Goal: Task Accomplishment & Management: Use online tool/utility

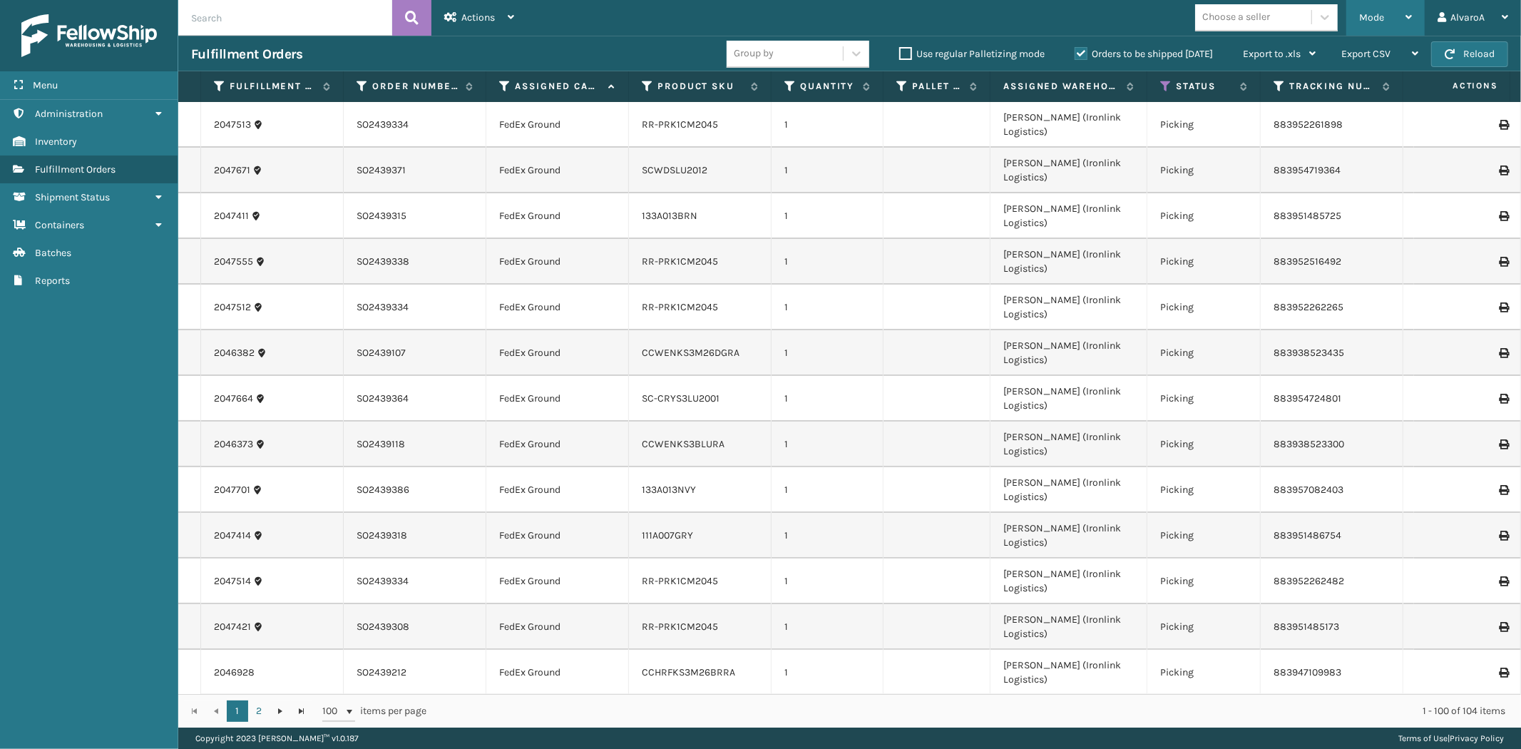
click at [1396, 27] on div "Mode" at bounding box center [1385, 18] width 53 height 36
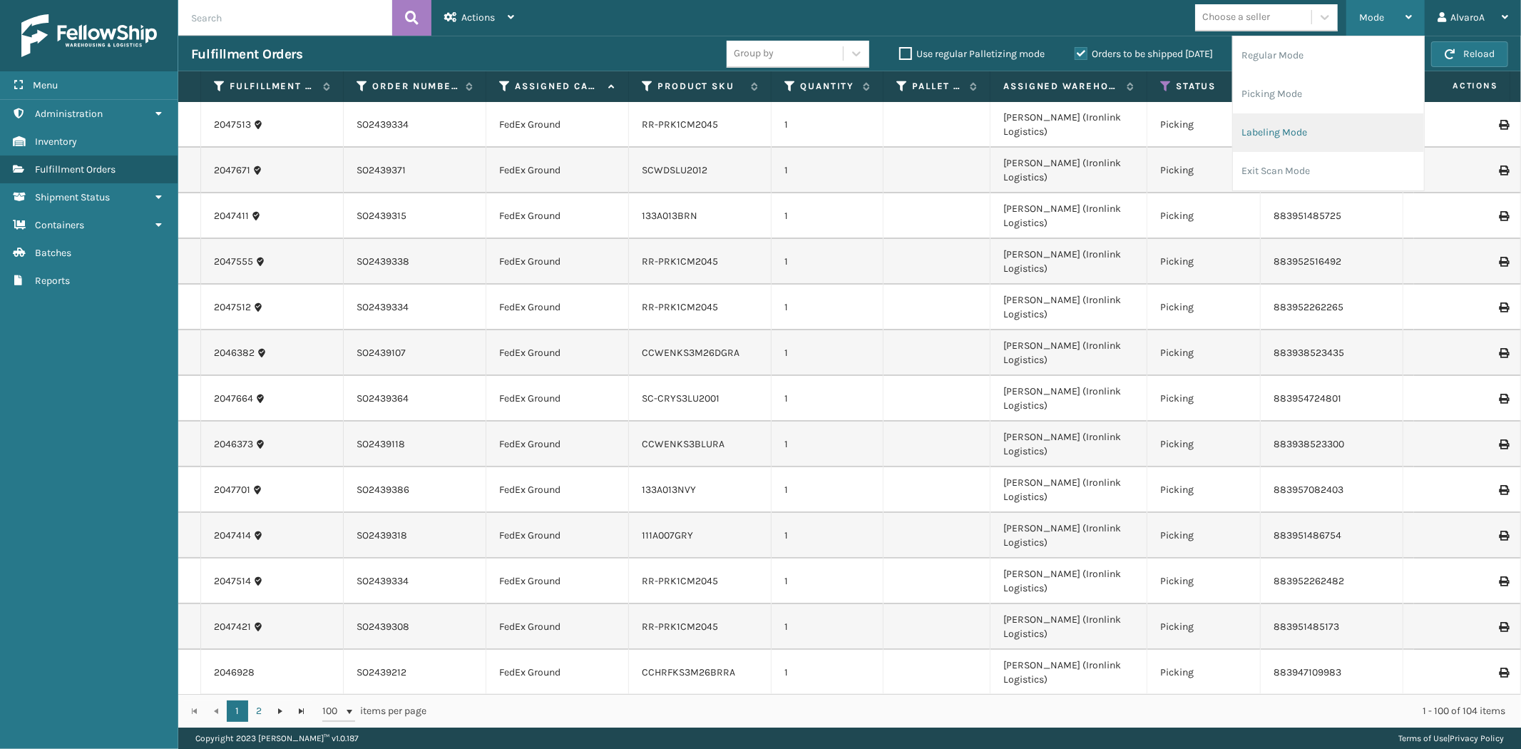
click at [1301, 123] on li "Labeling Mode" at bounding box center [1328, 132] width 191 height 39
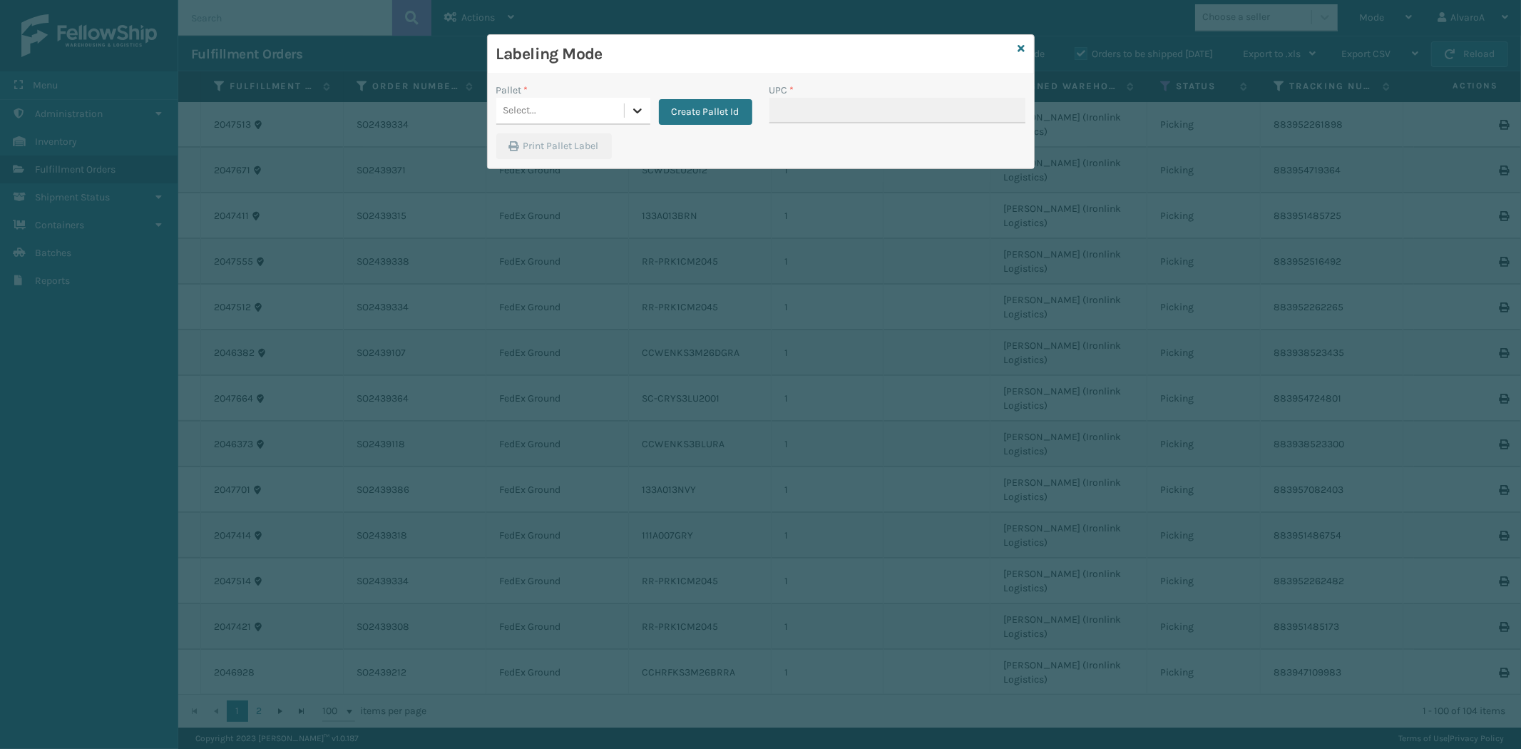
click at [640, 103] on div at bounding box center [638, 111] width 26 height 26
click at [714, 105] on button "Create Pallet Id" at bounding box center [705, 112] width 93 height 26
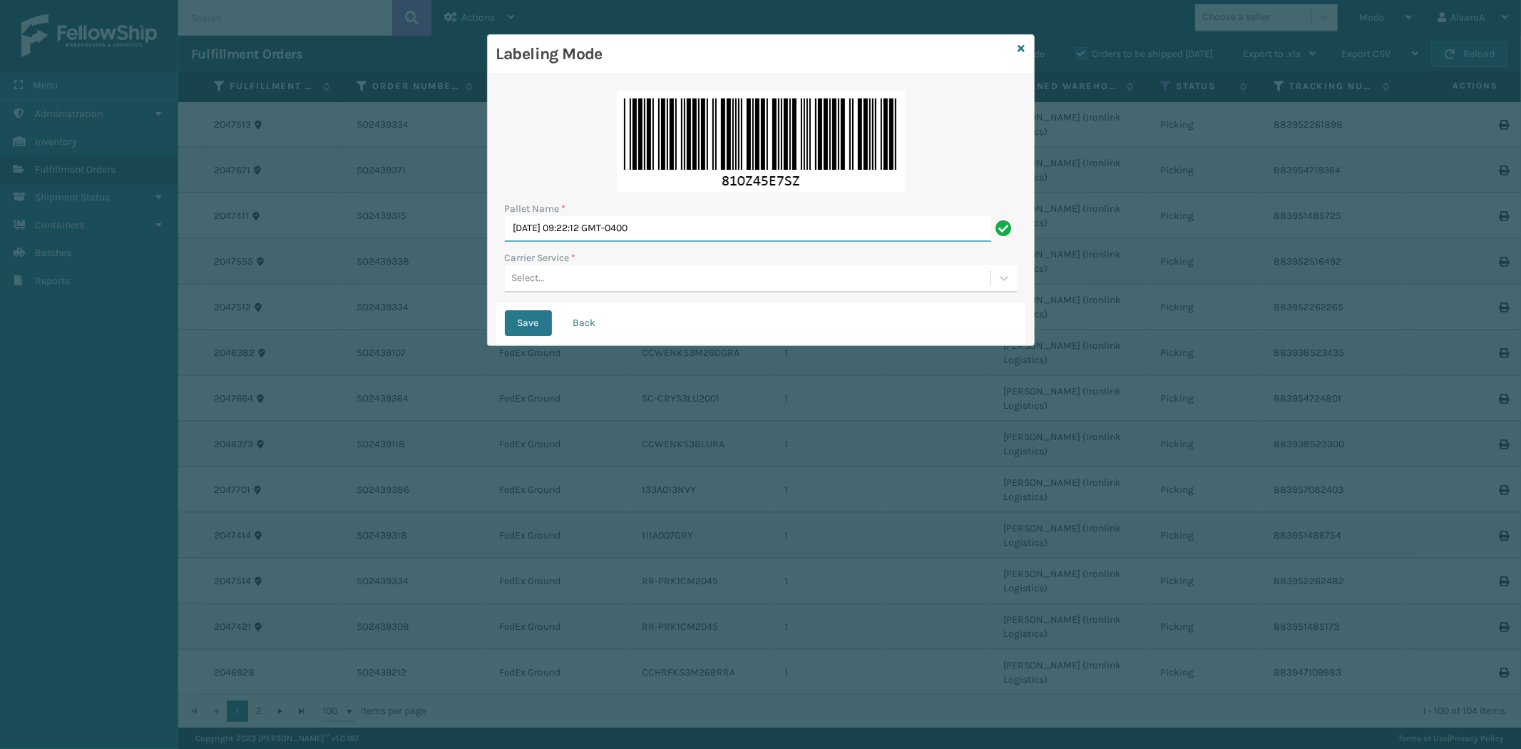
drag, startPoint x: 694, startPoint y: 235, endPoint x: 255, endPoint y: 297, distance: 442.8
click at [257, 297] on div "Labeling Mode Pallet Name * [DATE] 09:22:12 GMT-0400 Carrier Service * Select..…" at bounding box center [760, 374] width 1521 height 749
type input "LPN 503303#1"
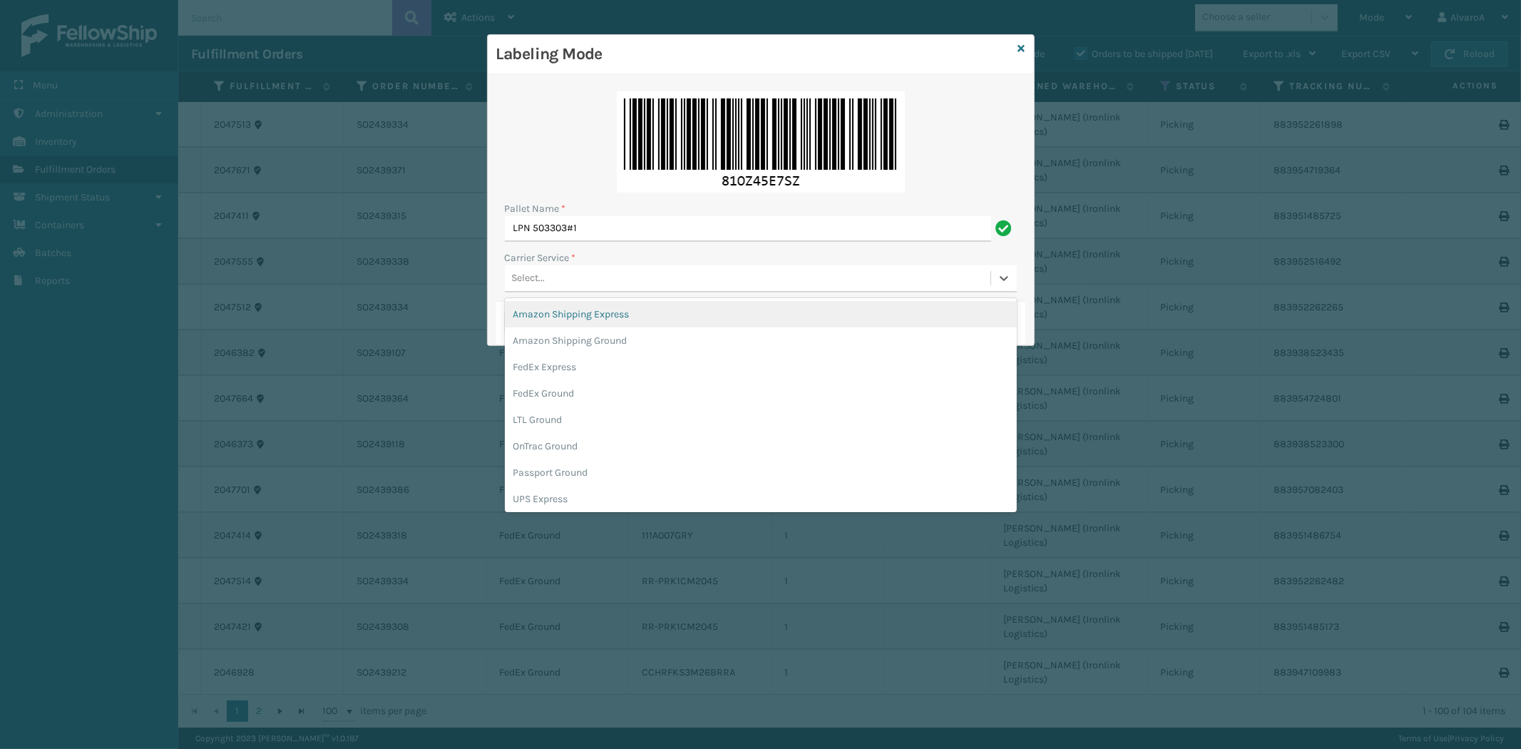
click at [561, 269] on div "Select..." at bounding box center [748, 279] width 486 height 24
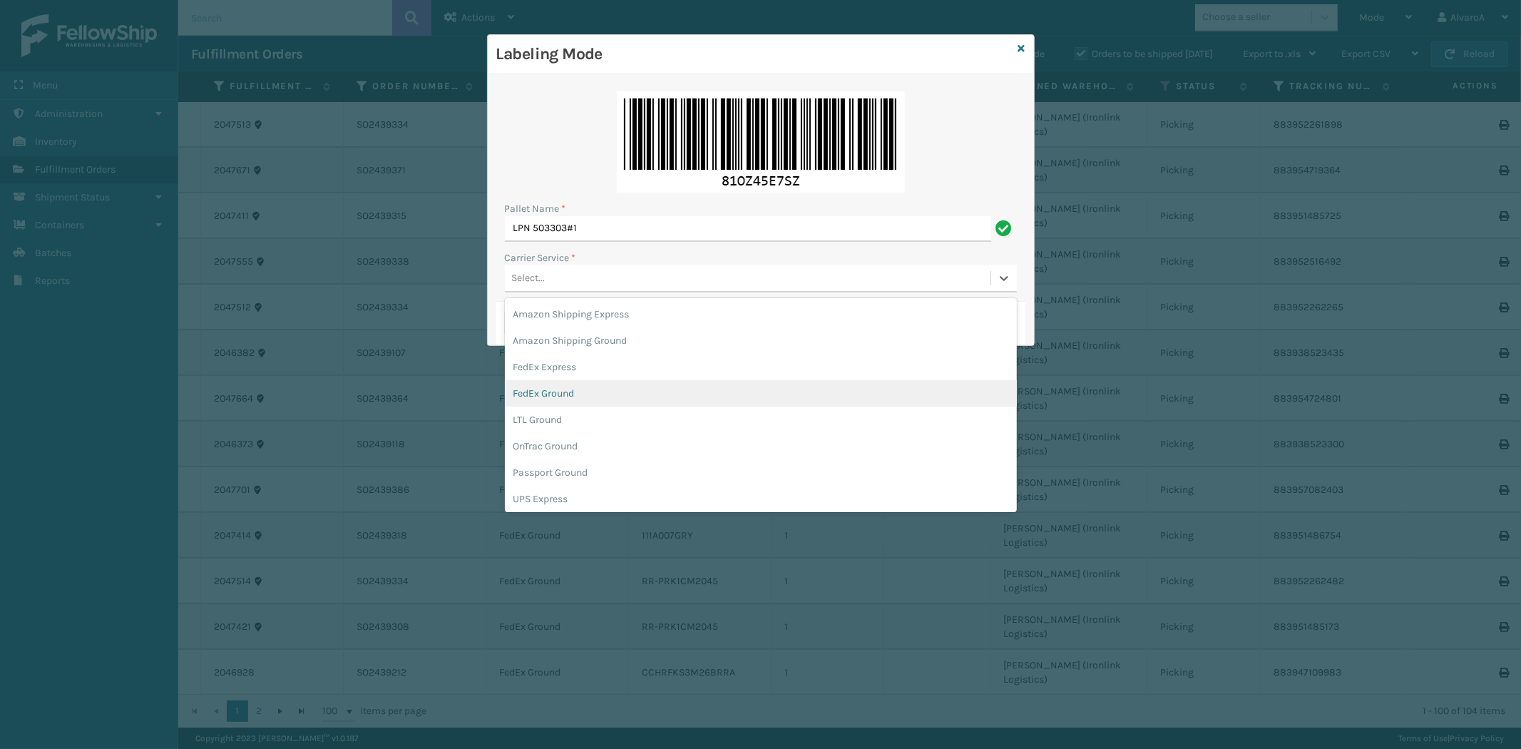
click at [556, 389] on div "FedEx Ground" at bounding box center [761, 393] width 512 height 26
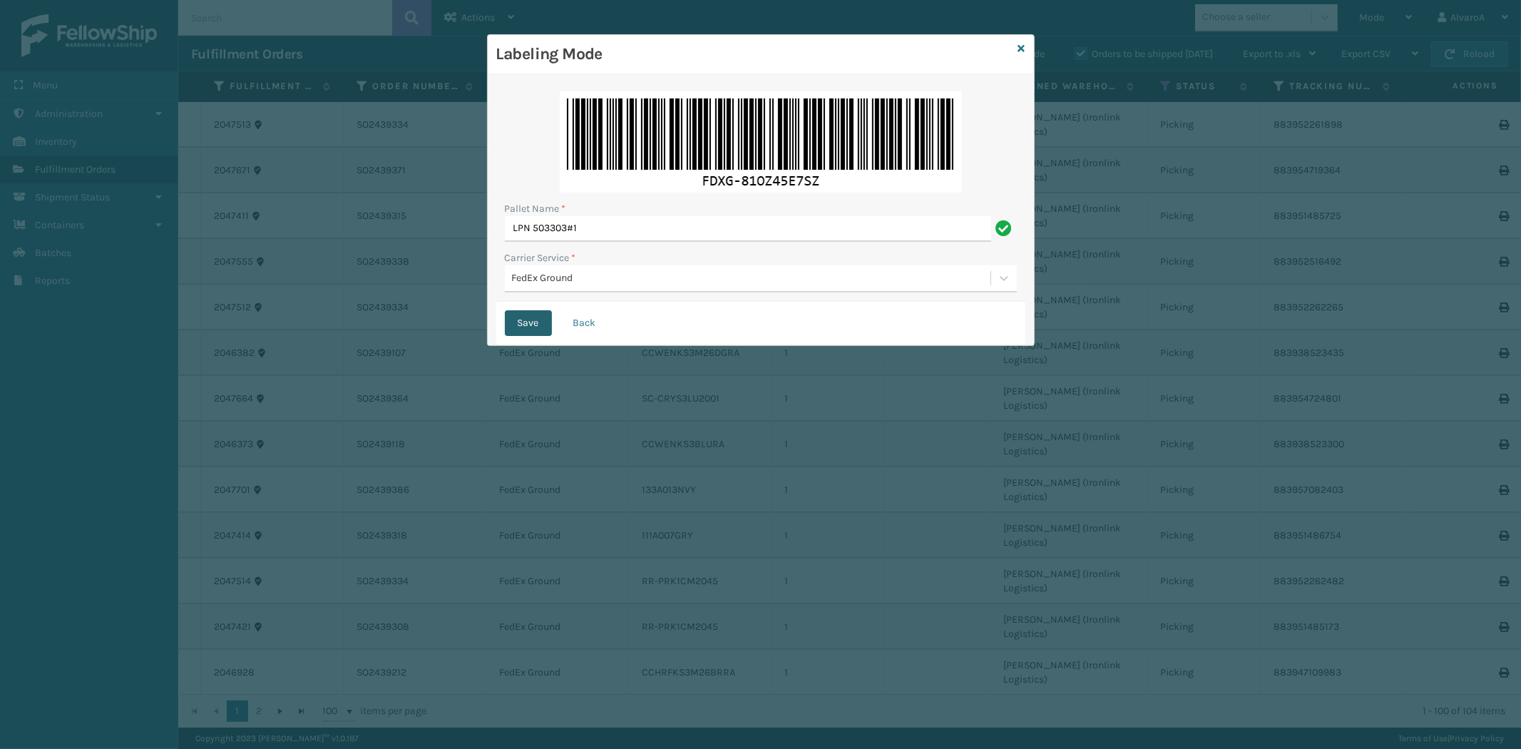
click at [528, 324] on button "Save" at bounding box center [528, 323] width 47 height 26
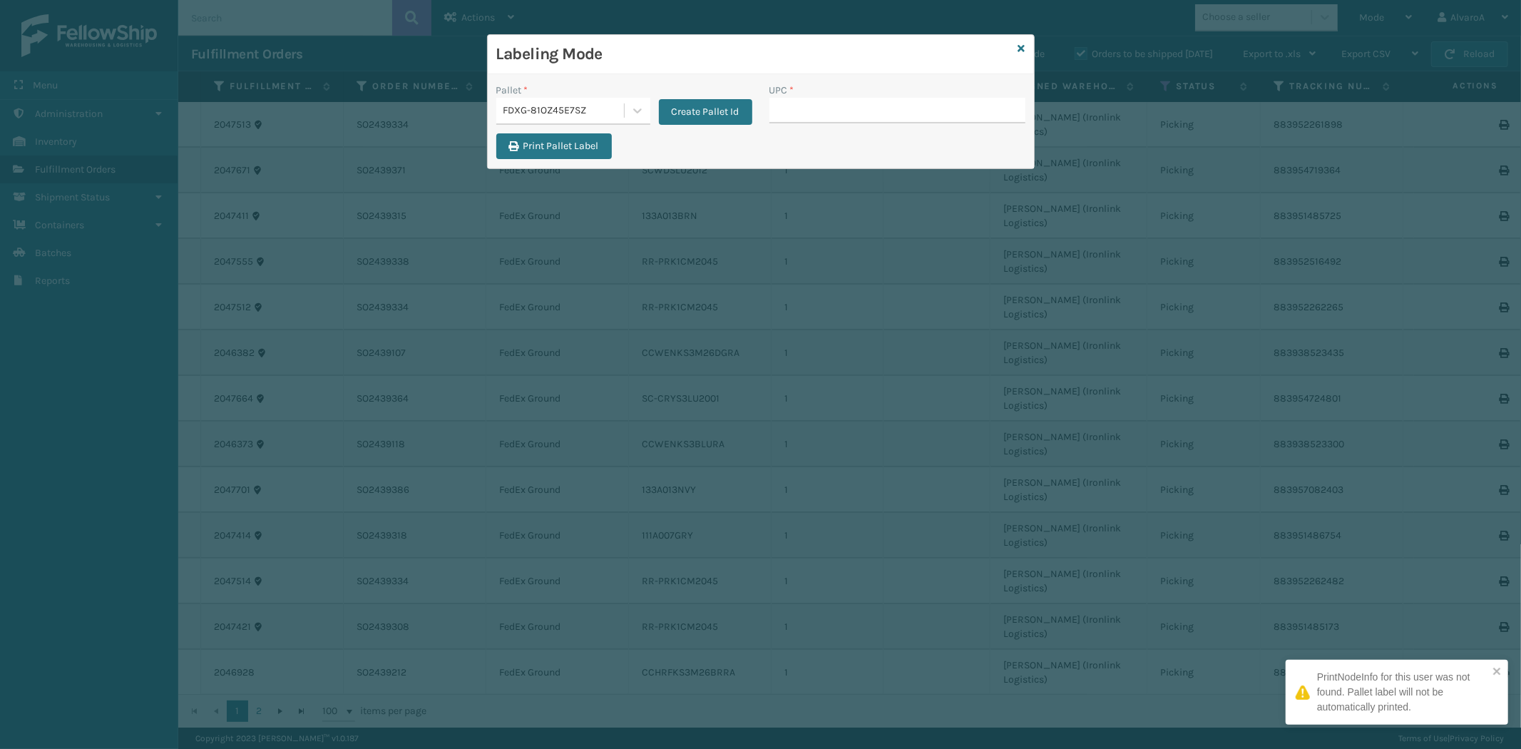
click at [816, 103] on input "UPC *" at bounding box center [897, 111] width 256 height 26
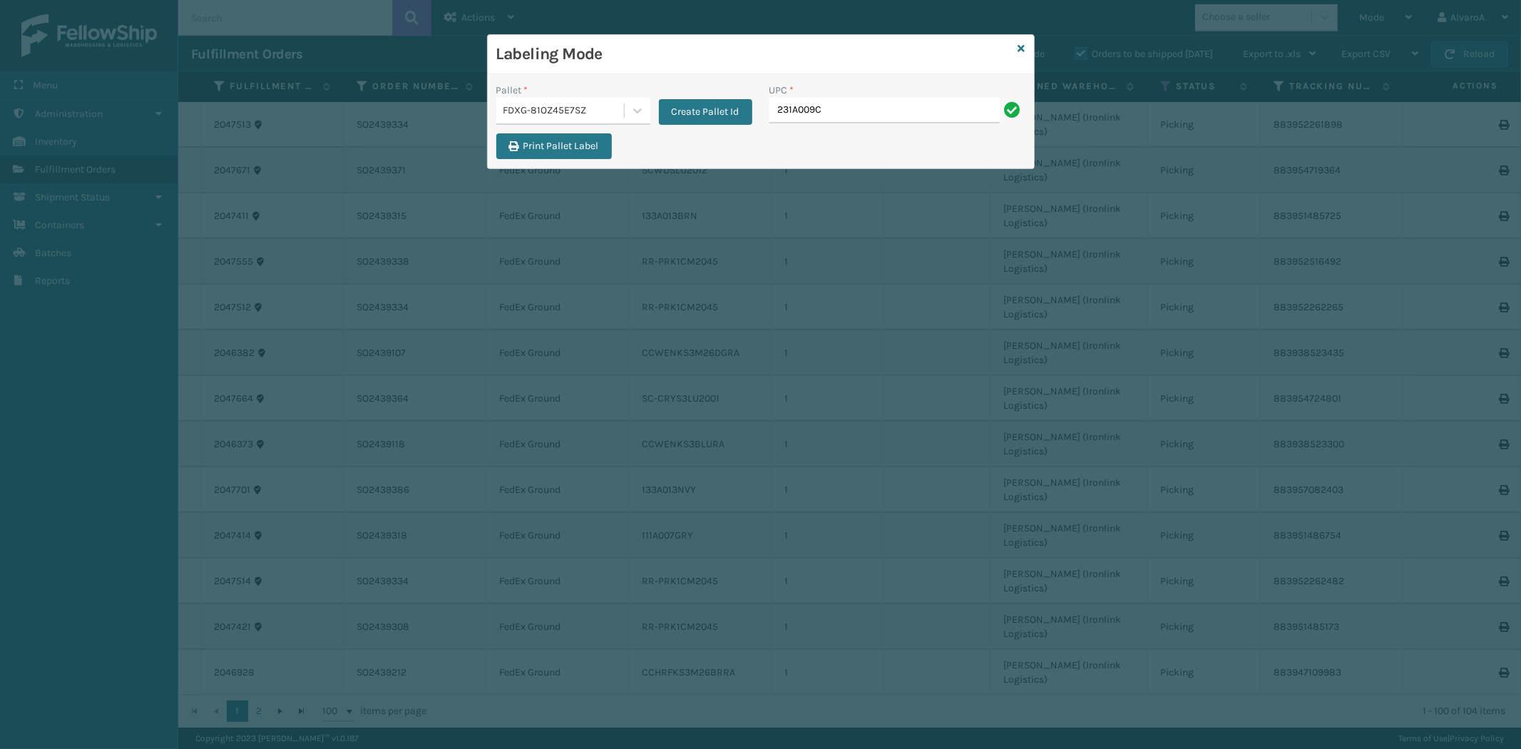
type input "231A009CAR"
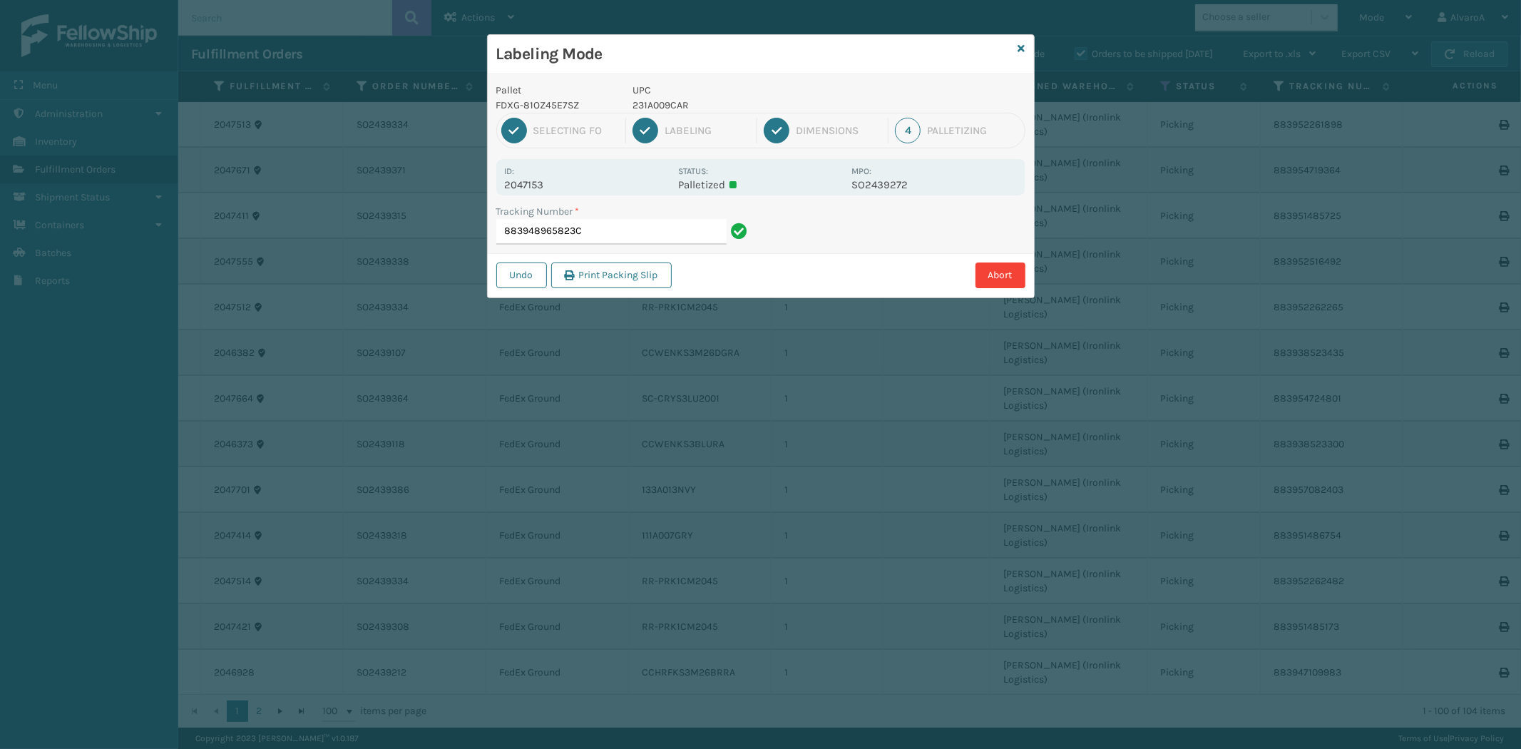
type input "883948965823CC"
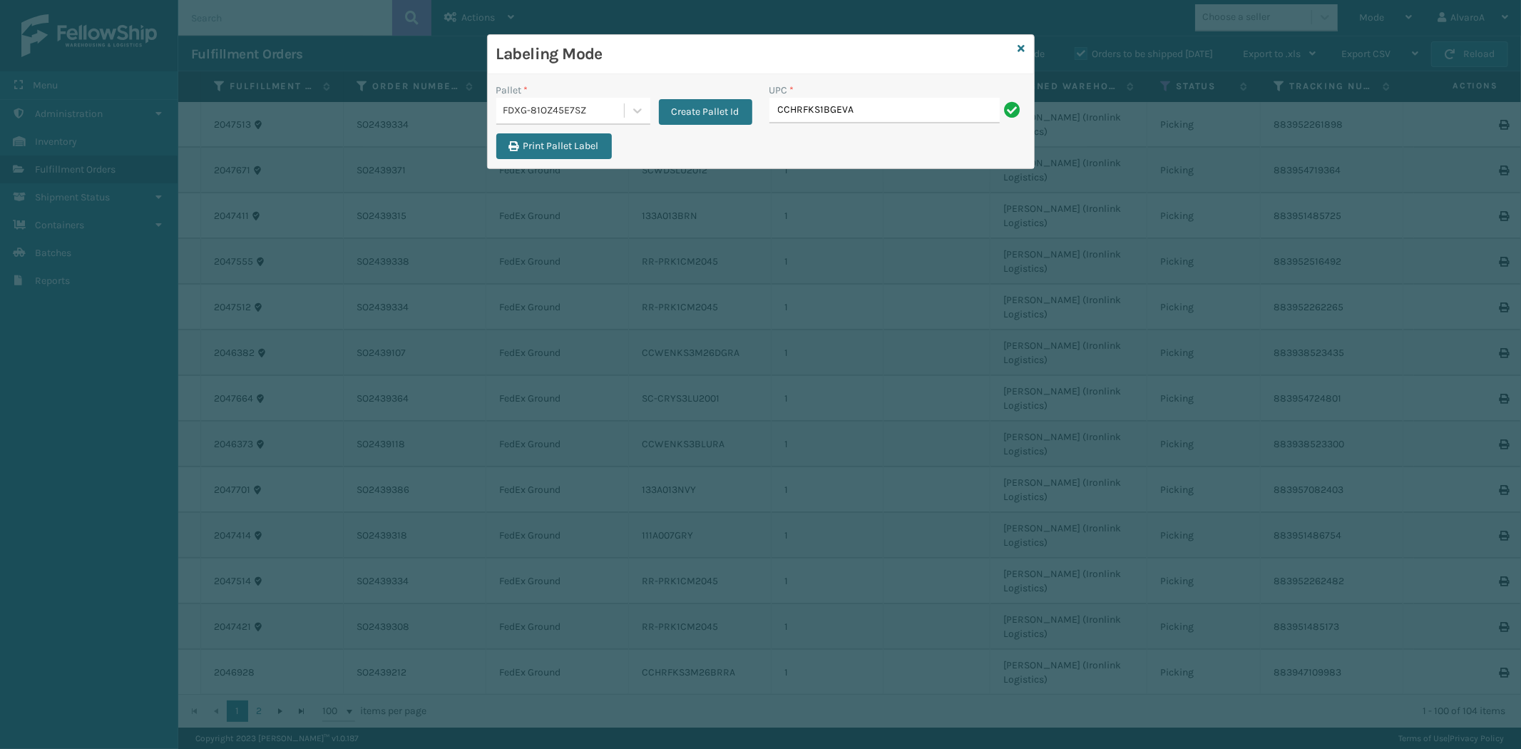
type input "CCHRFKS1BGEVA"
type input "CCHRFKS1M26BKVA"
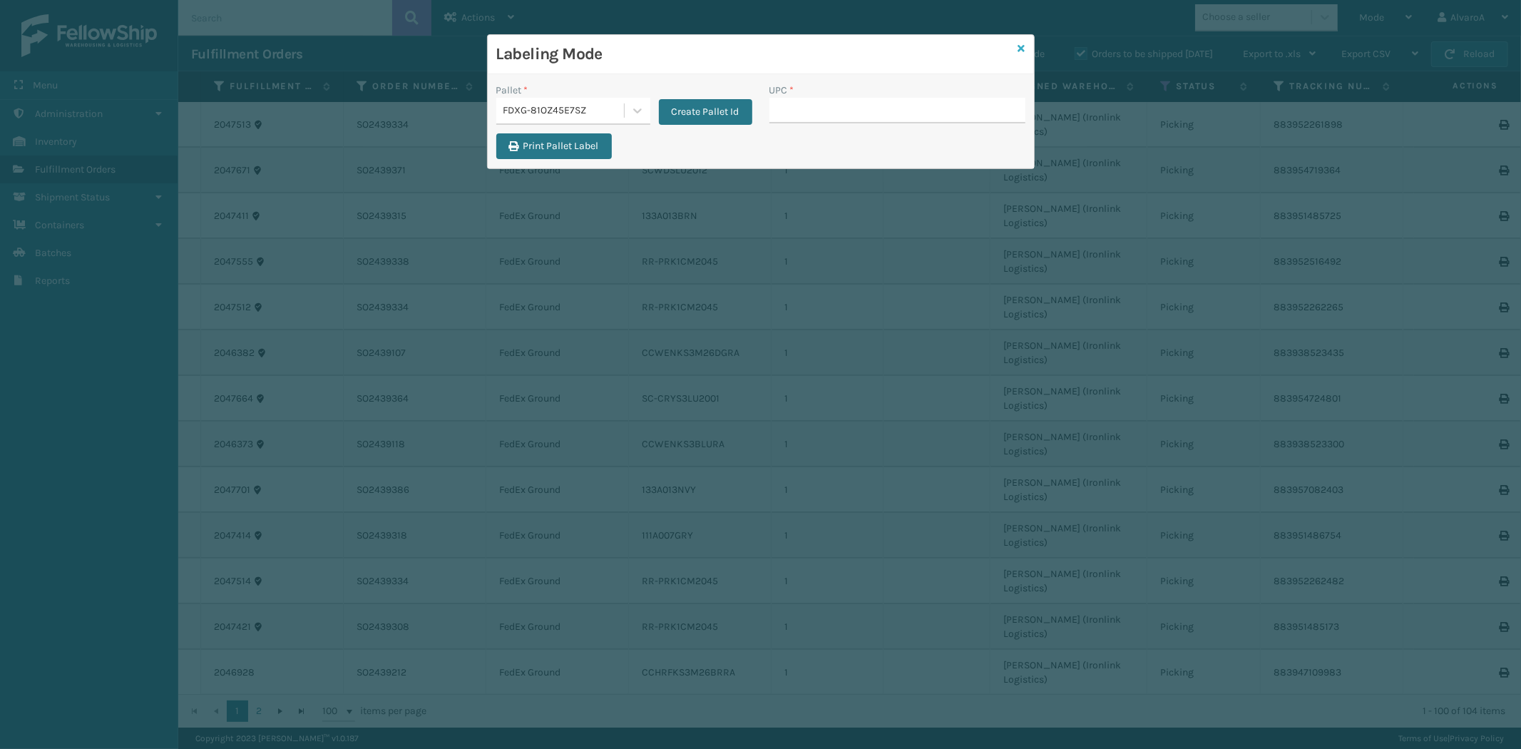
click at [1020, 45] on icon at bounding box center [1021, 48] width 7 height 10
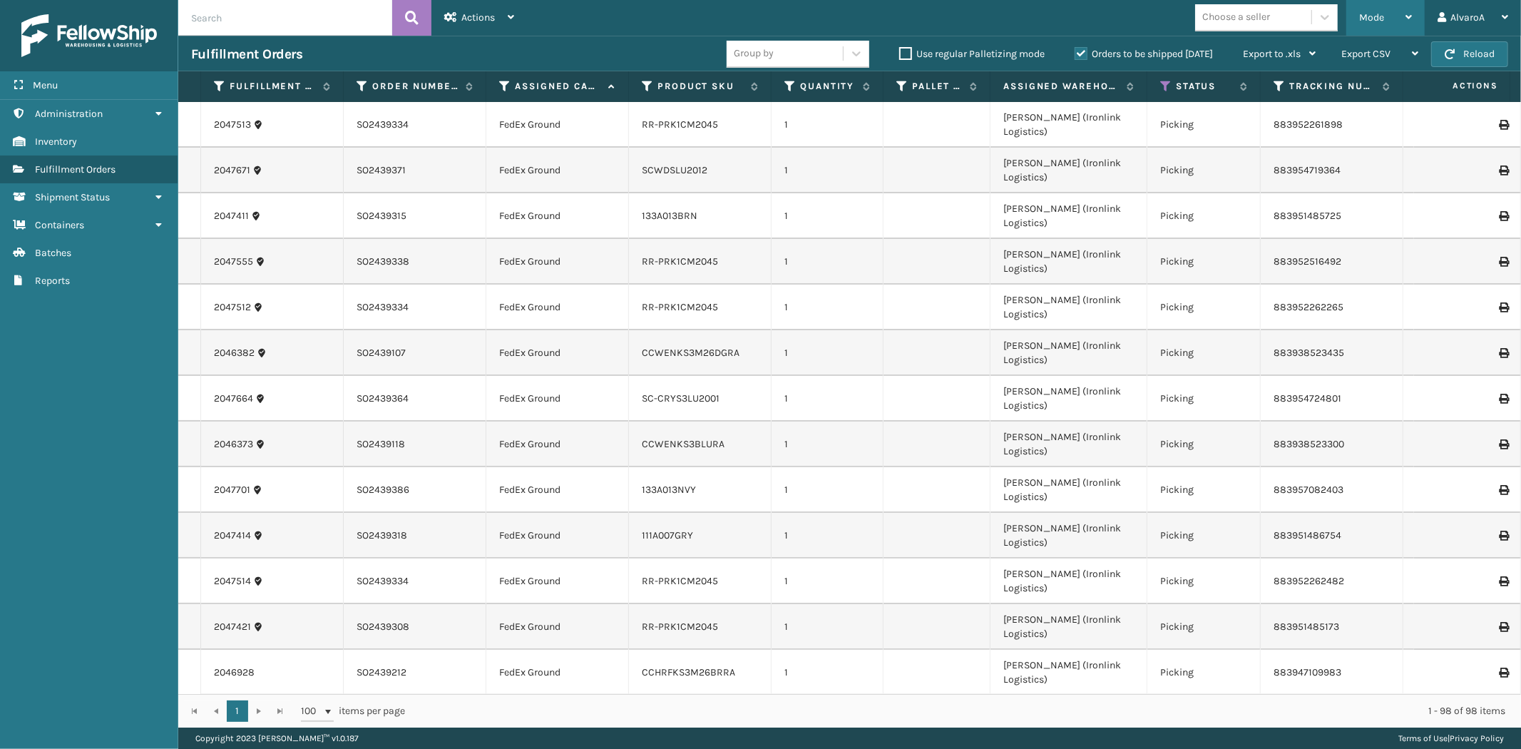
click at [1412, 20] on icon at bounding box center [1408, 17] width 6 height 10
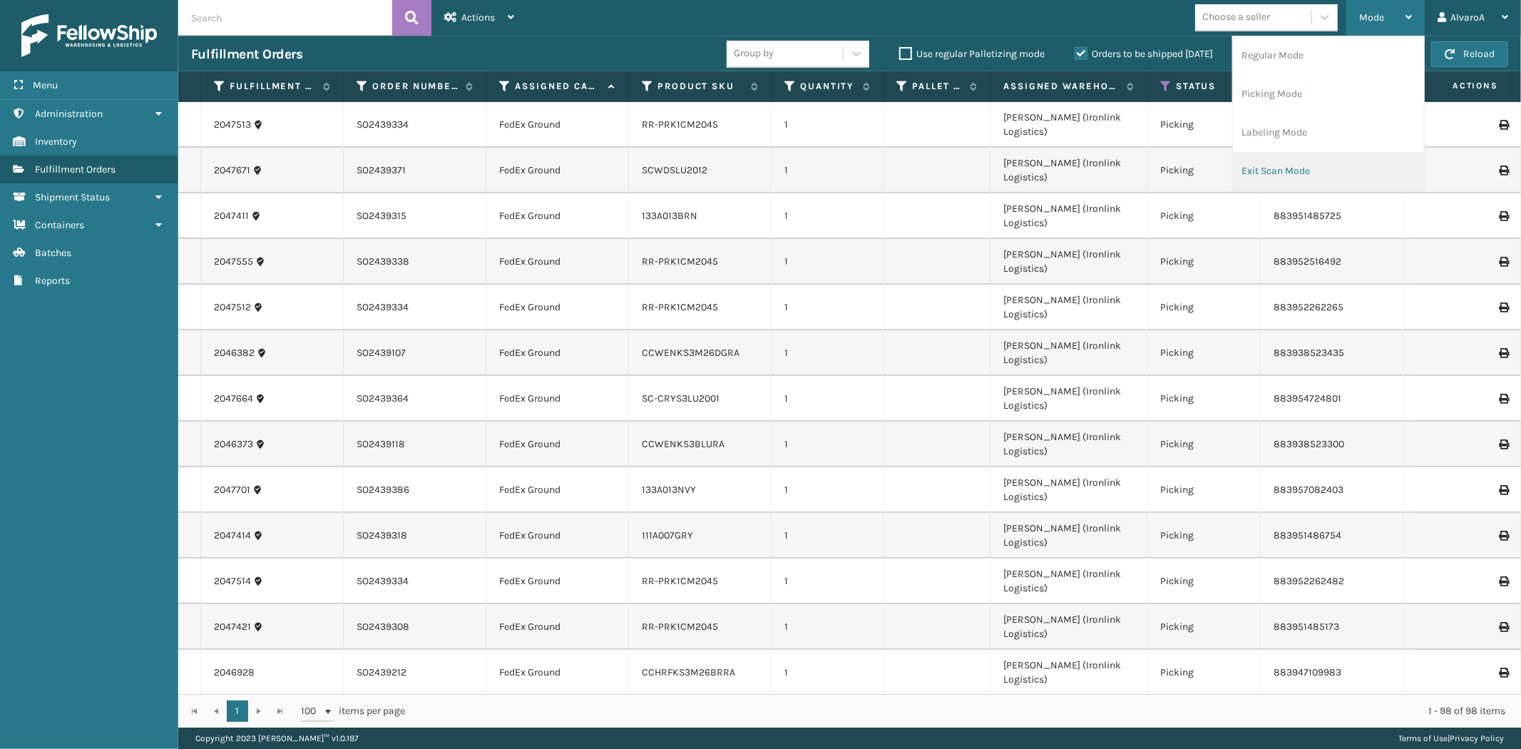
click at [1291, 173] on li "Exit Scan Mode" at bounding box center [1328, 171] width 191 height 39
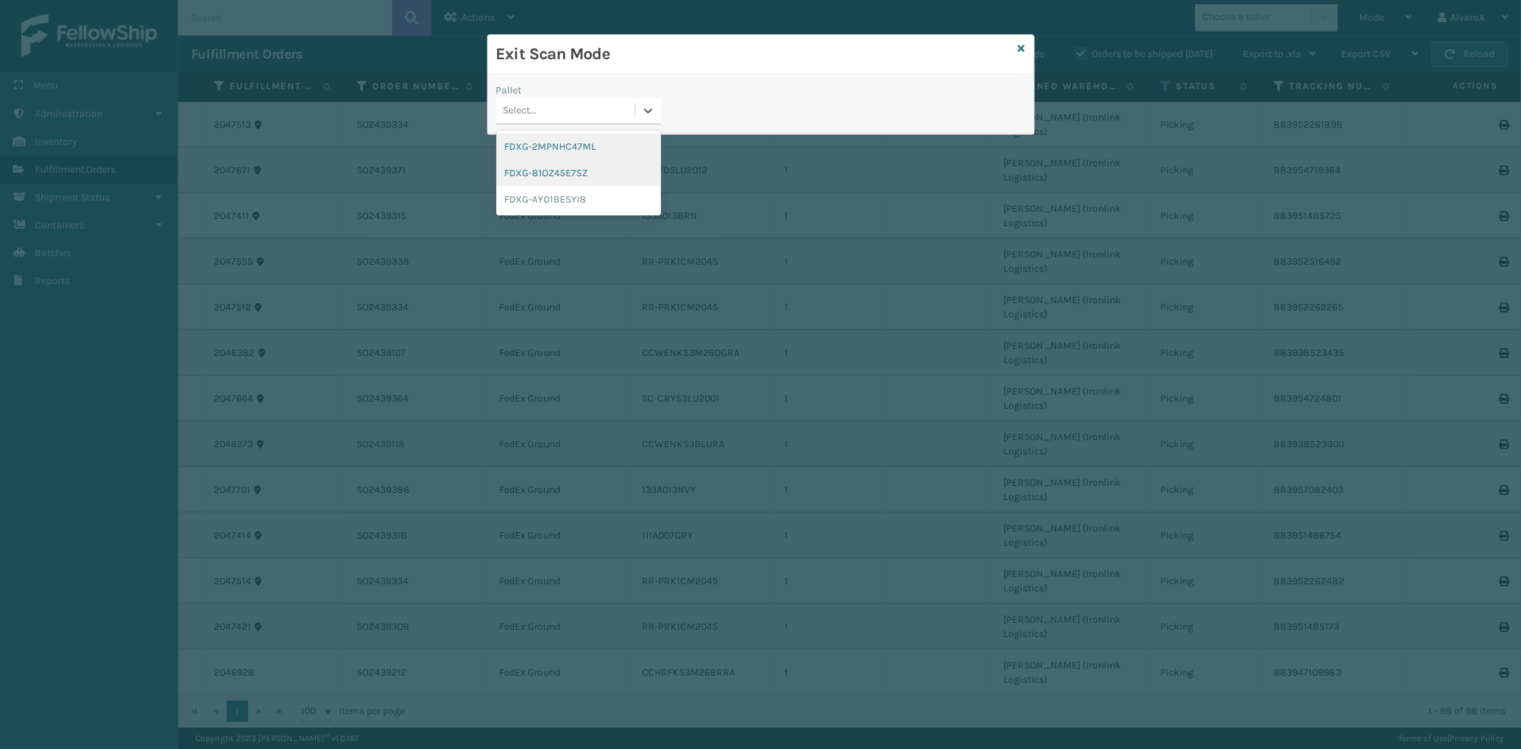
drag, startPoint x: 645, startPoint y: 123, endPoint x: 602, endPoint y: 173, distance: 65.7
click at [646, 124] on div "Select..." at bounding box center [578, 111] width 165 height 27
click at [581, 167] on div "FDXG-81OZ45E7SZ" at bounding box center [578, 173] width 165 height 26
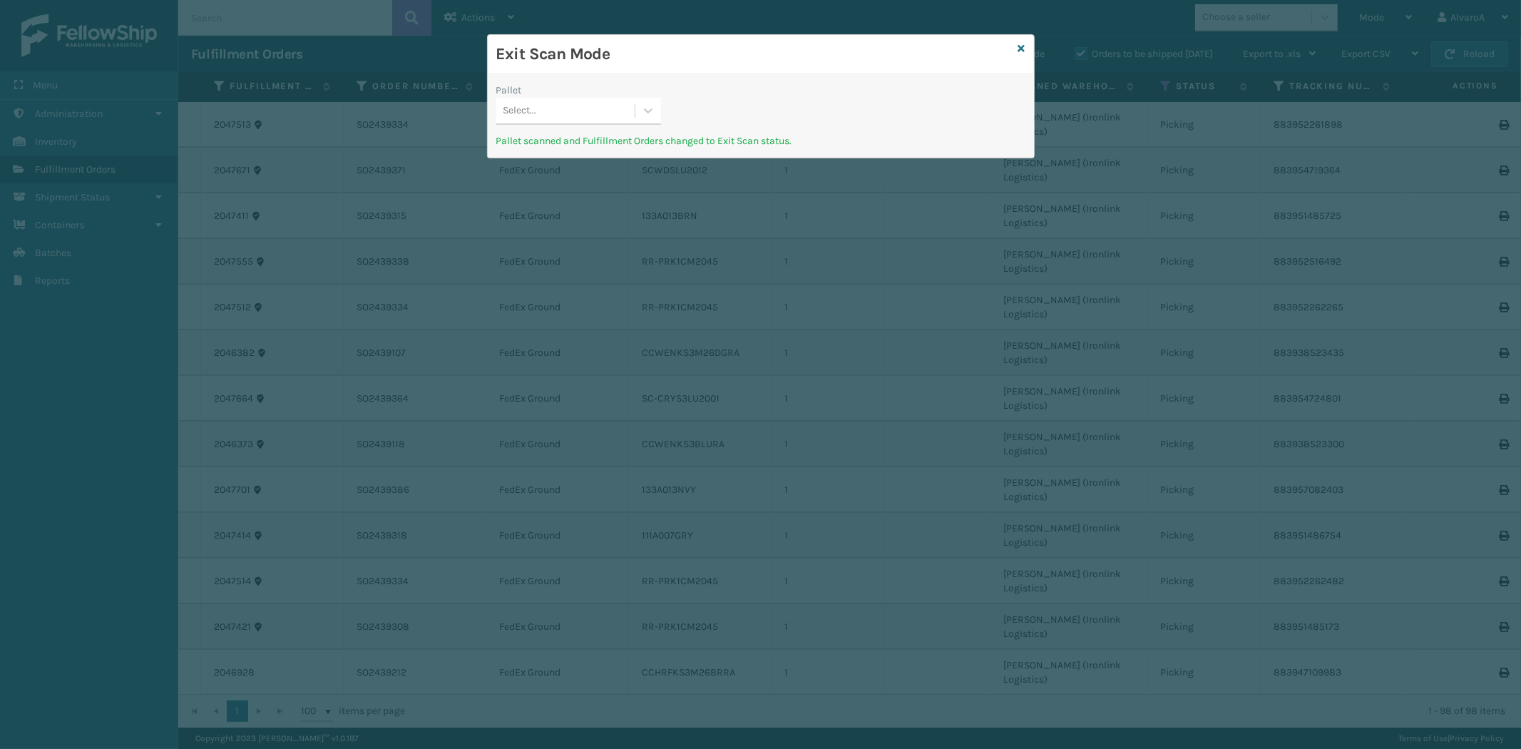
click at [1025, 51] on div "Exit Scan Mode" at bounding box center [761, 54] width 546 height 39
click at [1024, 51] on icon at bounding box center [1021, 48] width 7 height 10
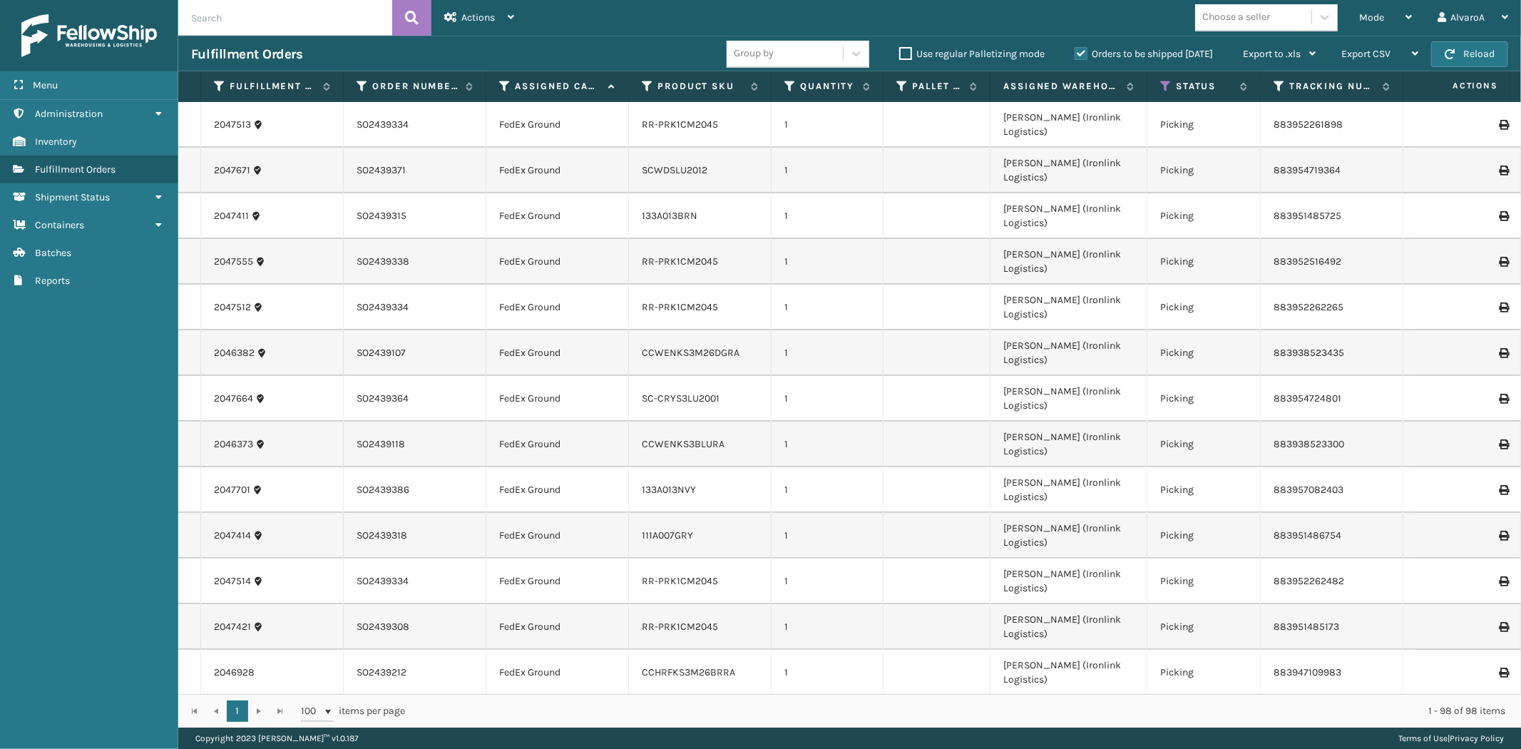
click at [1370, 25] on div "Mode" at bounding box center [1385, 18] width 53 height 36
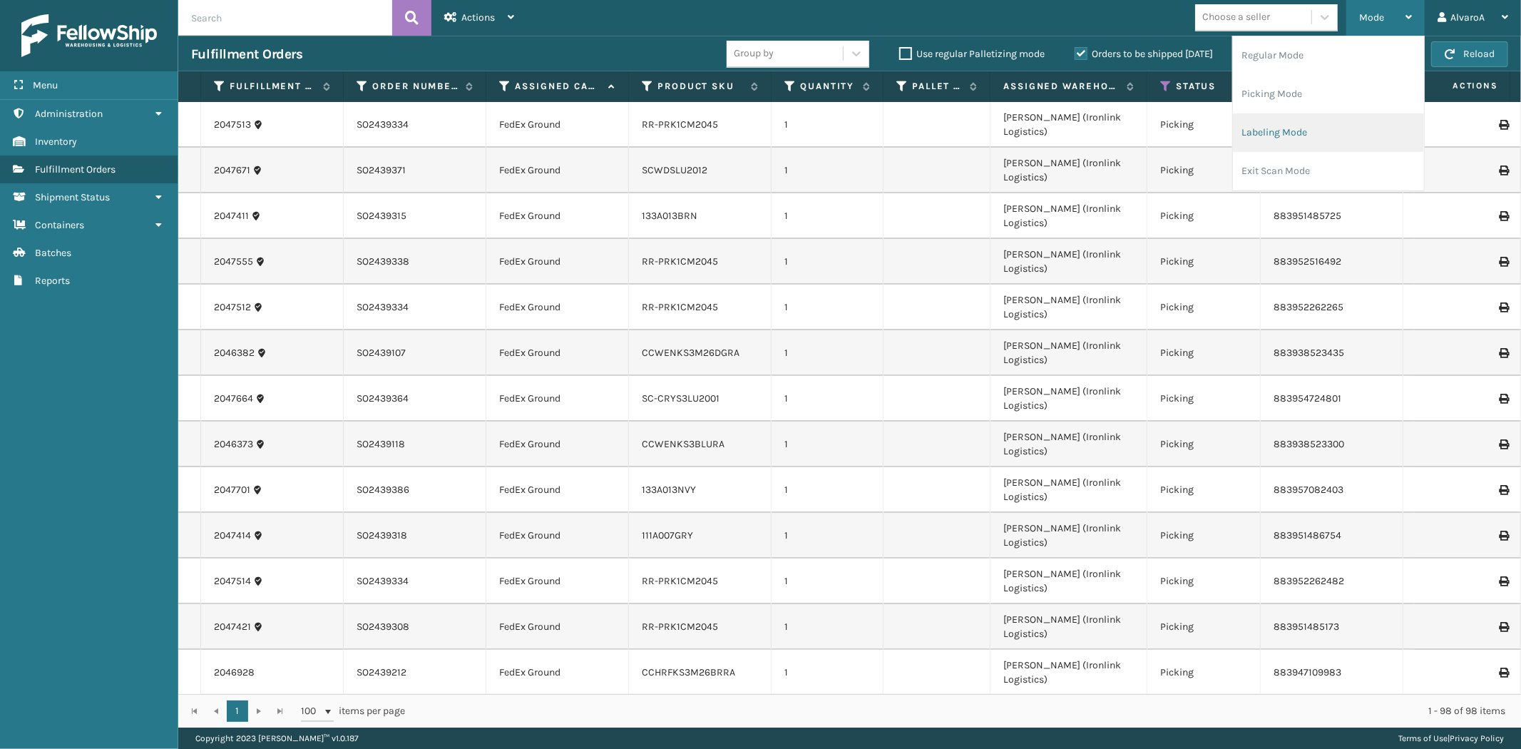
click at [1309, 121] on li "Labeling Mode" at bounding box center [1328, 132] width 191 height 39
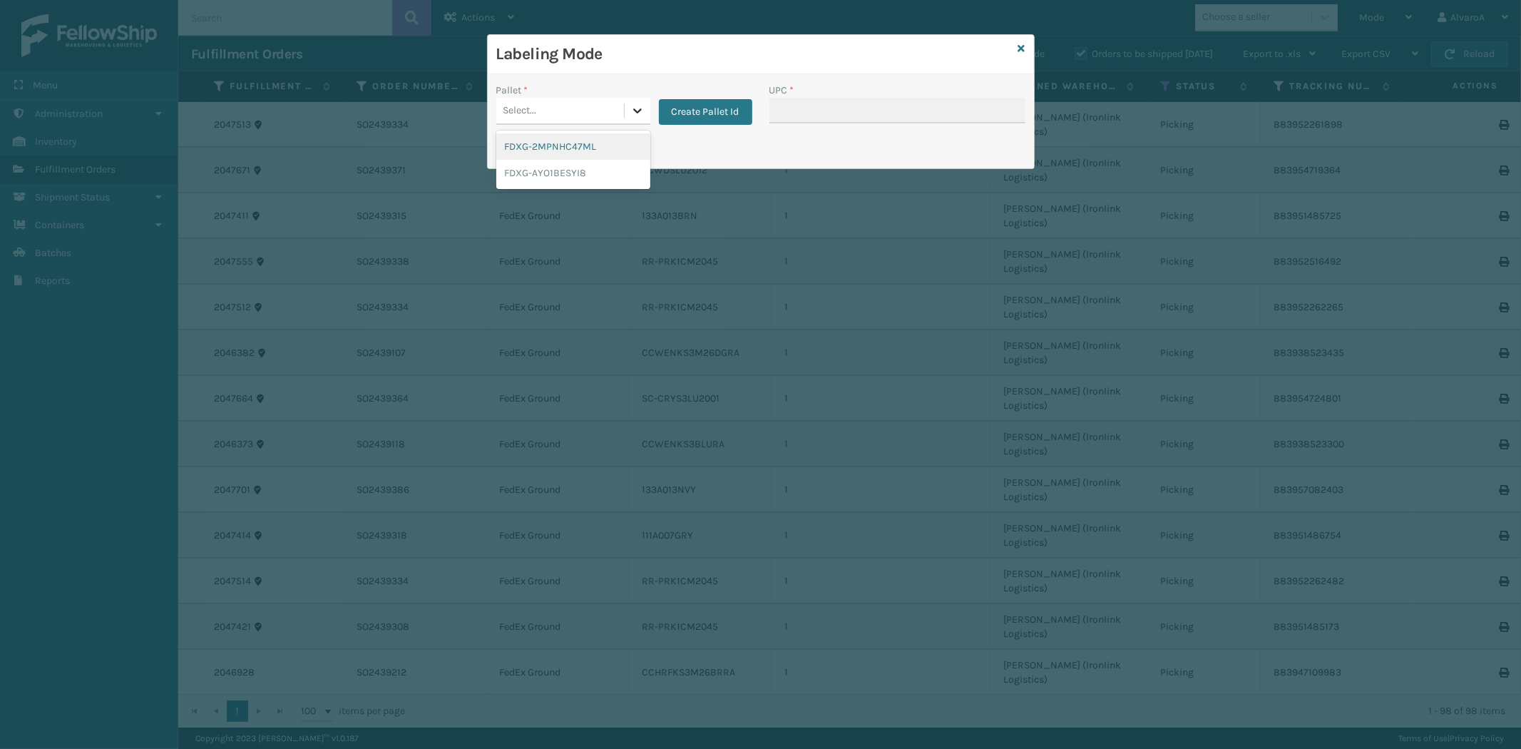
click at [632, 115] on icon at bounding box center [637, 110] width 14 height 14
click at [687, 113] on button "Create Pallet Id" at bounding box center [705, 112] width 93 height 26
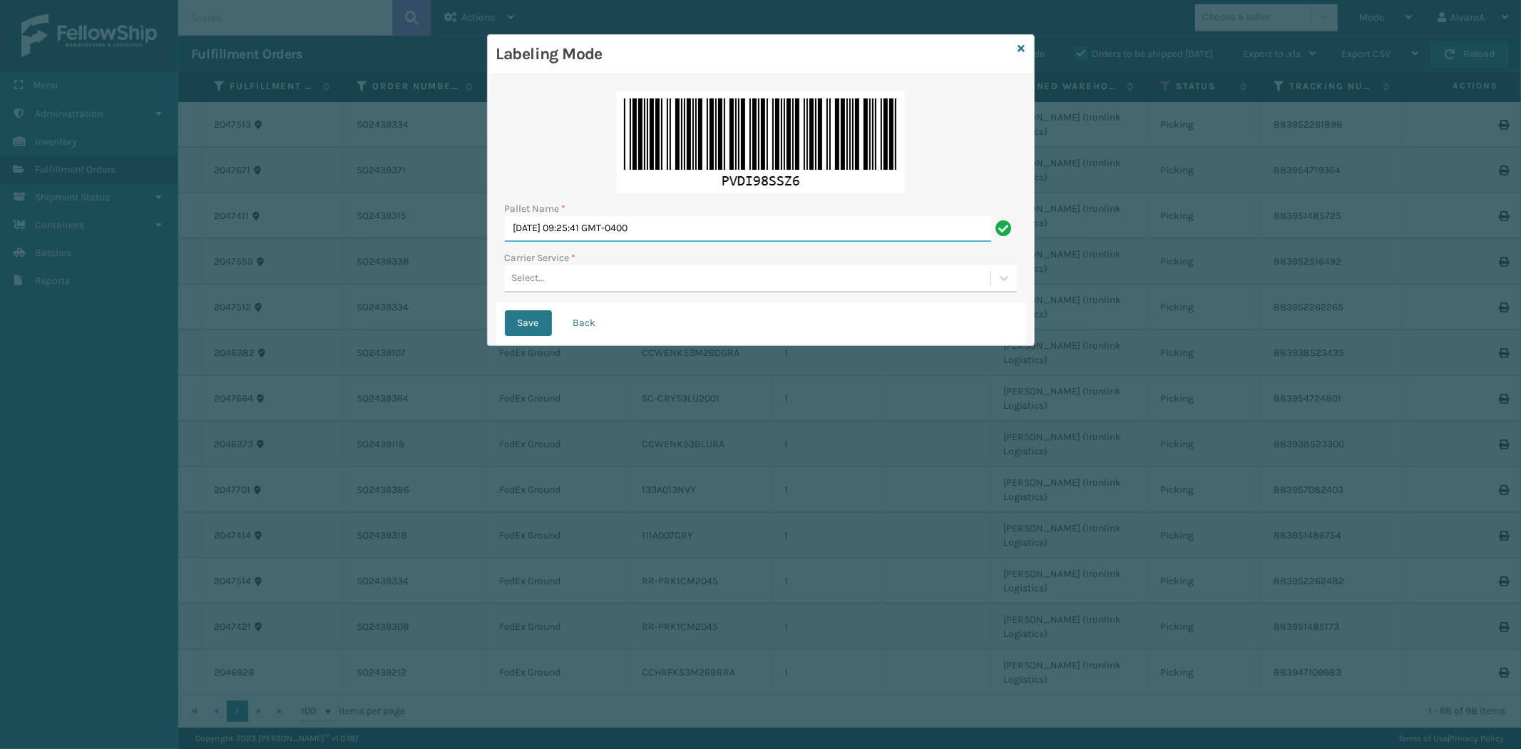
drag, startPoint x: 699, startPoint y: 237, endPoint x: 245, endPoint y: 304, distance: 458.5
click at [245, 304] on div "Labeling Mode Pallet Name * [DATE] 09:25:41 GMT-0400 Carrier Service * Select..…" at bounding box center [760, 374] width 1521 height 749
type input "LPN 503304 #1"
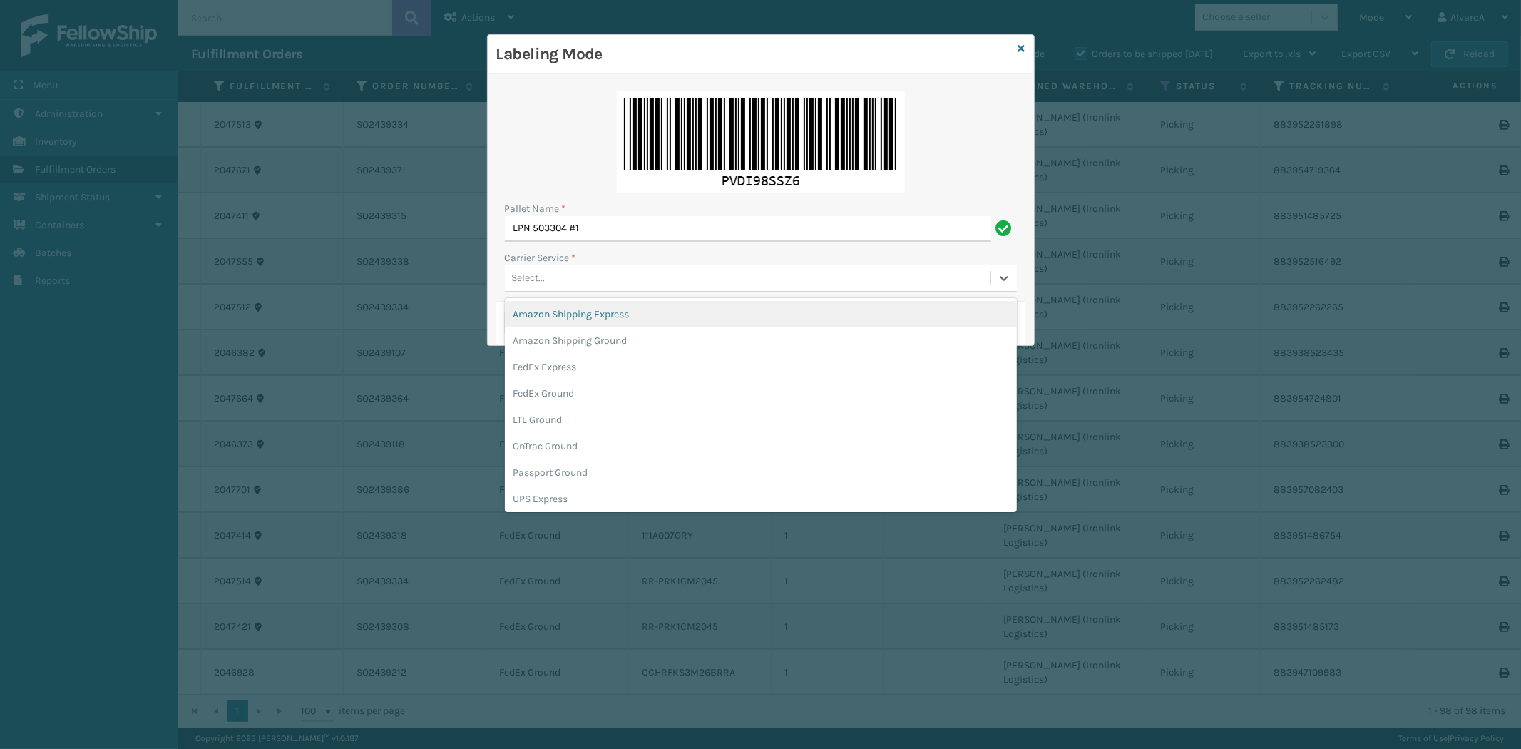
click at [545, 278] on div "Select..." at bounding box center [748, 279] width 486 height 24
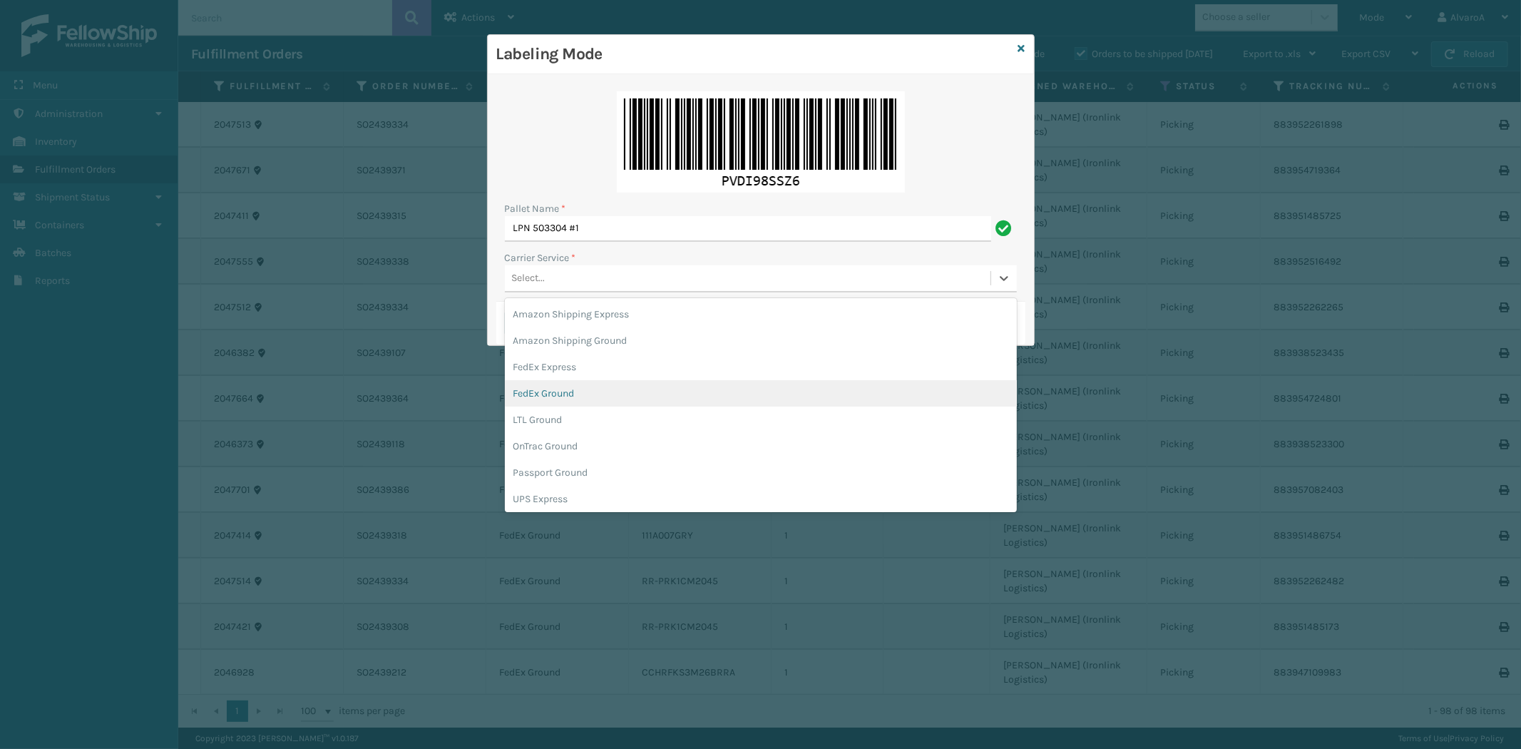
click at [585, 387] on div "FedEx Ground" at bounding box center [761, 393] width 512 height 26
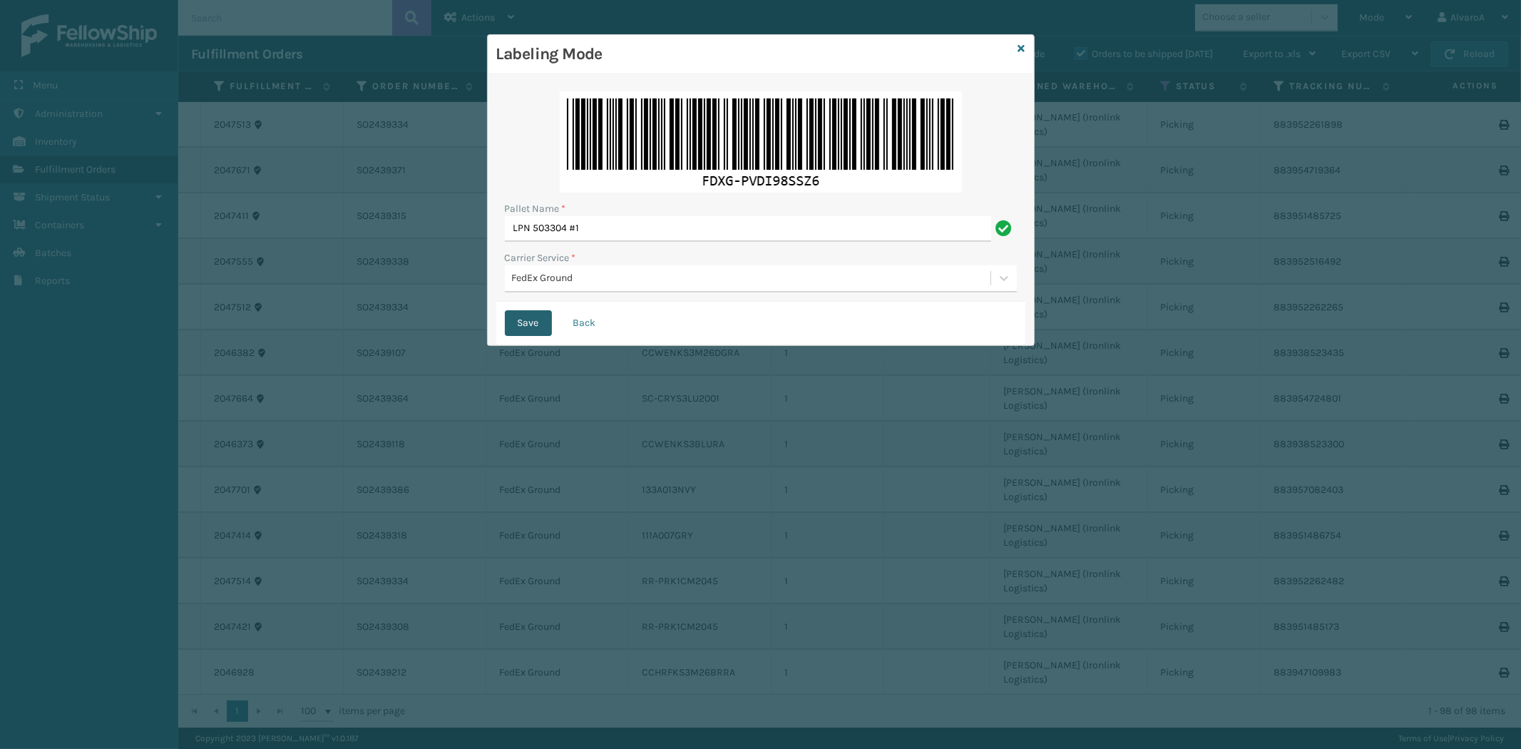
click at [535, 317] on button "Save" at bounding box center [528, 323] width 47 height 26
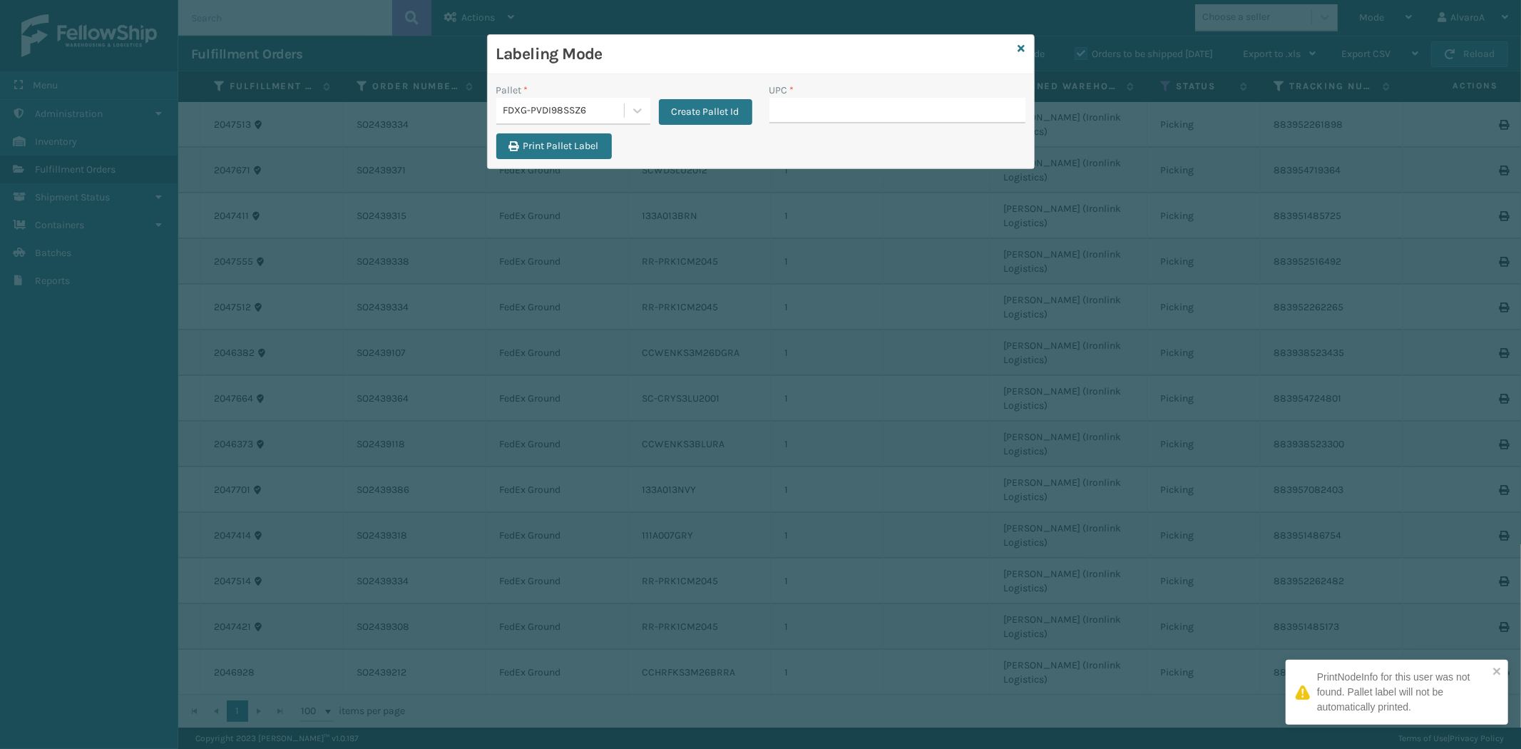
click at [821, 119] on input "UPC *" at bounding box center [897, 111] width 256 height 26
type input "SC-CRYS3LU2001"
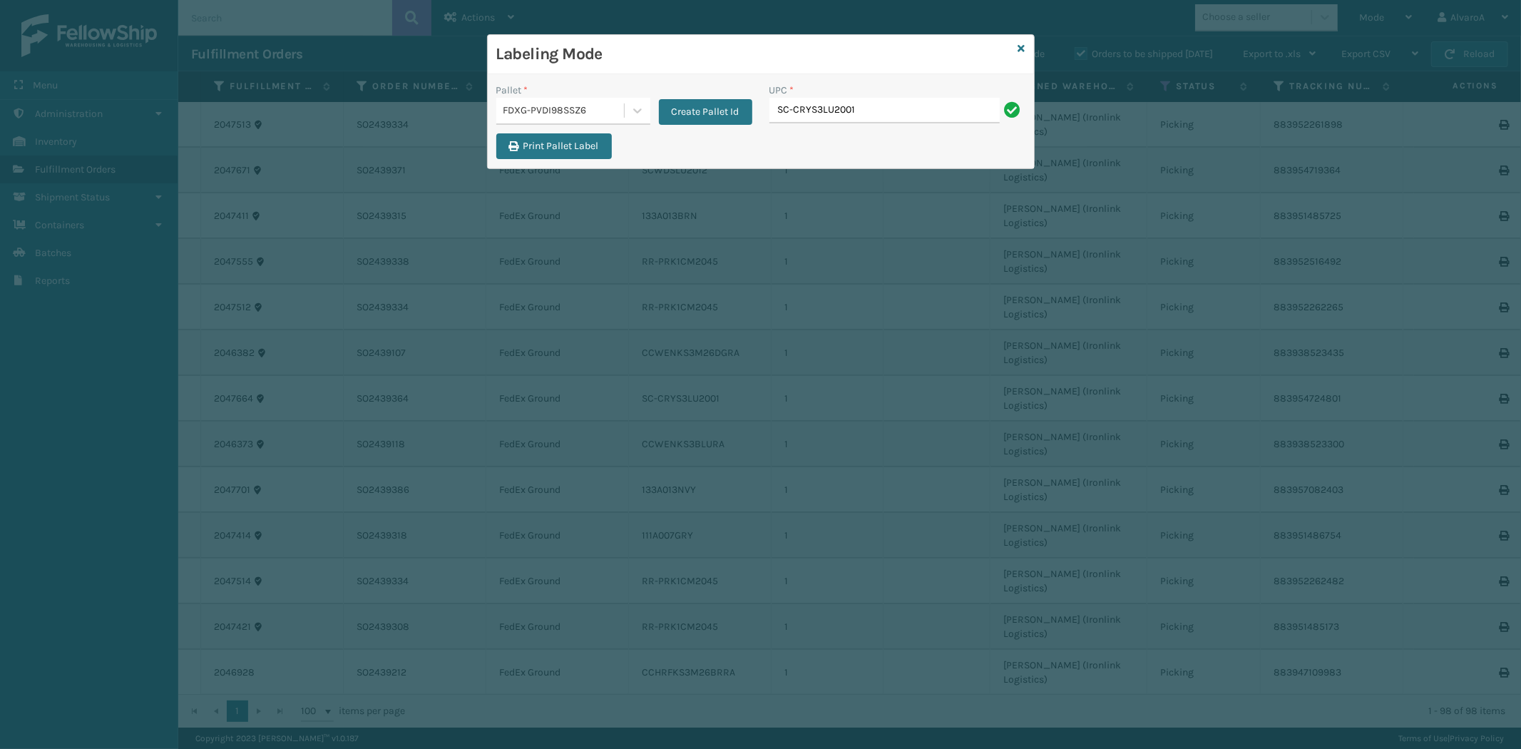
type input "SC-CRYS3LU2001"
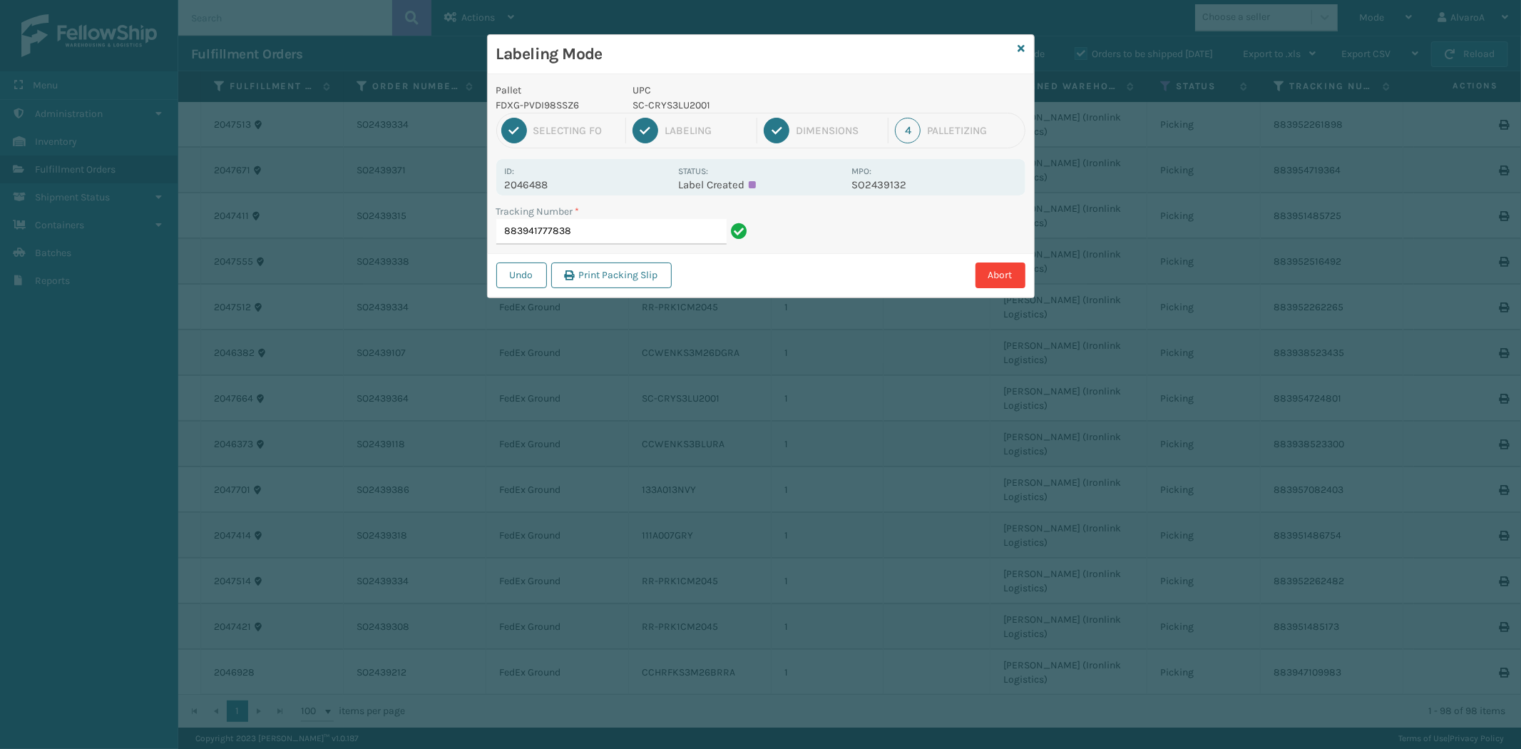
type input "883941777838"
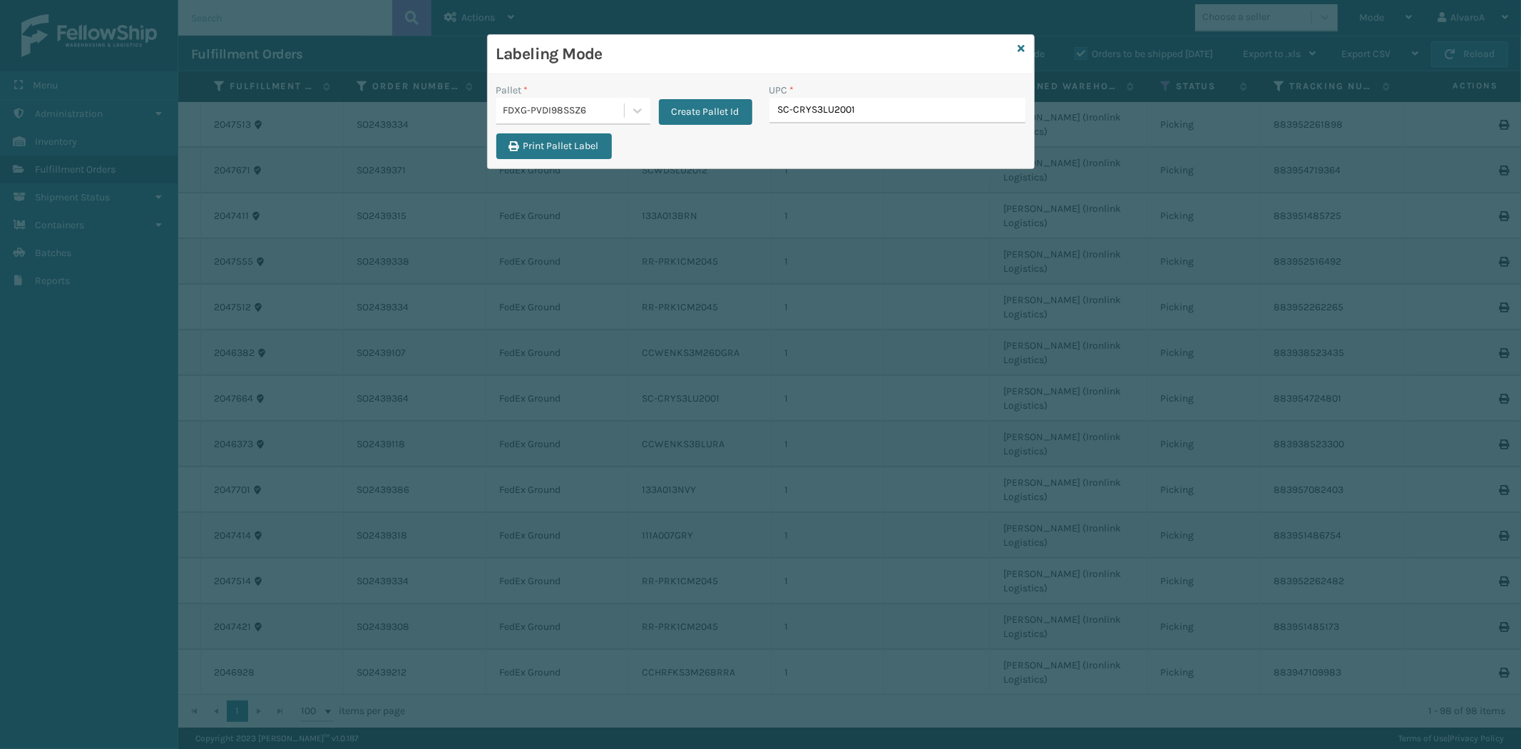
type input "SC-CRYS3LU2001"
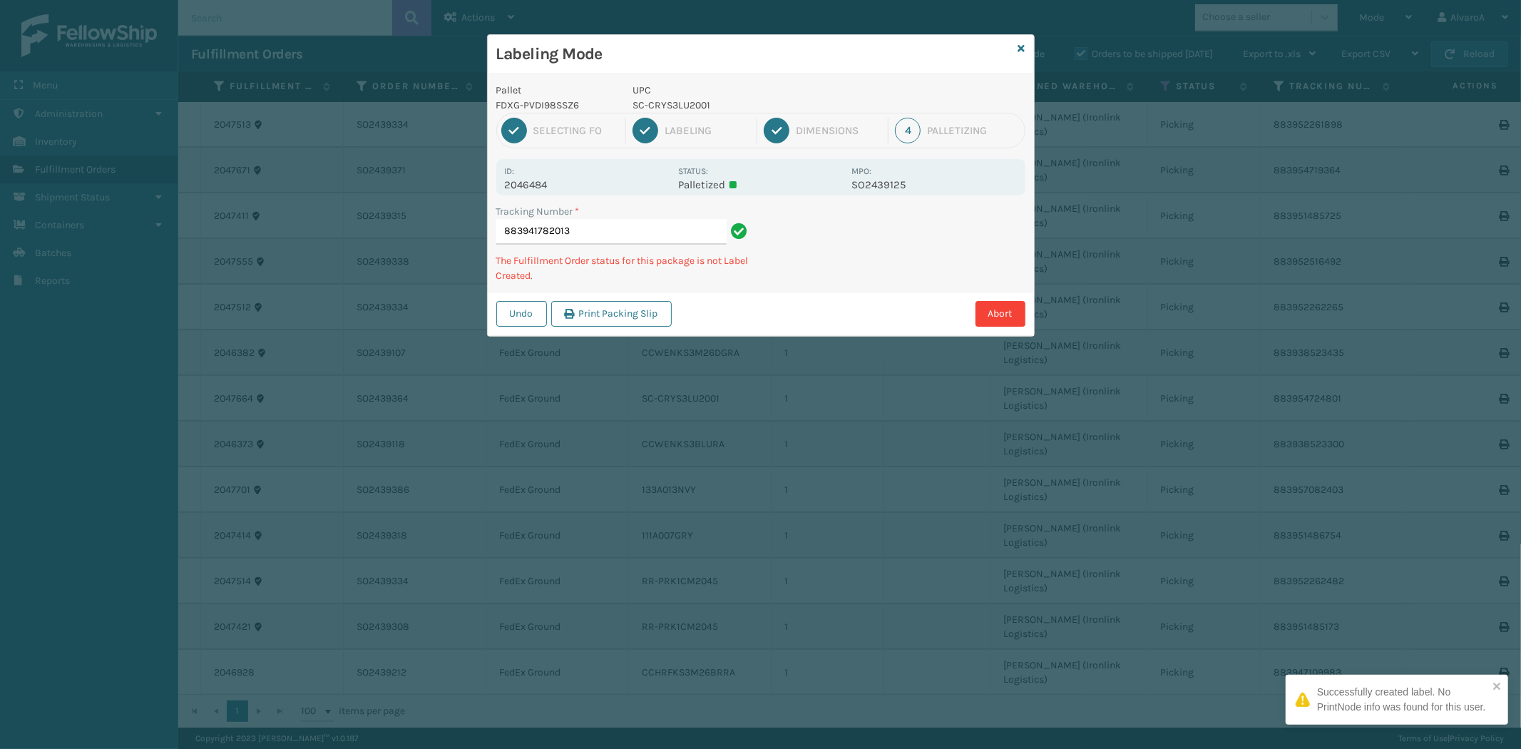
type input "883941782013 SC-CRYS3LU2001"
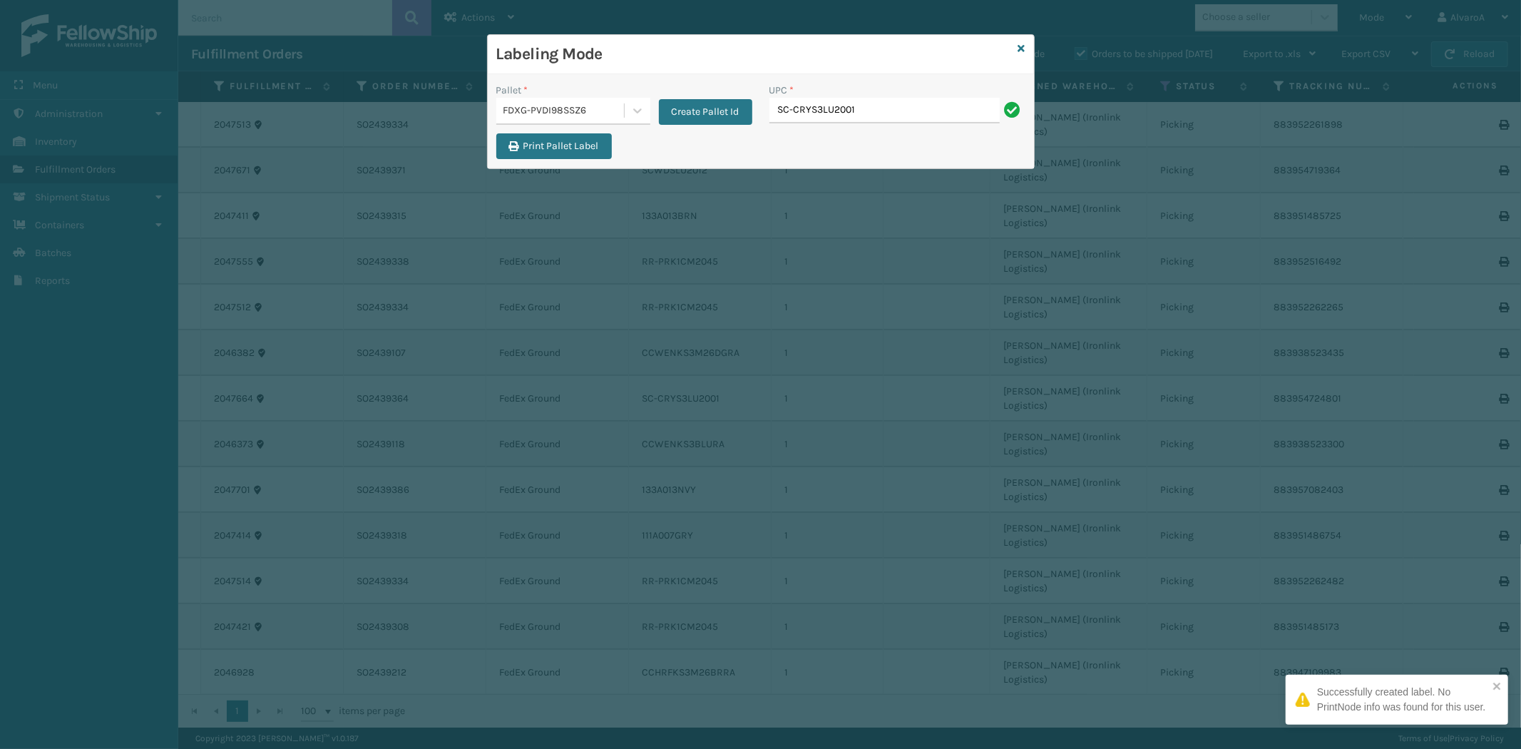
type input "SC-CRYS3LU2001"
paste input "RR-PRK1CP3003"
type input "RR-PRK1CP3003"
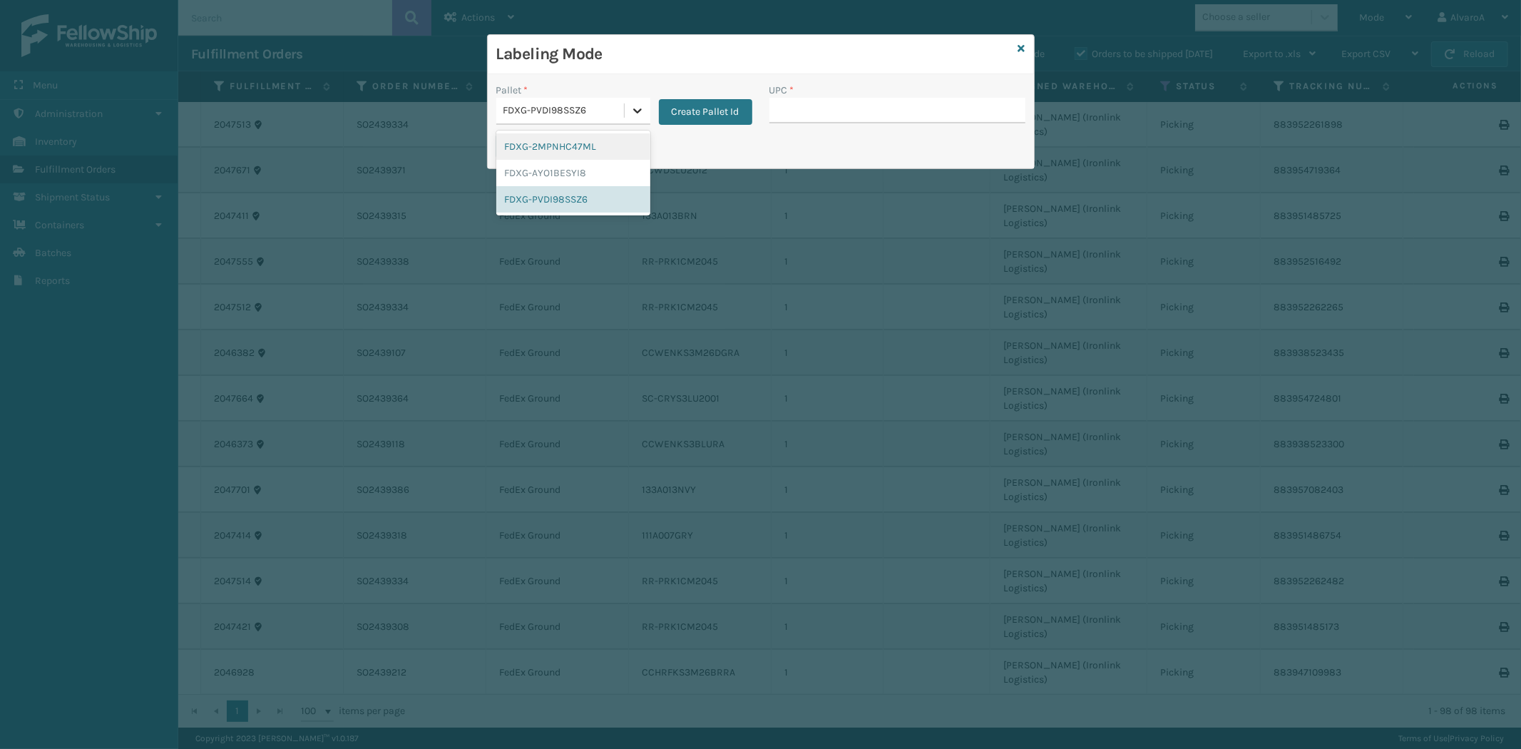
click at [636, 107] on icon at bounding box center [637, 110] width 14 height 14
click at [563, 189] on div "FDXG-PVDI98SSZ6" at bounding box center [573, 199] width 154 height 26
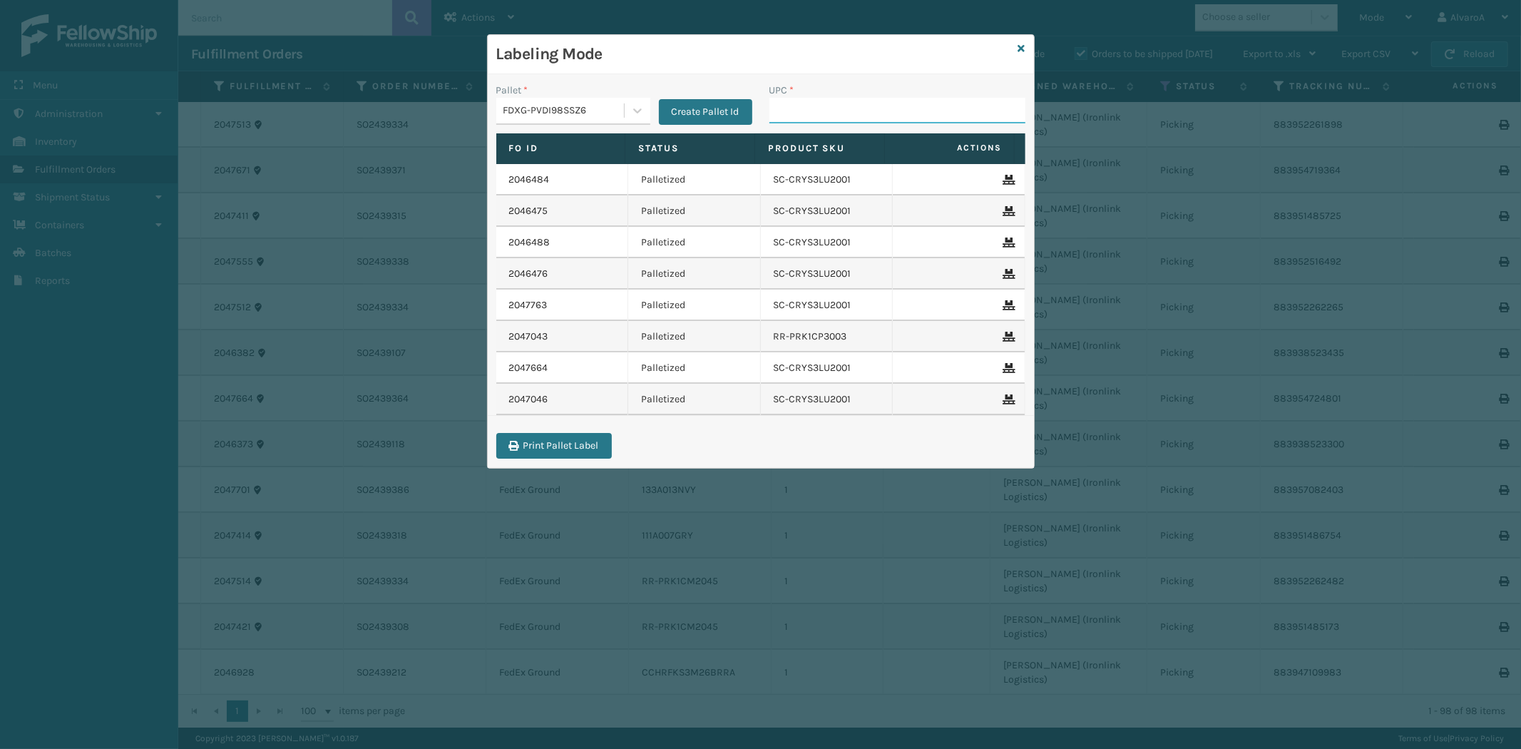
click at [853, 116] on input "UPC *" at bounding box center [897, 111] width 256 height 26
type input "SCWDSLU2012"
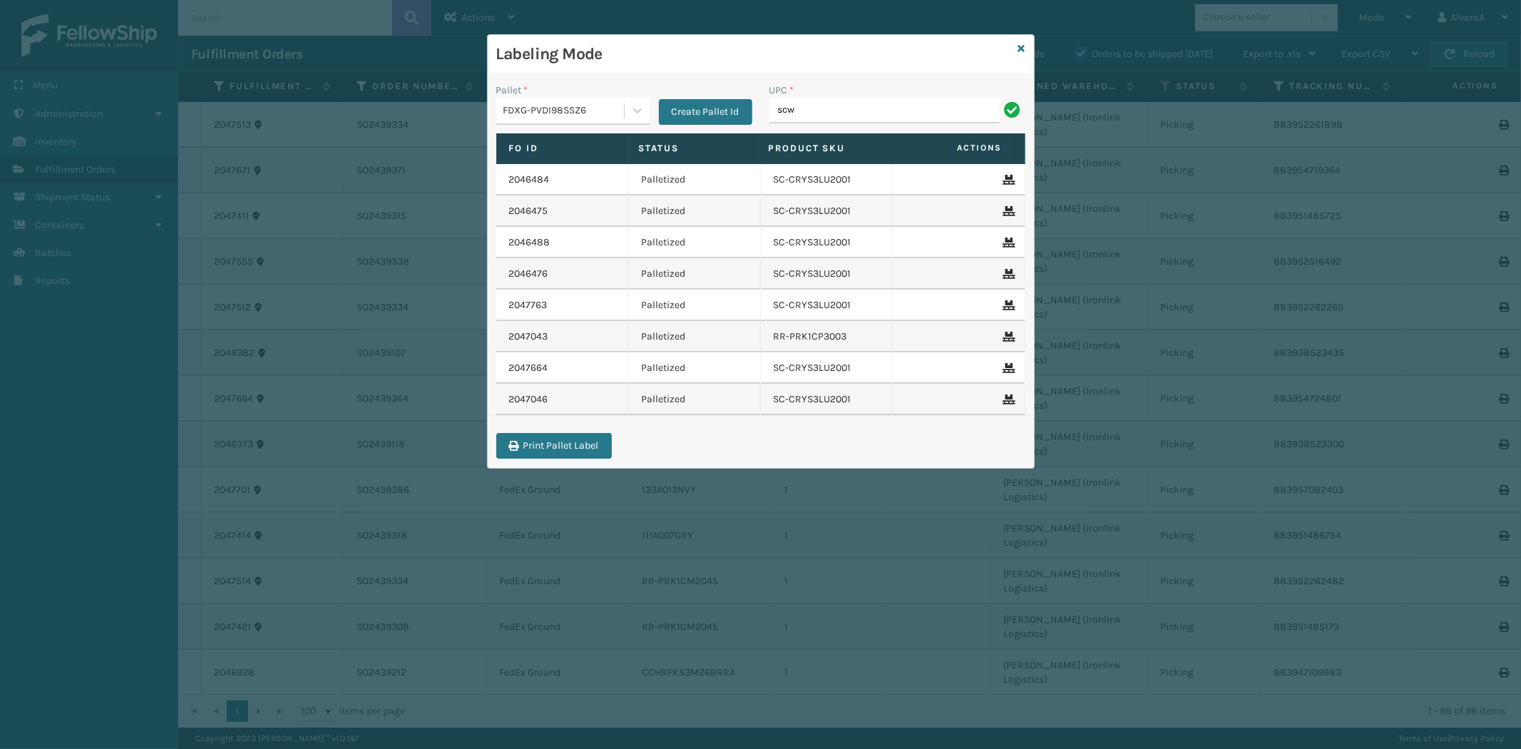
type input "SCWDSLU2012"
type input "RR-PRK1CM2045"
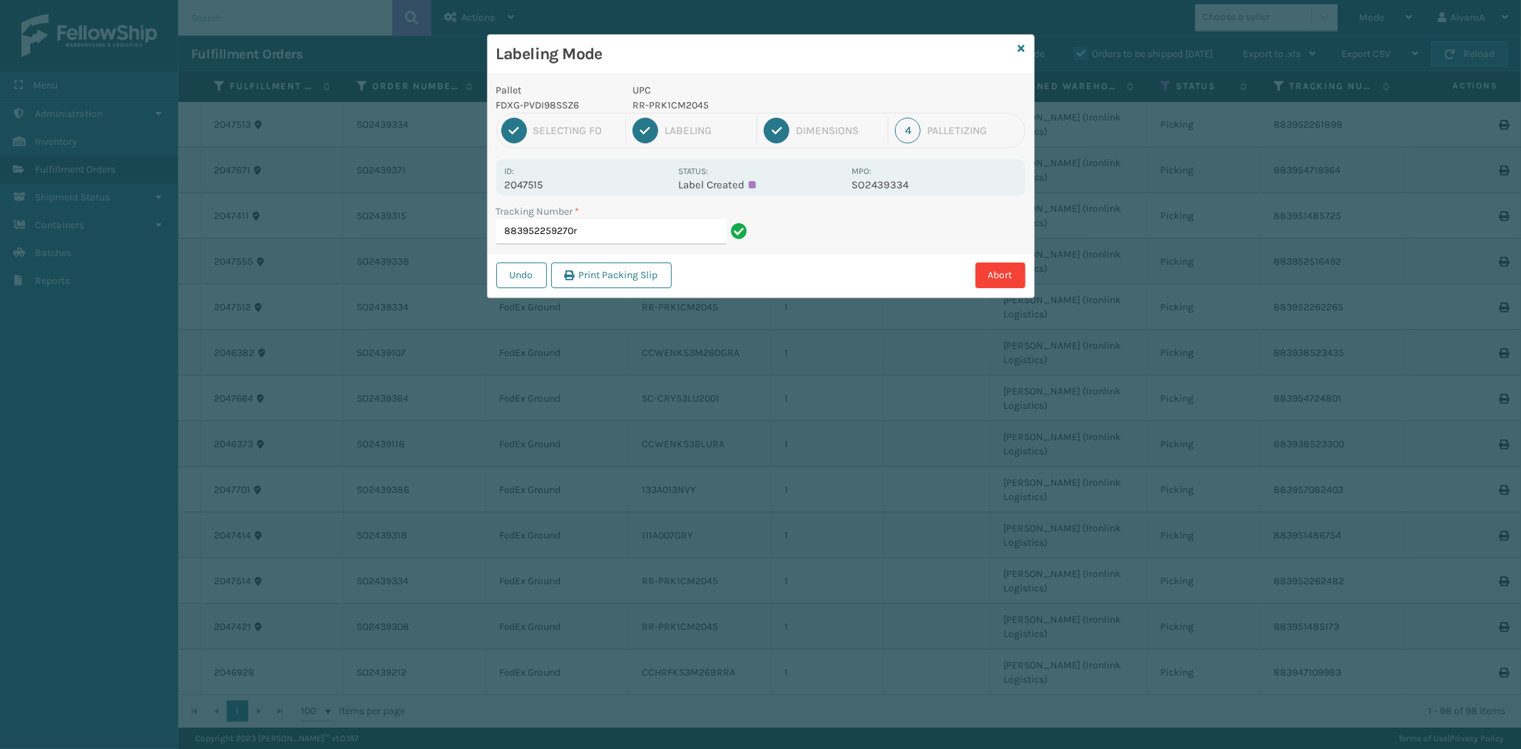
type input "883952259270"
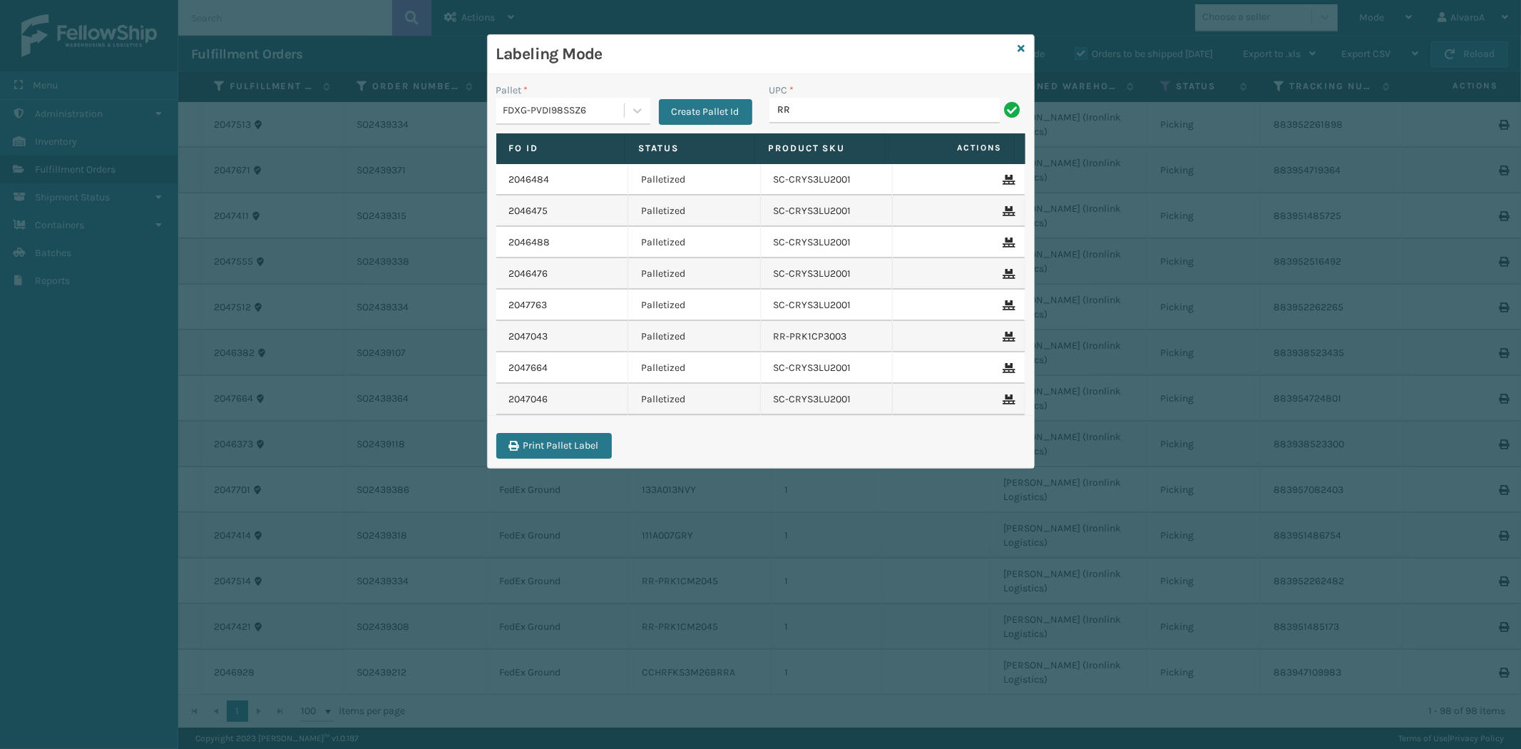
type input "RR-PRK1CM2045"
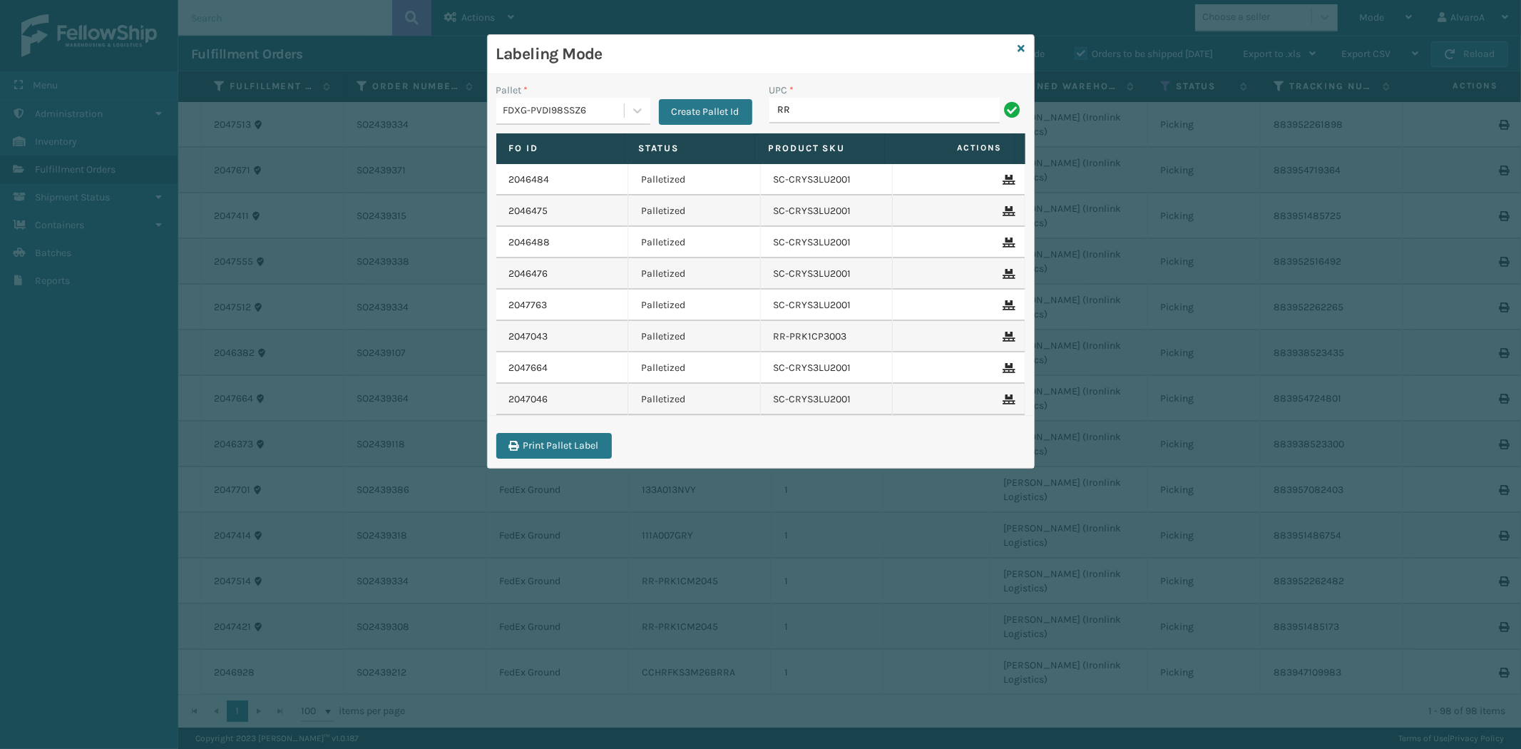
type input "RR-PRK1CM2045"
click at [1018, 52] on icon at bounding box center [1021, 48] width 7 height 10
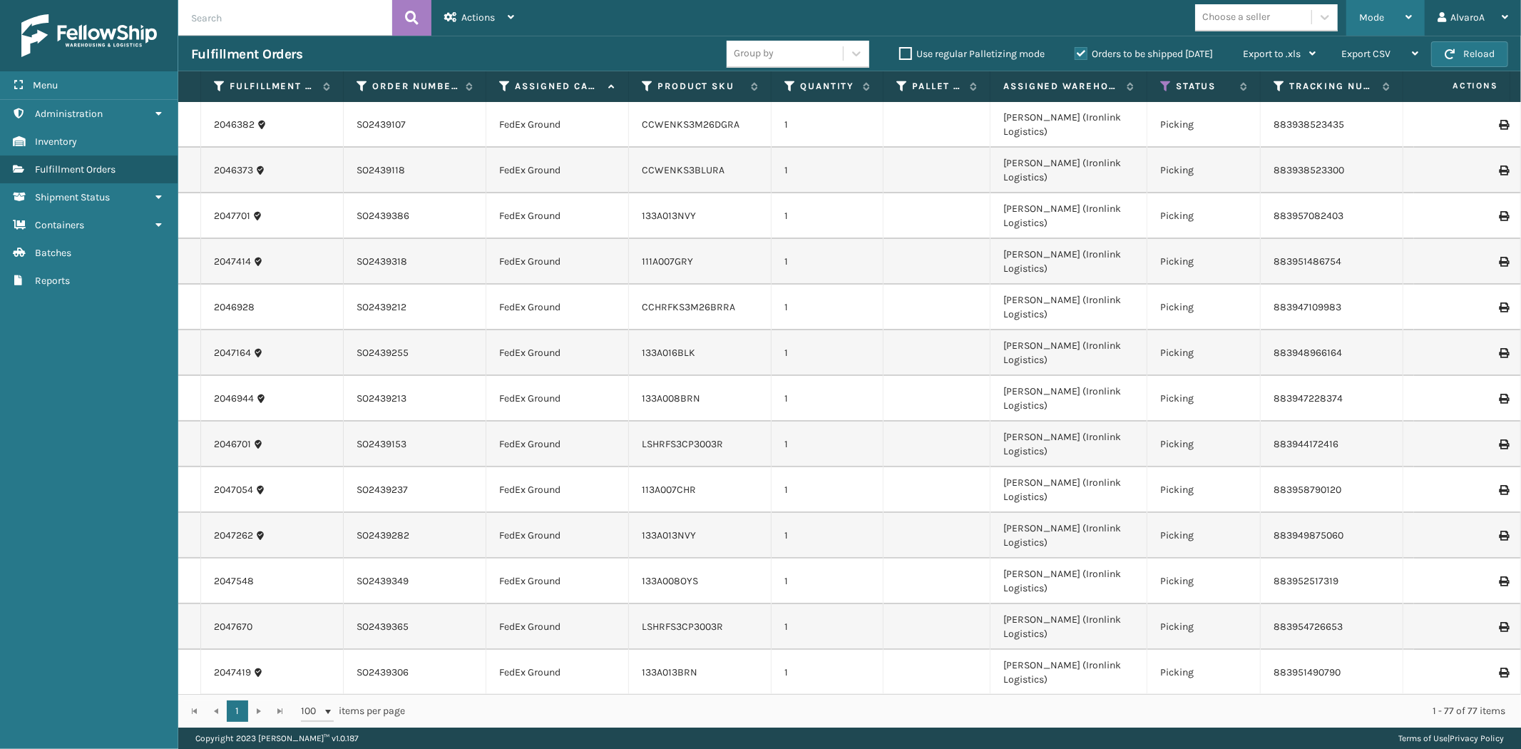
click at [1388, 16] on div "Mode" at bounding box center [1385, 18] width 53 height 36
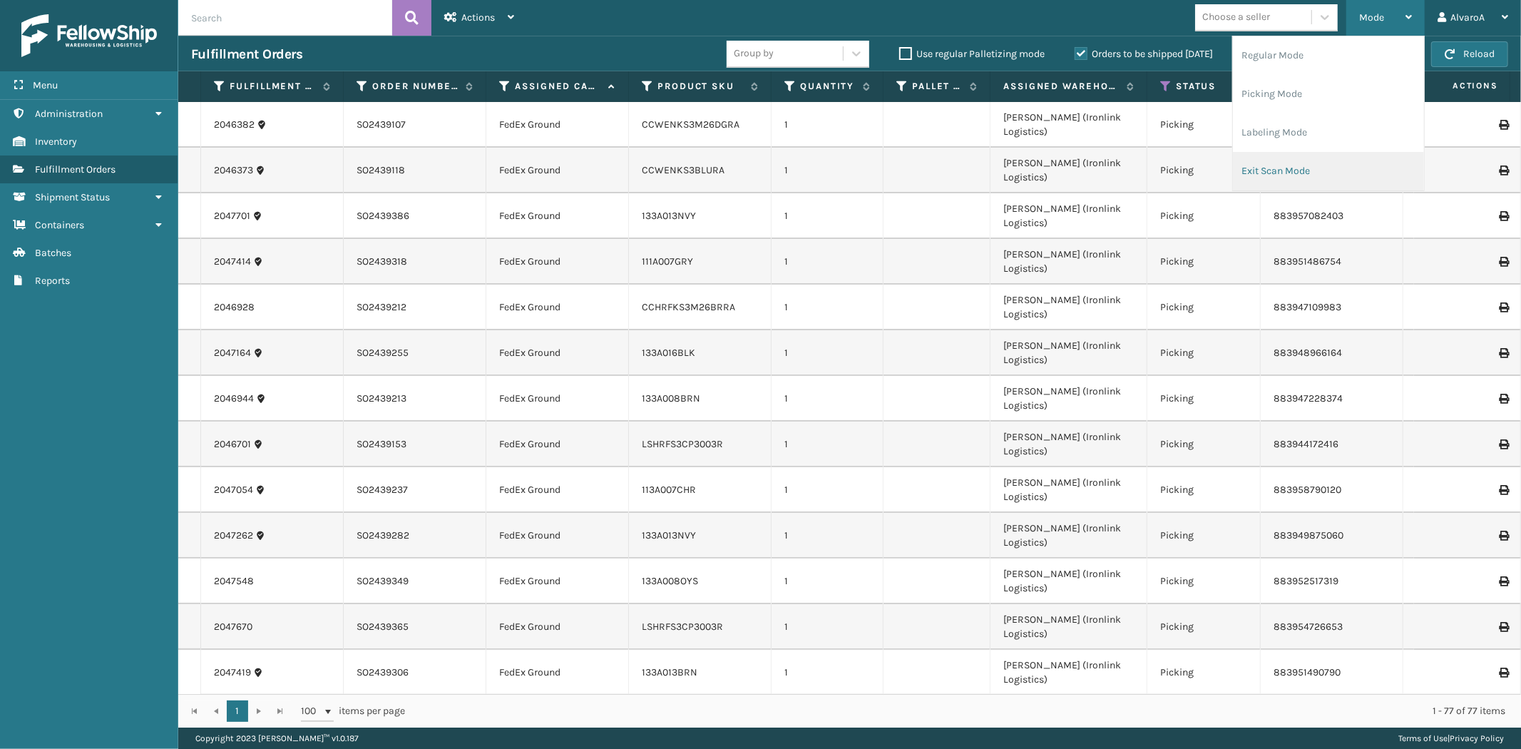
click at [1349, 162] on li "Exit Scan Mode" at bounding box center [1328, 171] width 191 height 39
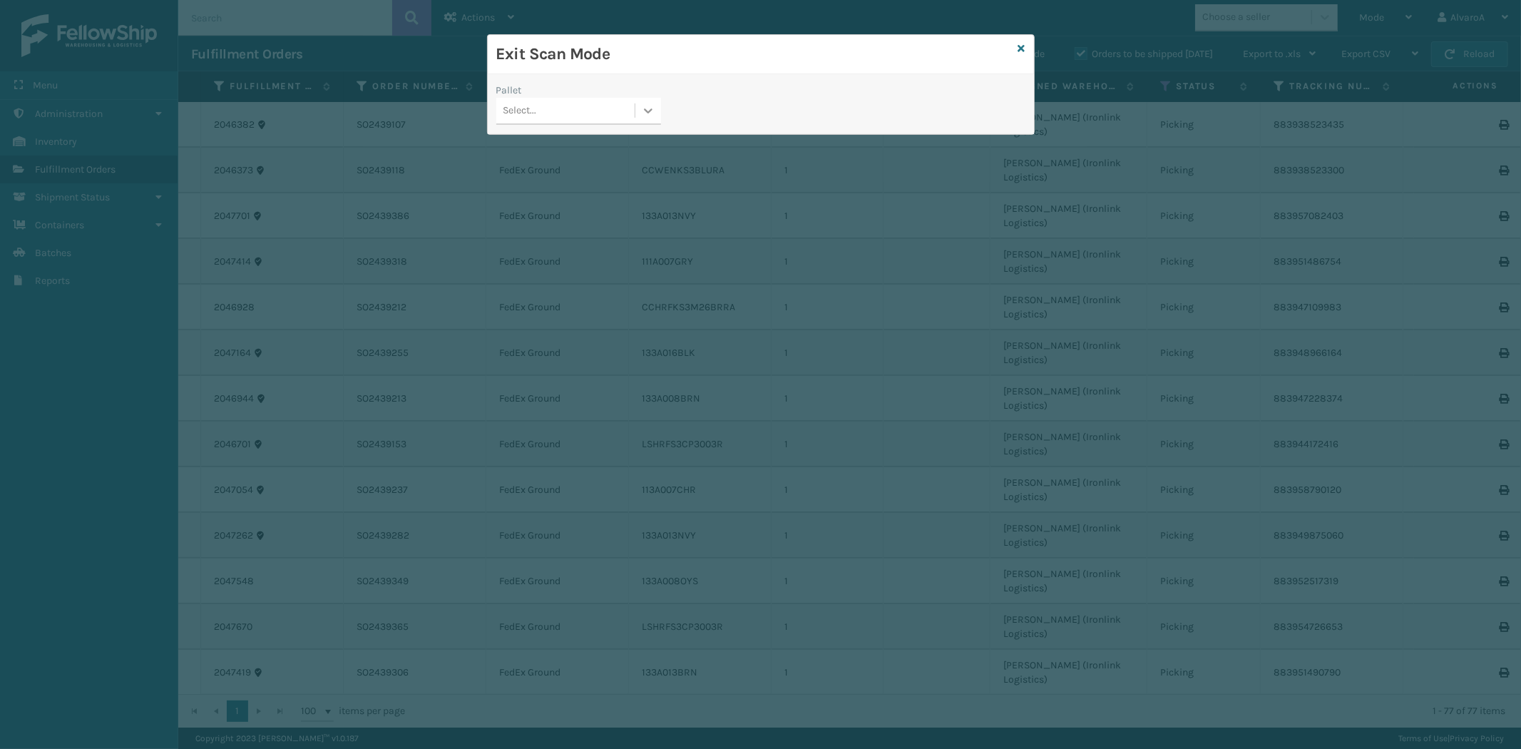
click at [643, 113] on icon at bounding box center [648, 110] width 14 height 14
click at [601, 190] on div "FDXG-PVDI98SSZ6" at bounding box center [578, 199] width 165 height 26
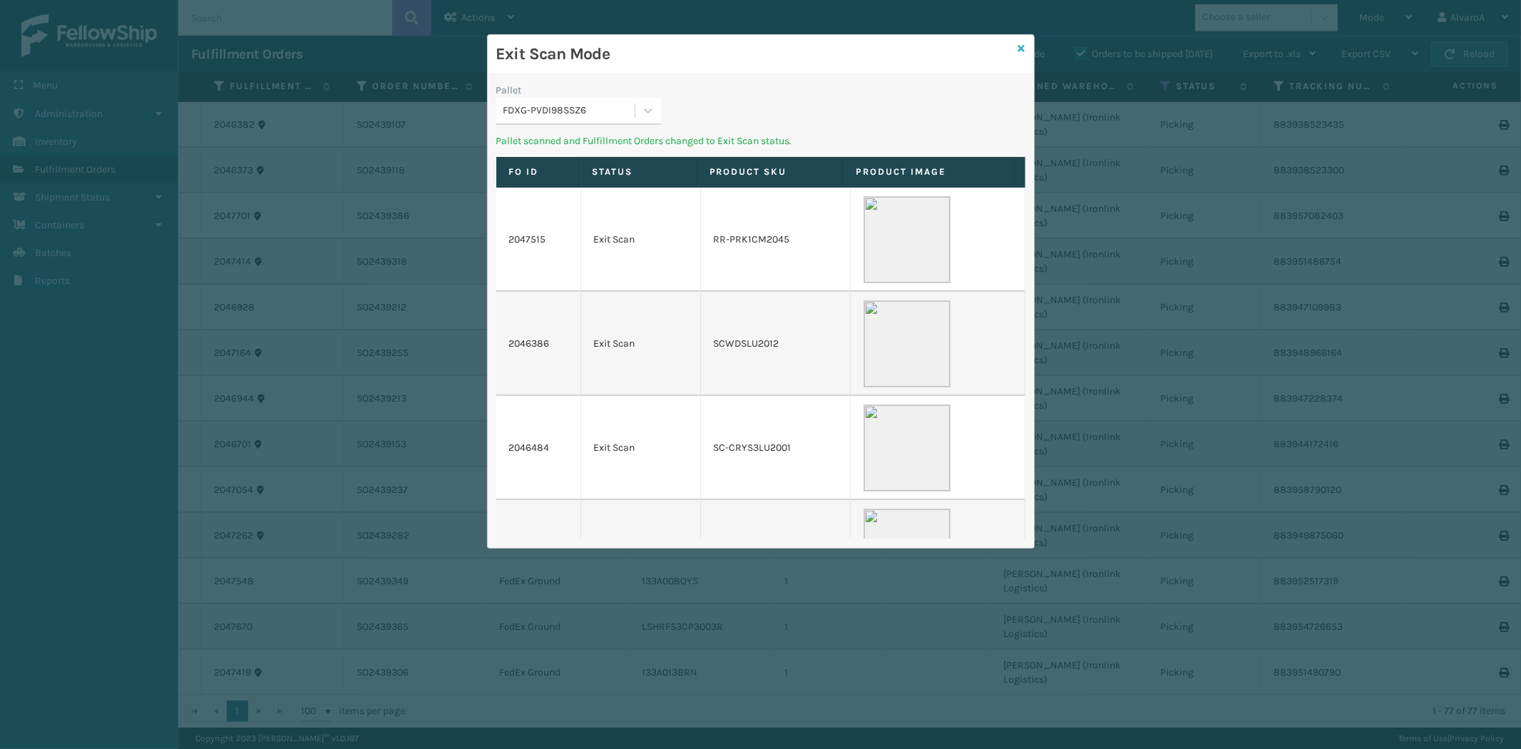
click at [1025, 51] on div "Exit Scan Mode" at bounding box center [761, 54] width 546 height 39
click at [1023, 51] on icon at bounding box center [1021, 48] width 7 height 10
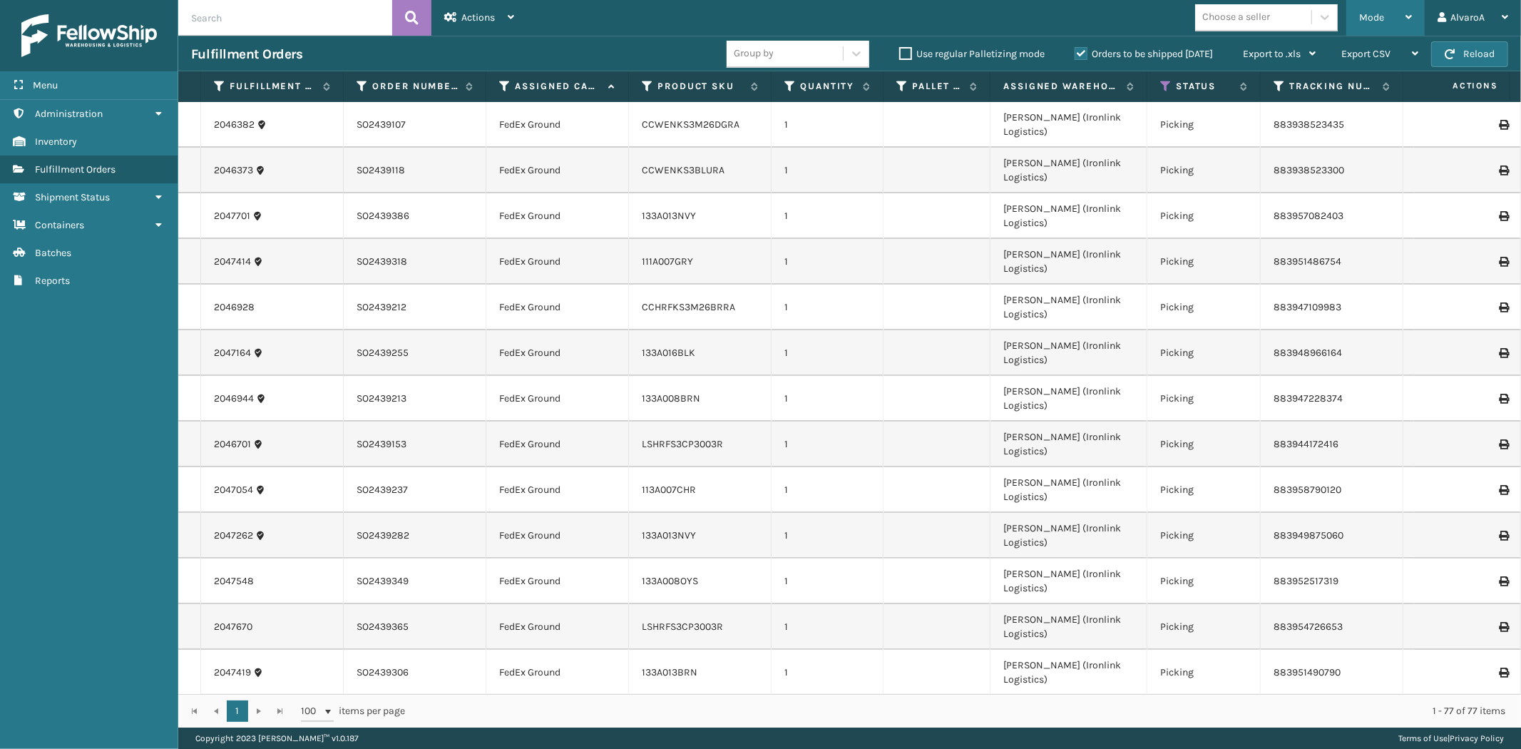
click at [1350, 19] on div "Mode Regular Mode Picking Mode Labeling Mode Exit Scan Mode" at bounding box center [1385, 18] width 78 height 36
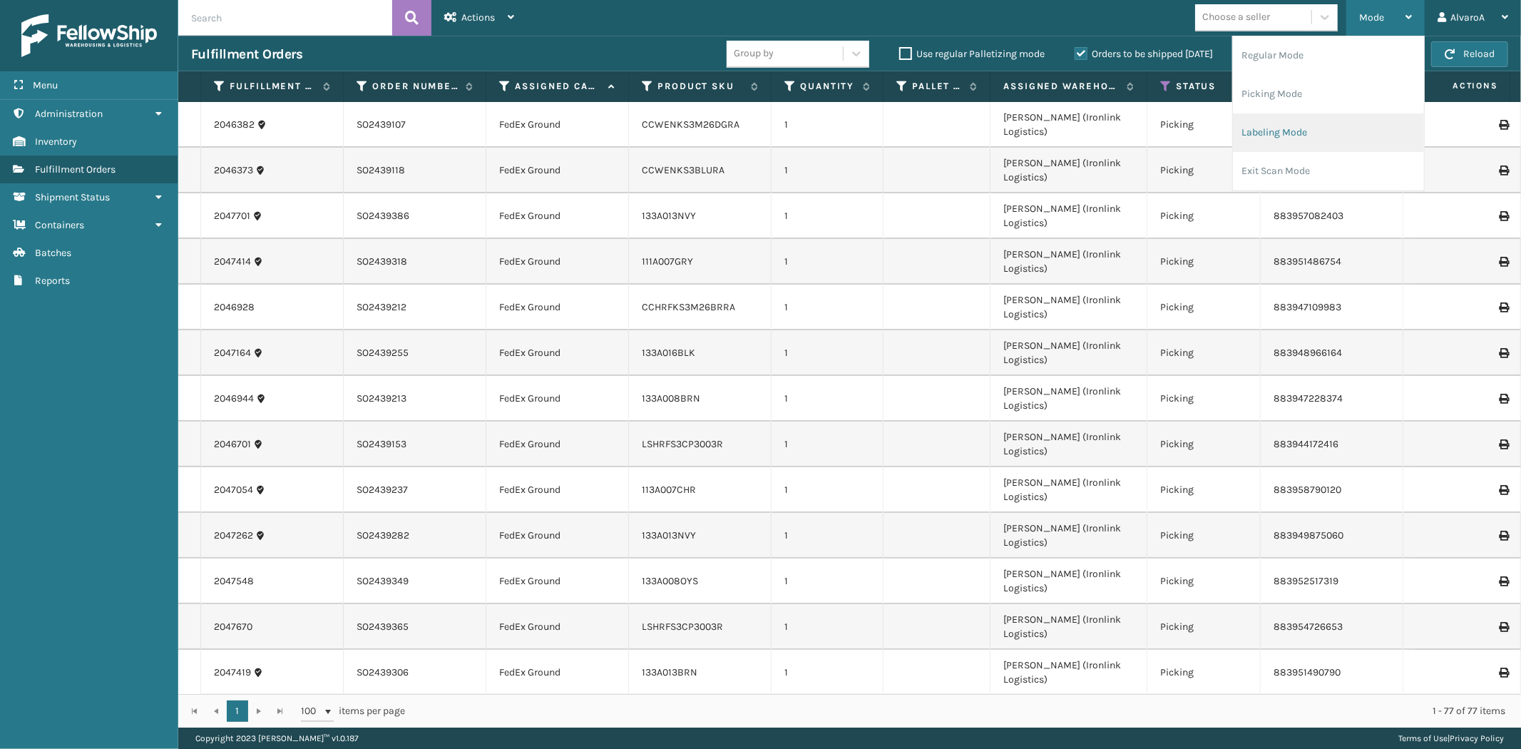
click at [1293, 132] on li "Labeling Mode" at bounding box center [1328, 132] width 191 height 39
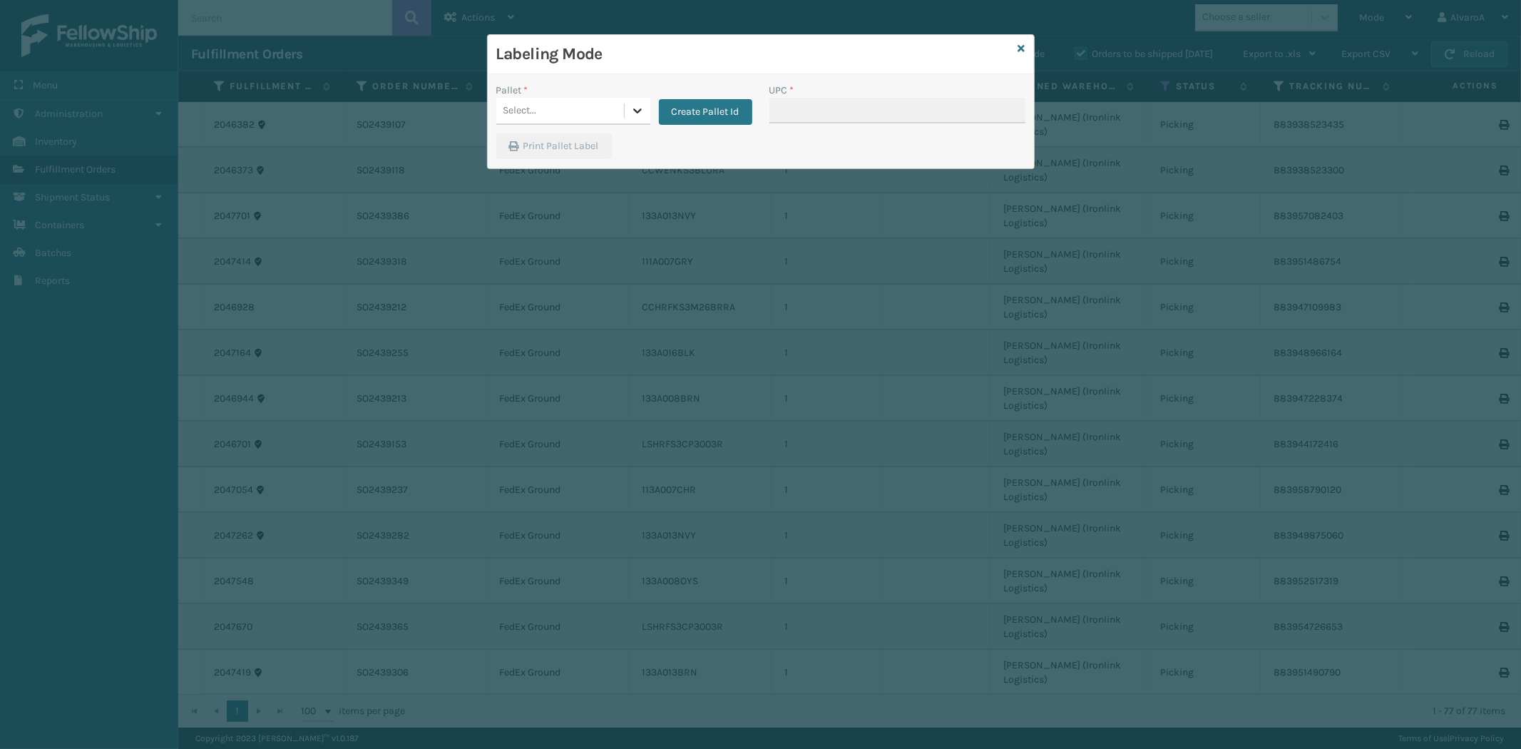
click at [637, 116] on icon at bounding box center [637, 110] width 14 height 14
drag, startPoint x: 716, startPoint y: 98, endPoint x: 638, endPoint y: 113, distance: 79.1
click at [716, 98] on div "Create Pallet Id" at bounding box center [701, 104] width 102 height 42
click at [683, 104] on button "Create Pallet Id" at bounding box center [705, 112] width 93 height 26
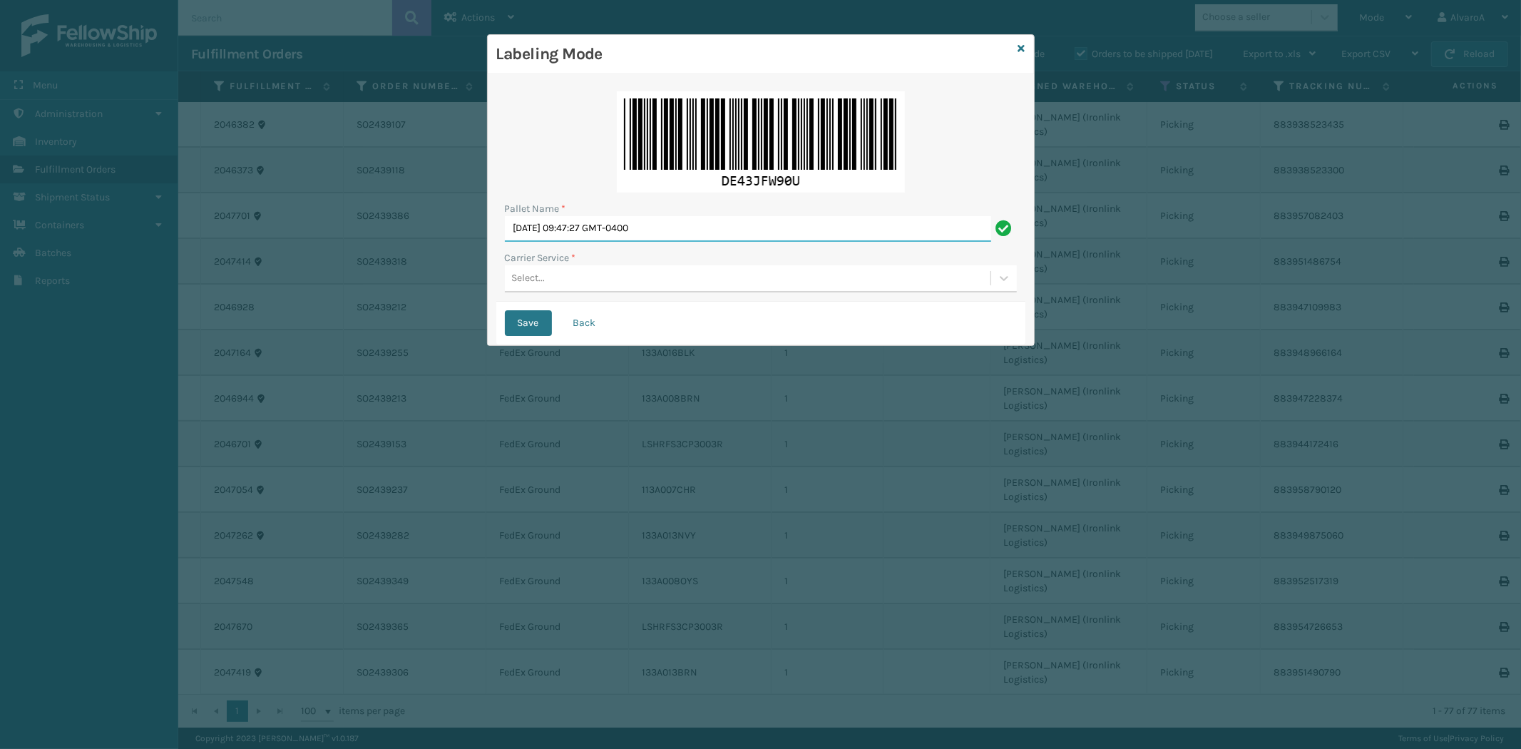
drag, startPoint x: 701, startPoint y: 235, endPoint x: 391, endPoint y: 303, distance: 317.5
click at [391, 303] on div "Labeling Mode Pallet Name * [DATE] 09:47:27 GMT-0400 Carrier Service * Select..…" at bounding box center [760, 374] width 1521 height 749
type input "LPN 503302#1"
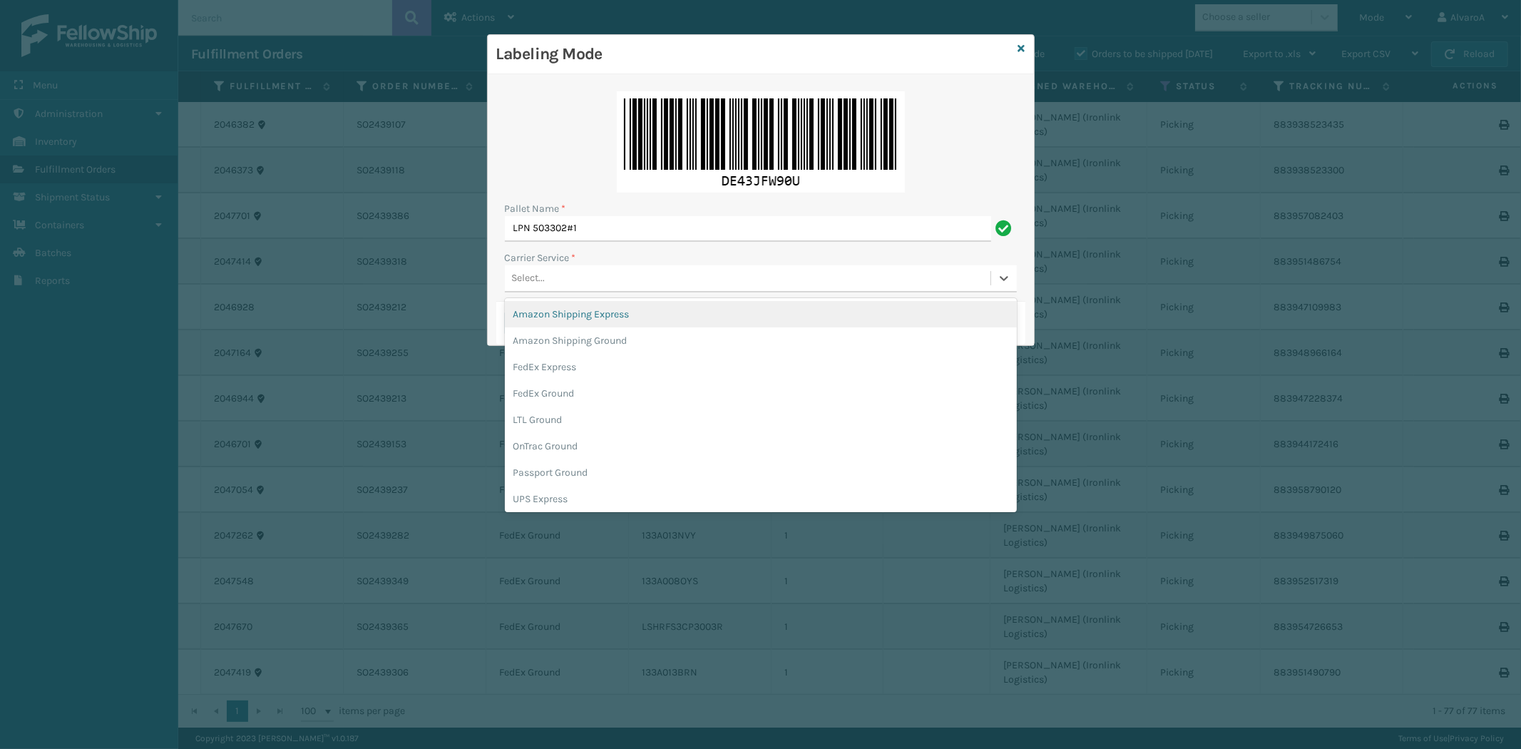
click at [548, 270] on div "Select..." at bounding box center [748, 279] width 486 height 24
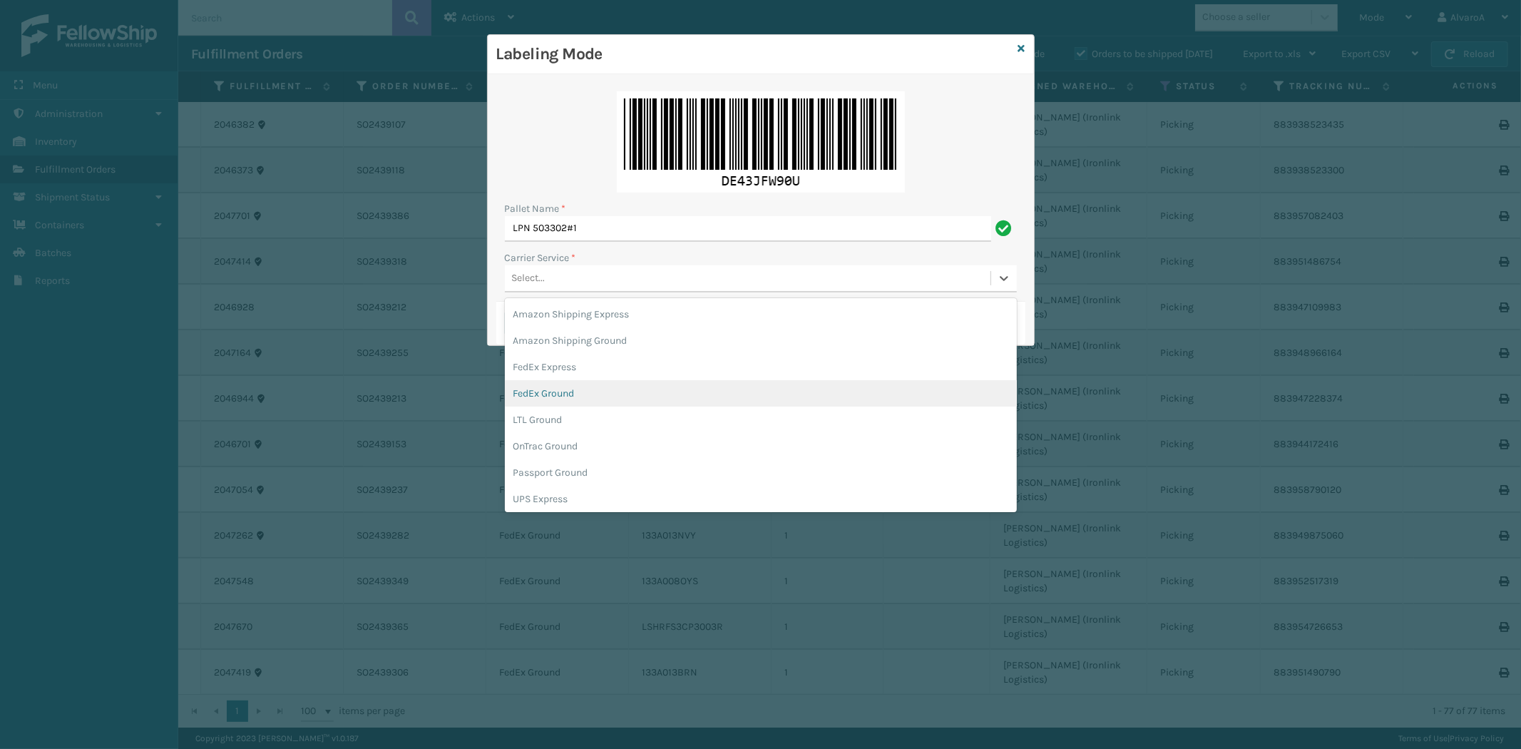
click at [565, 390] on div "FedEx Ground" at bounding box center [761, 393] width 512 height 26
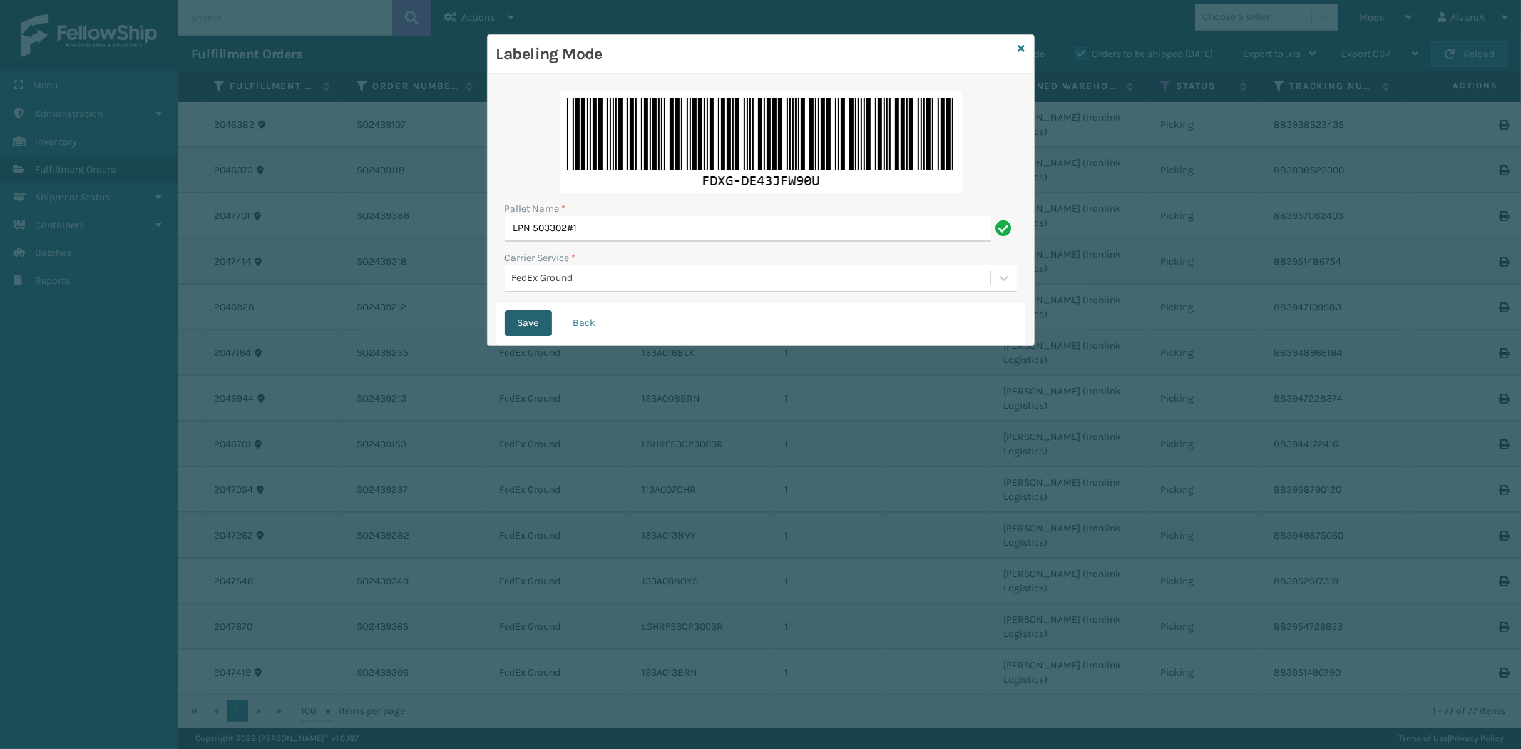
click at [531, 322] on button "Save" at bounding box center [528, 323] width 47 height 26
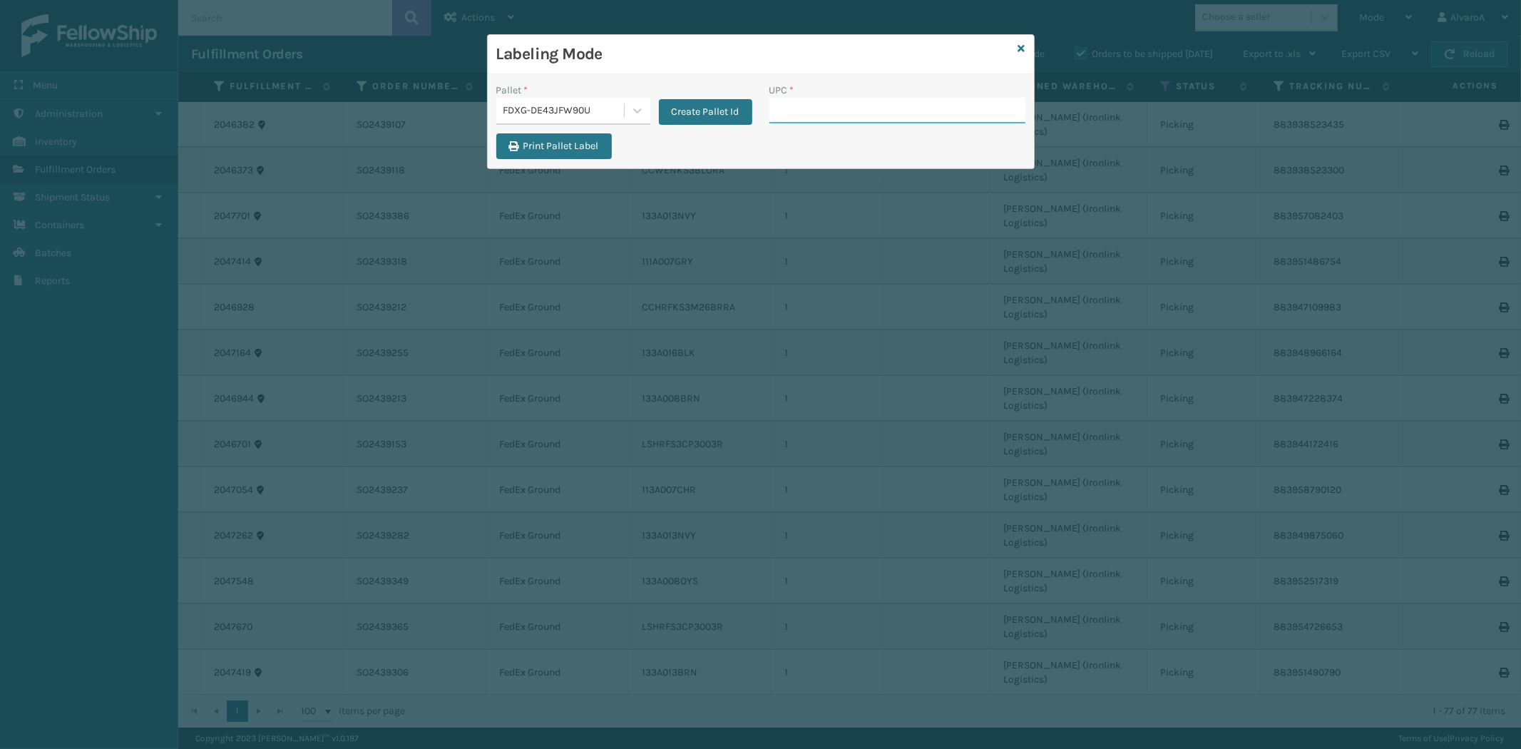
paste input "111A012FLX"
type input "111A012FLX"
paste input "133A008OYS"
type input "133A008OYS"
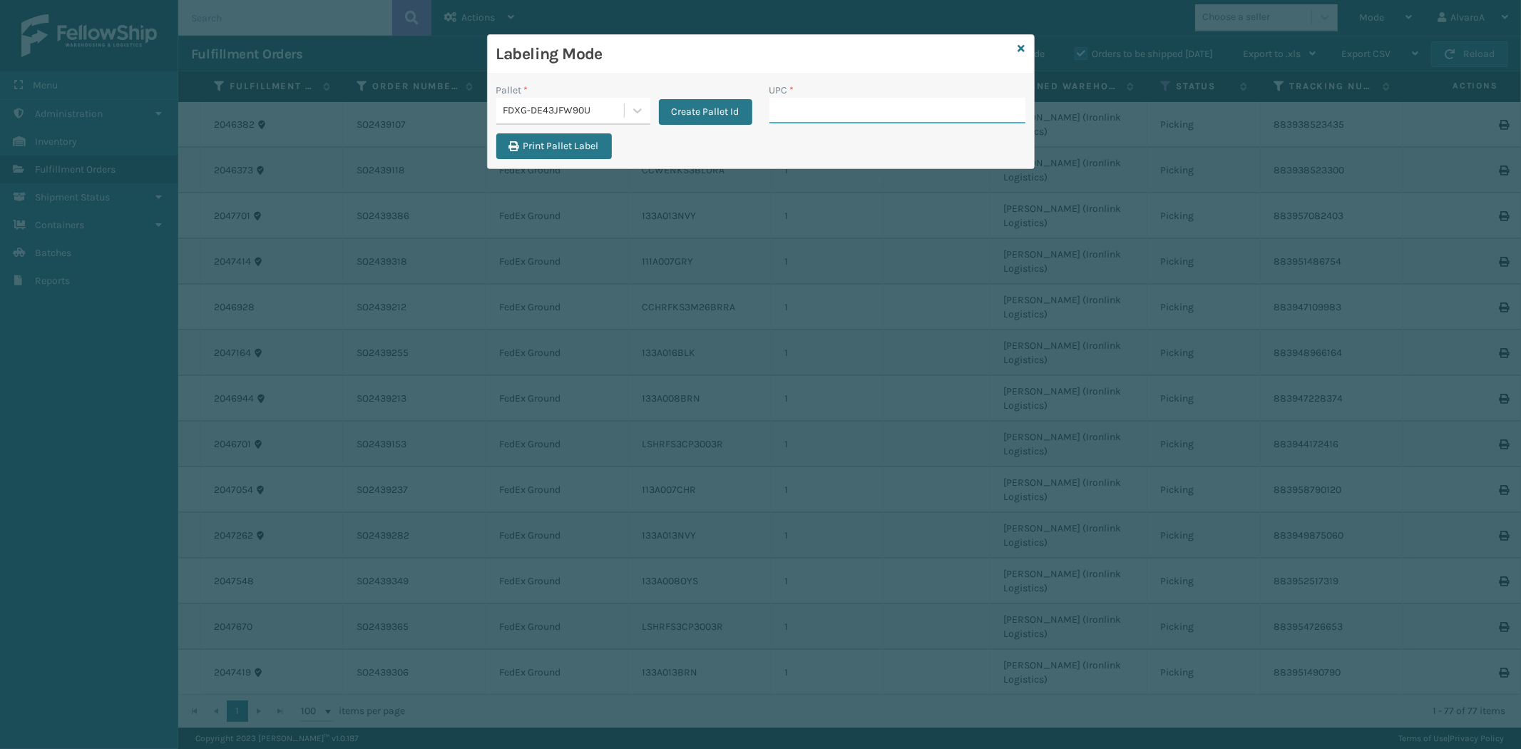
paste input "113A007CHR"
type input "113A007CHR"
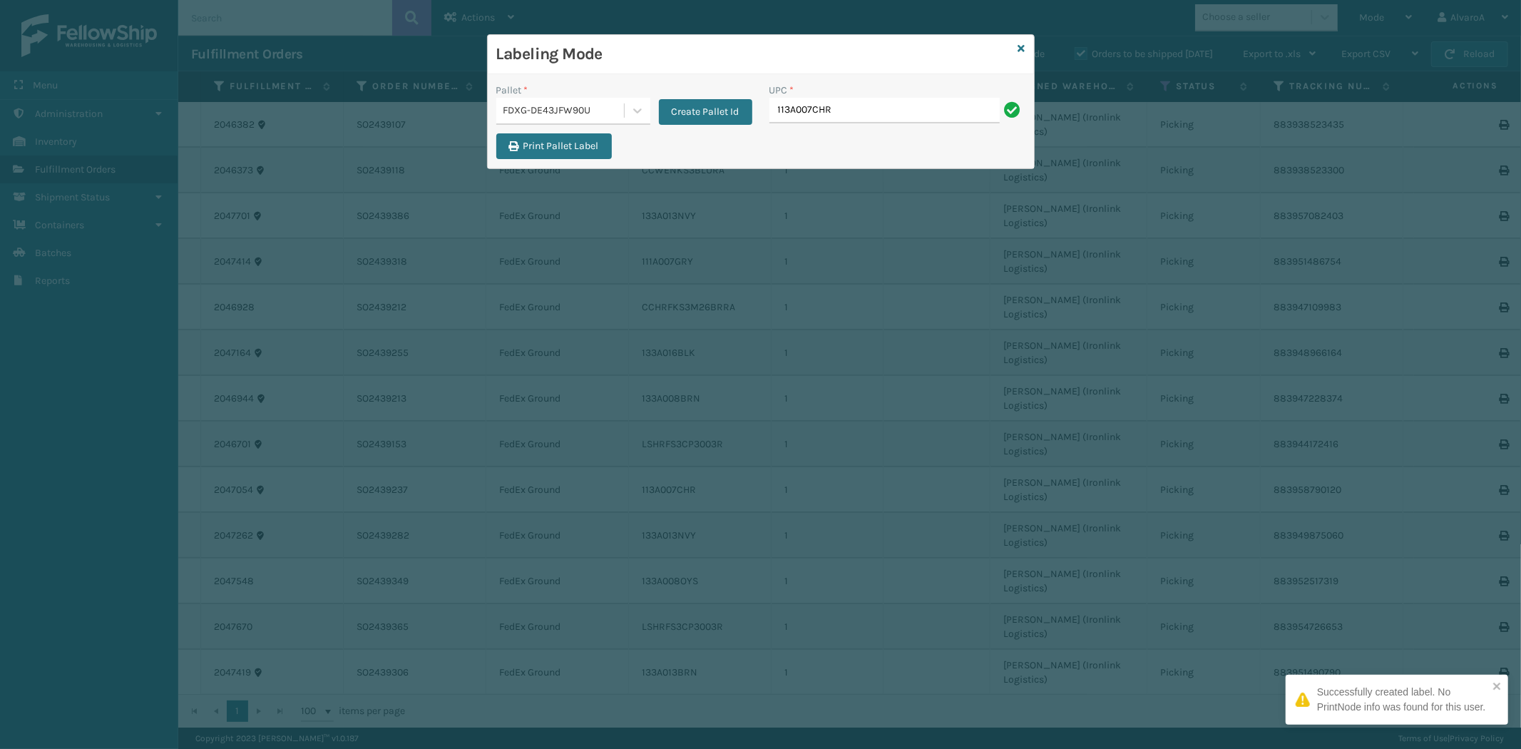
type input "113A007CHR"
paste input "133A008BRN"
type input "133A008BRN"
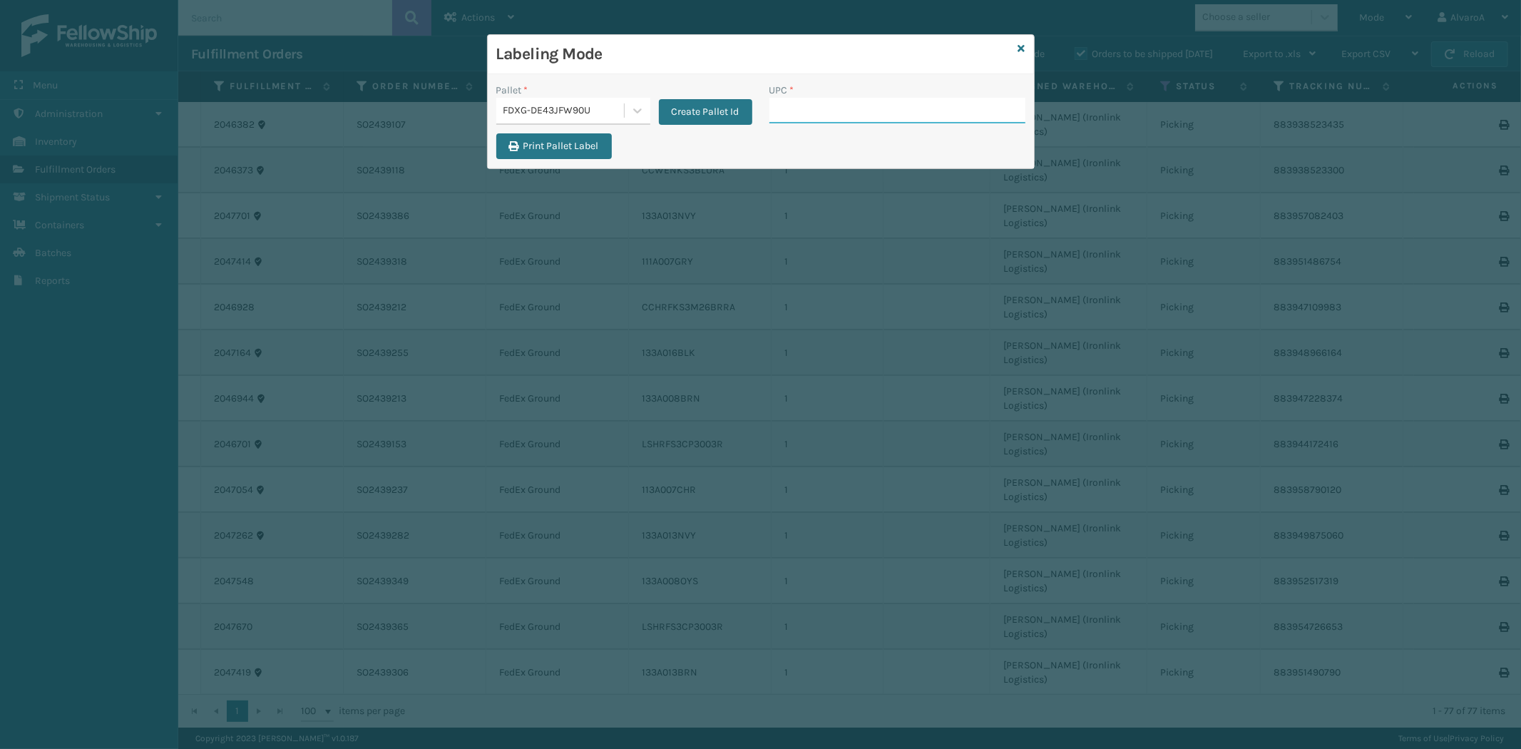
paste input "111A007GRY"
type input "111A007GRY"
paste input "111A049CRM"
type input "111A049CRM"
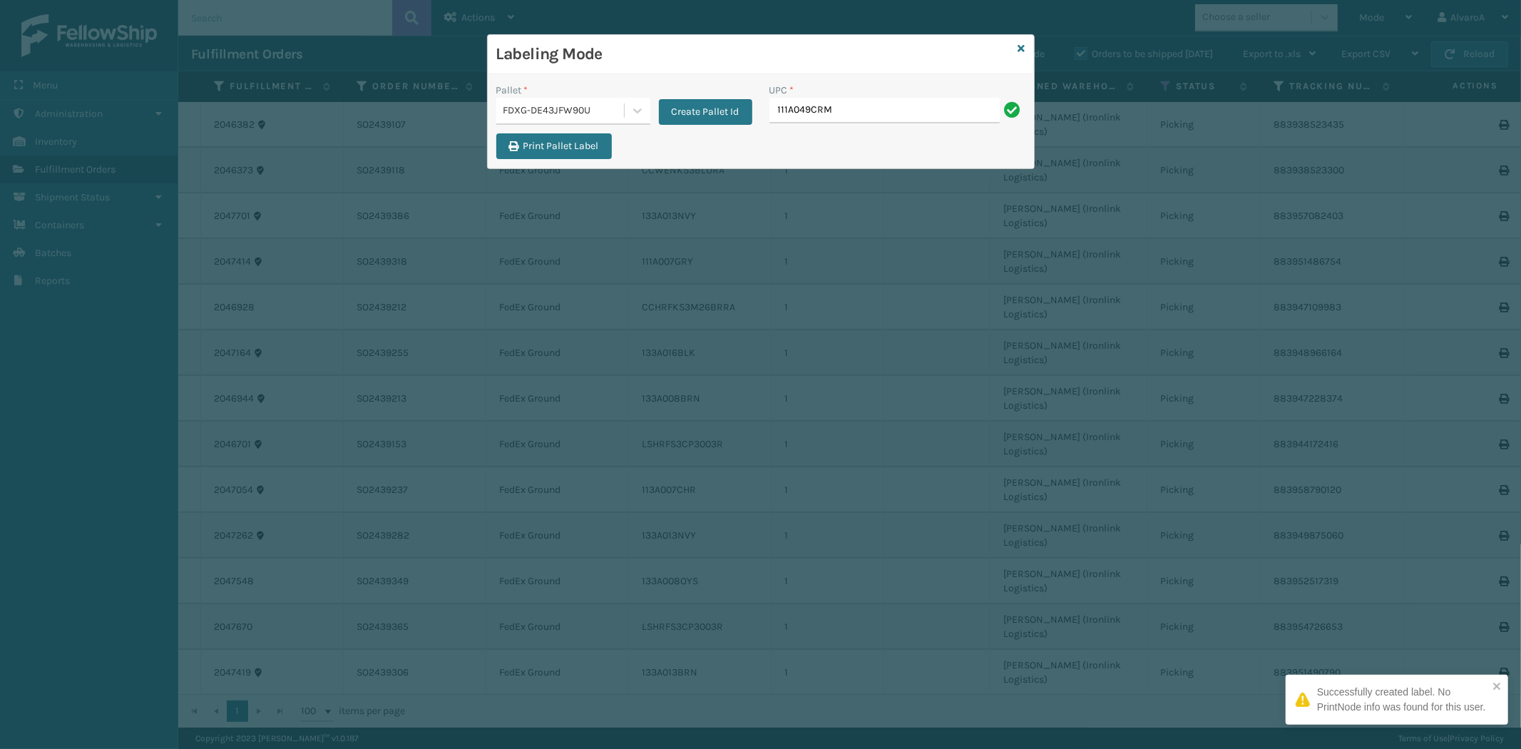
type input "111A049CRM"
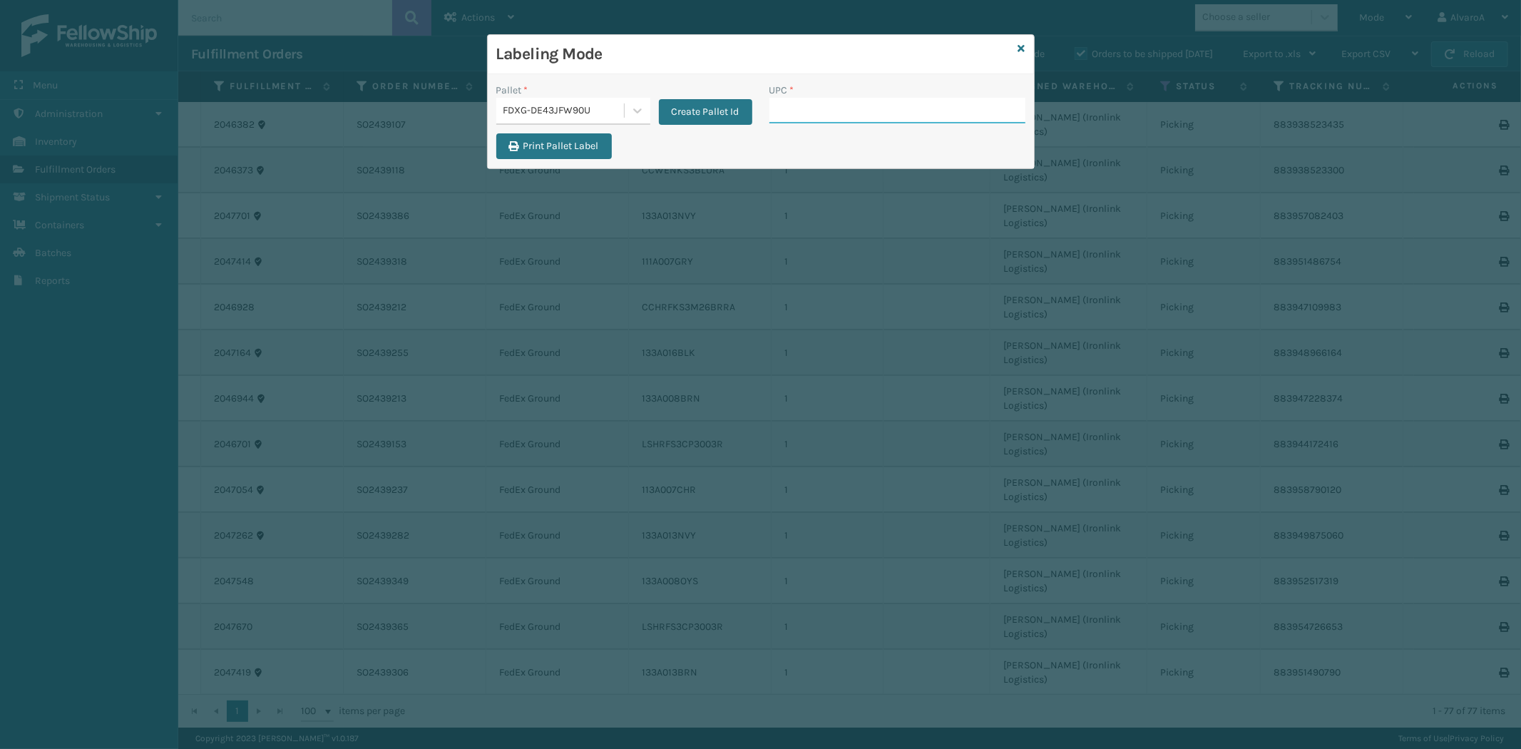
paste input "111A049BLU"
type input "111A049BLU"
paste input "114A064GRY"
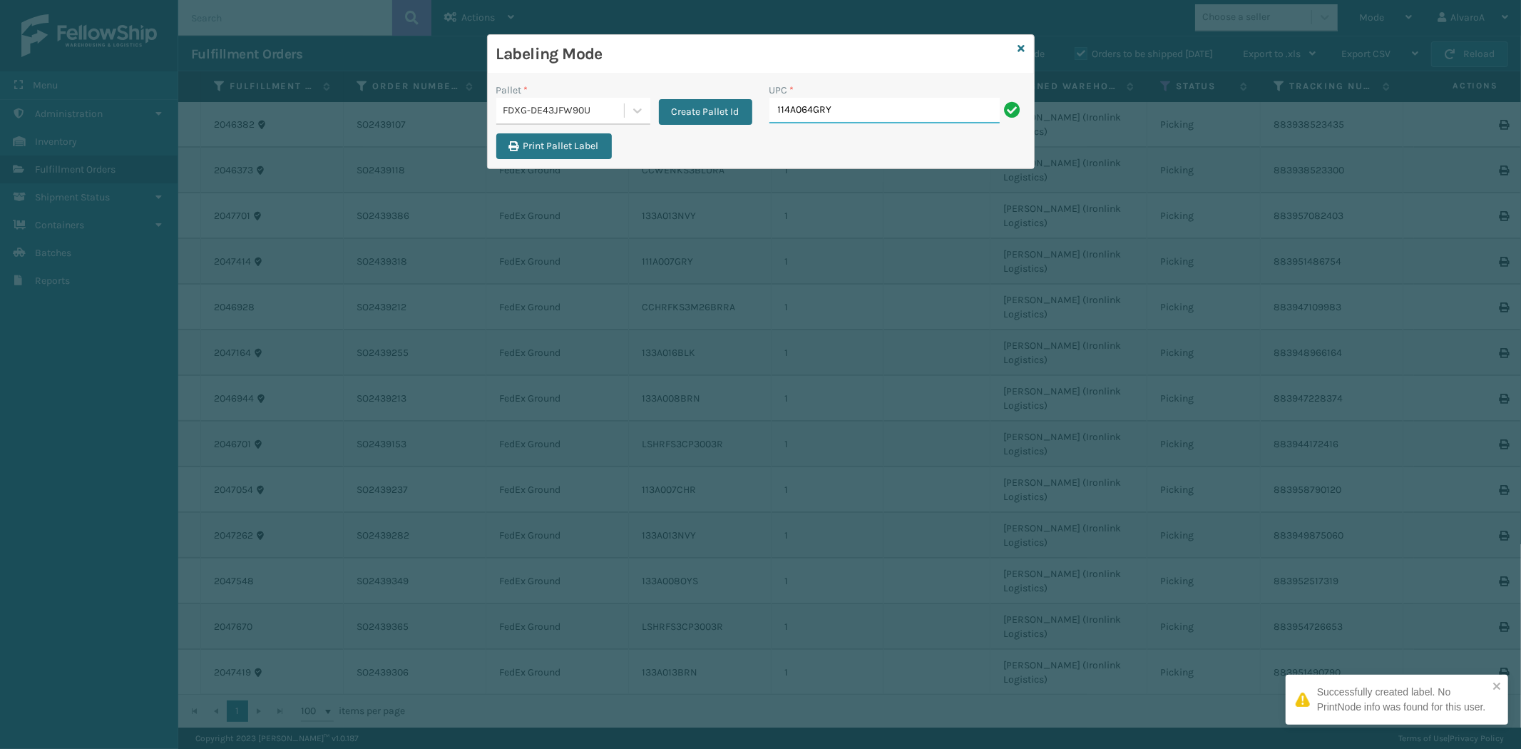
type input "114A064GRY"
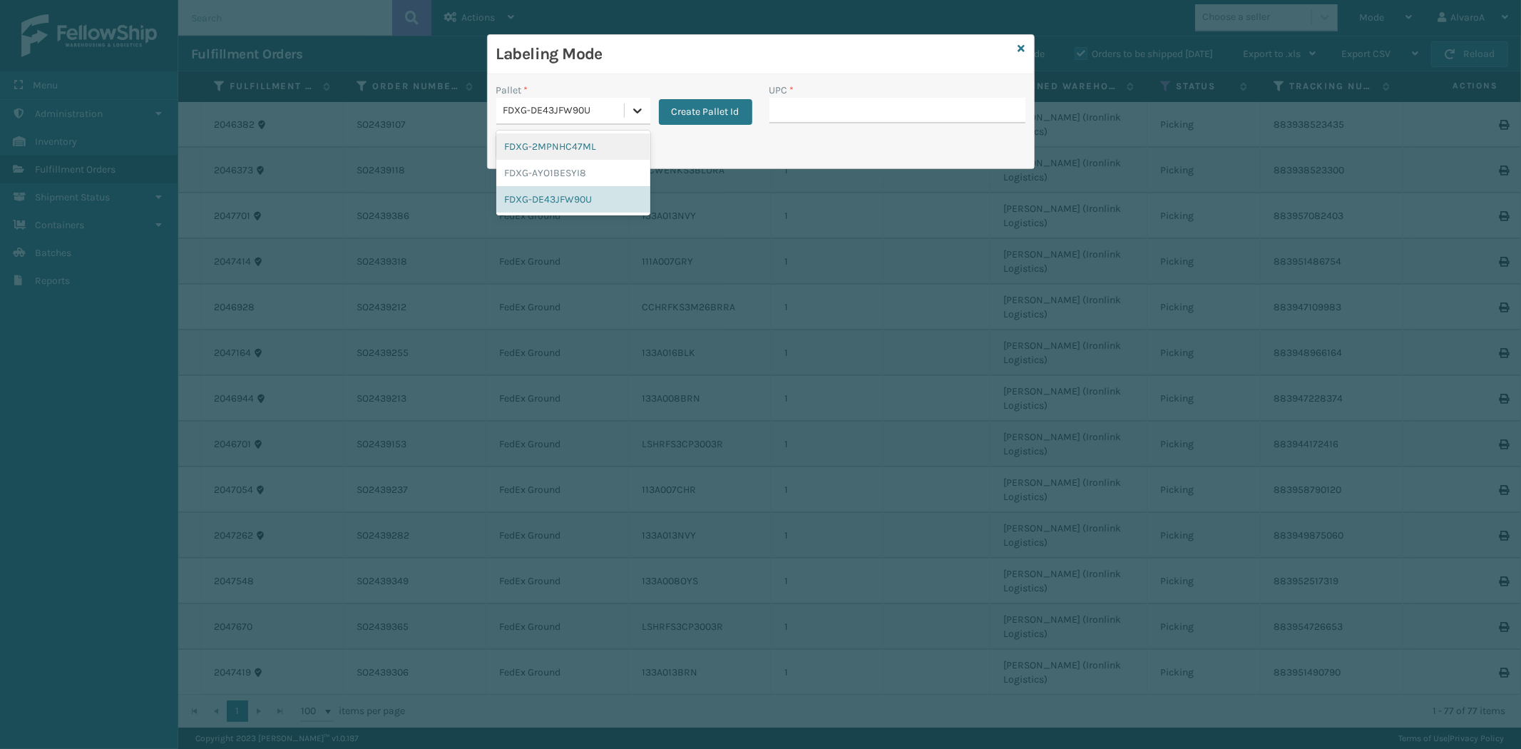
click at [646, 103] on div at bounding box center [638, 111] width 26 height 26
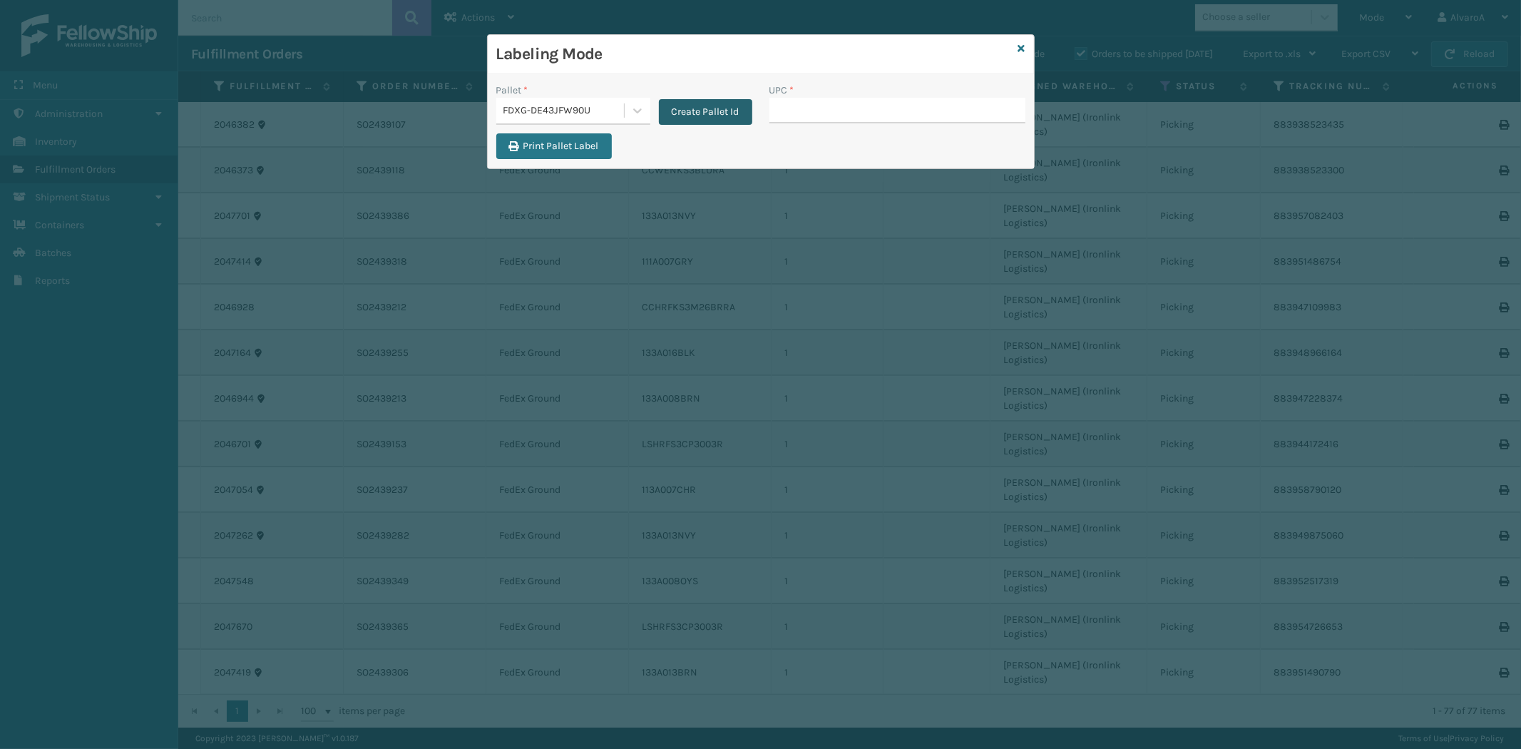
click at [706, 118] on button "Create Pallet Id" at bounding box center [705, 112] width 93 height 26
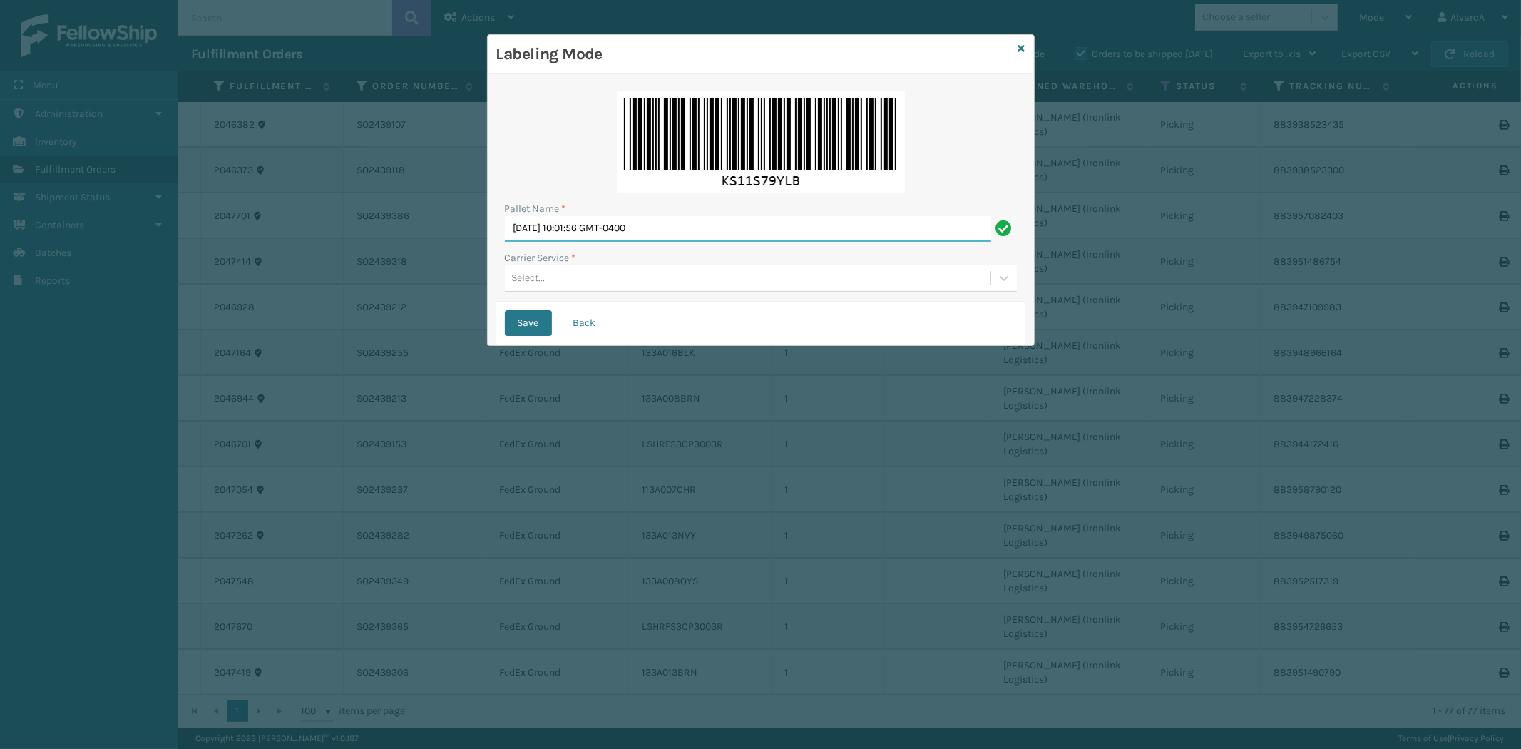
drag, startPoint x: 707, startPoint y: 225, endPoint x: 273, endPoint y: 371, distance: 458.2
click at [273, 371] on div "Labeling Mode Pallet Name * [DATE] 10:01:56 GMT-0400 Carrier Service * Select..…" at bounding box center [760, 374] width 1521 height 749
type input "LPN 553301#1"
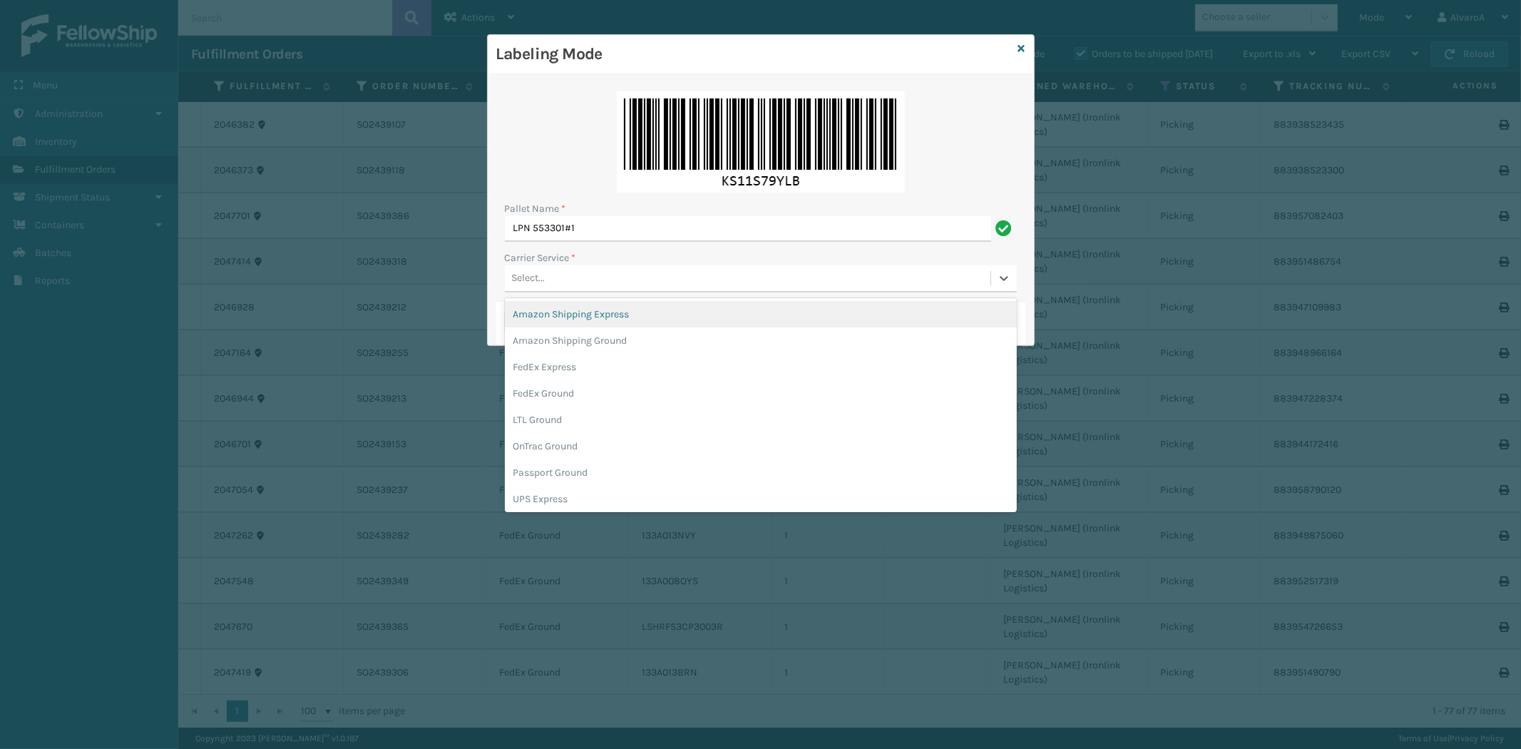
click at [606, 275] on div "Select..." at bounding box center [748, 279] width 486 height 24
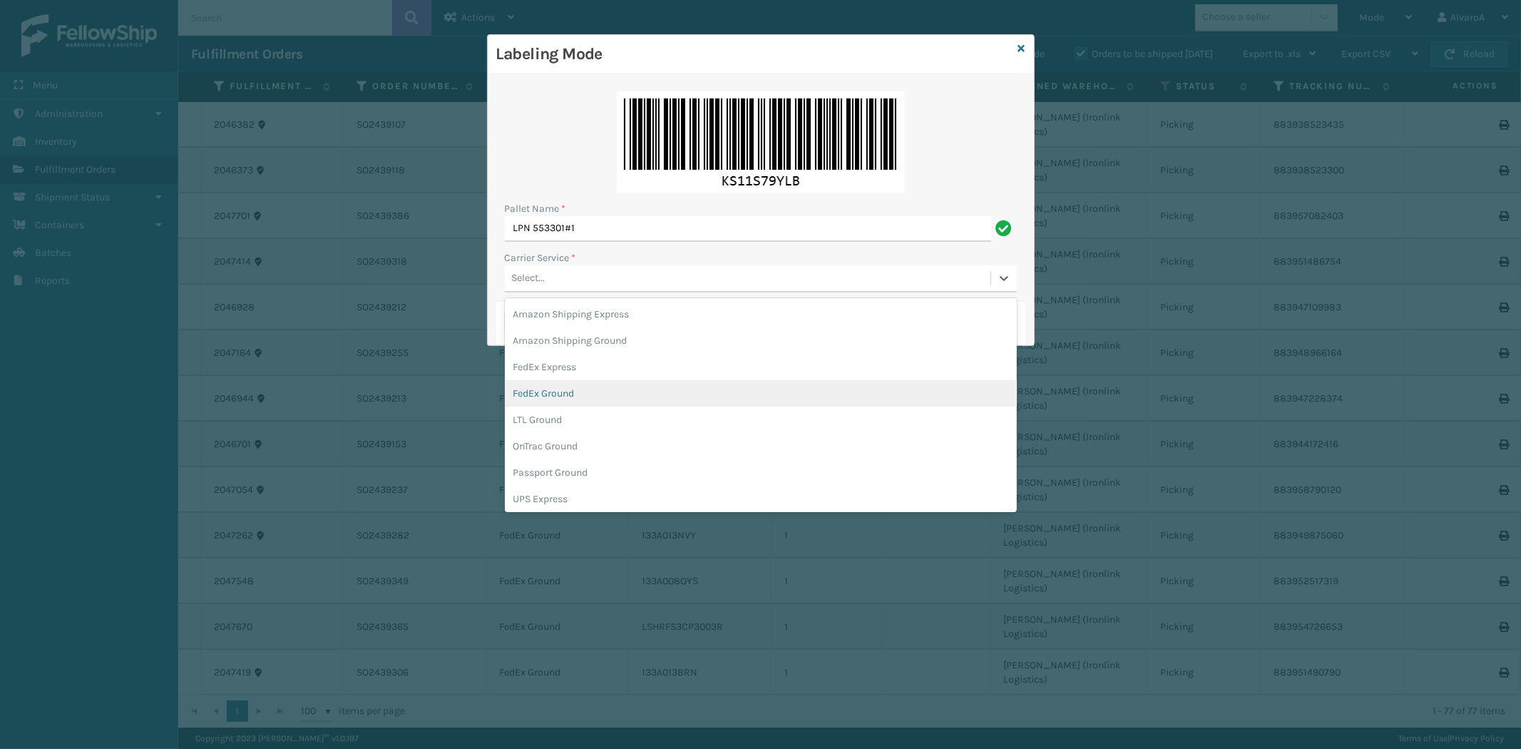
click at [564, 394] on div "FedEx Ground" at bounding box center [761, 393] width 512 height 26
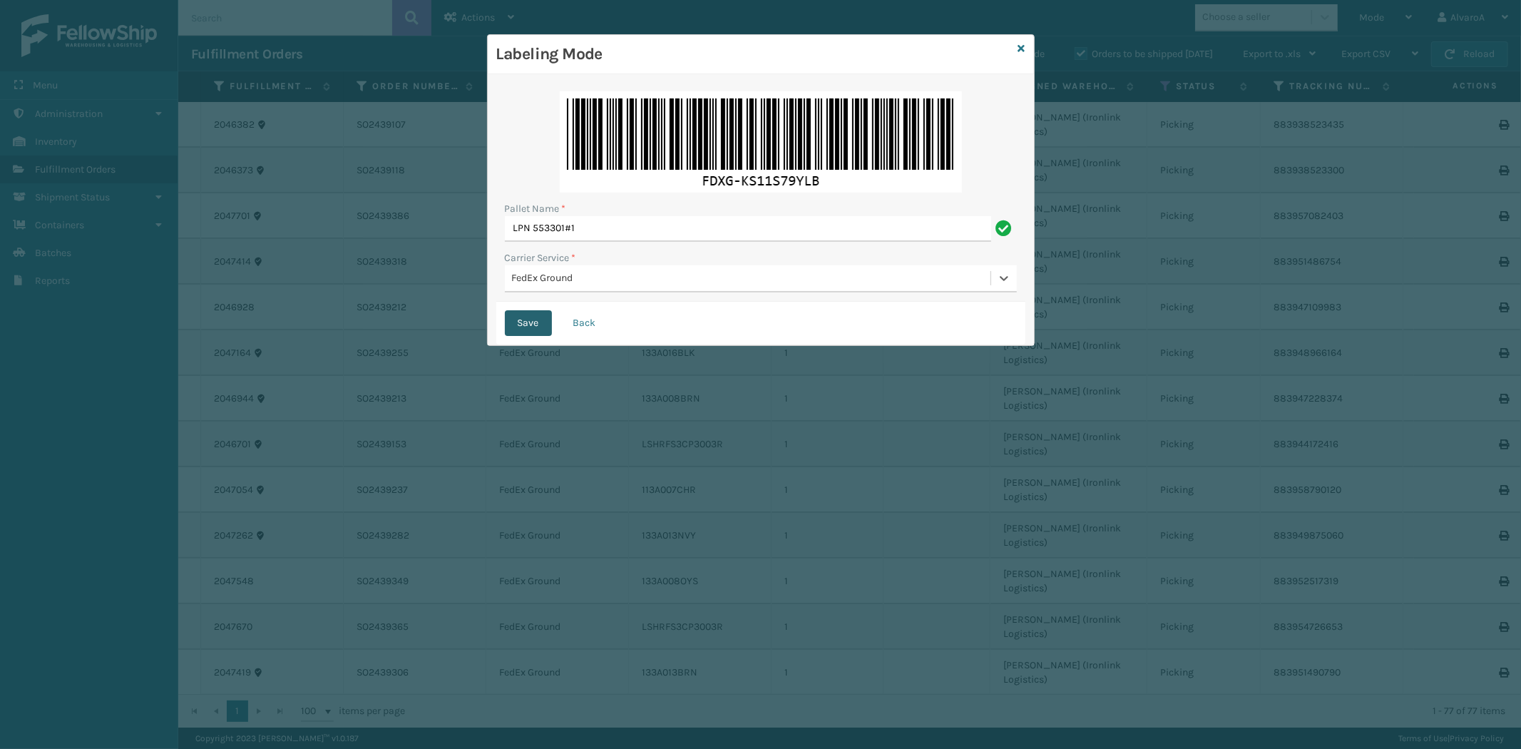
click at [540, 327] on button "Save" at bounding box center [528, 323] width 47 height 26
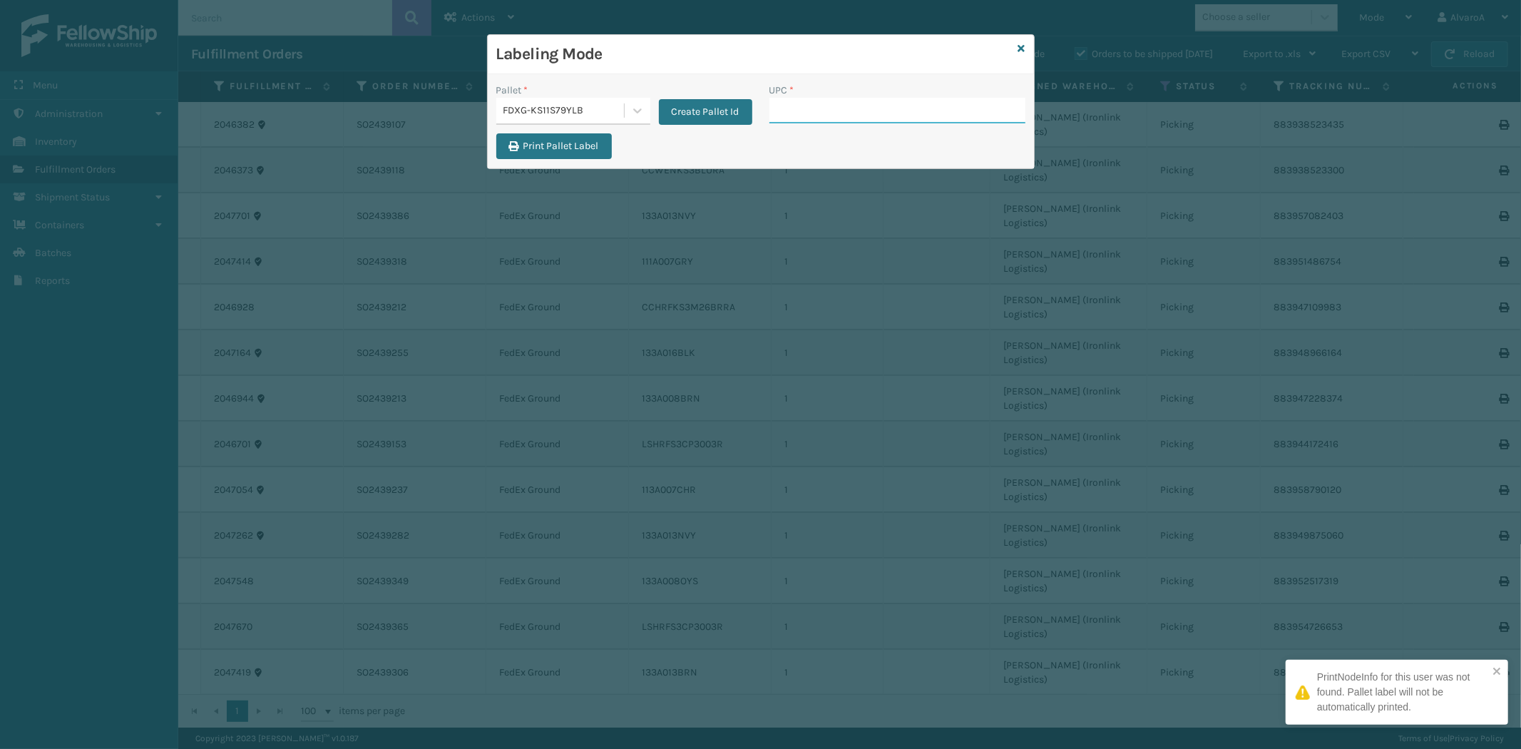
paste input "LKLGF2SP3OLV-C"
type input "LKLGF2SP3OLV-C"
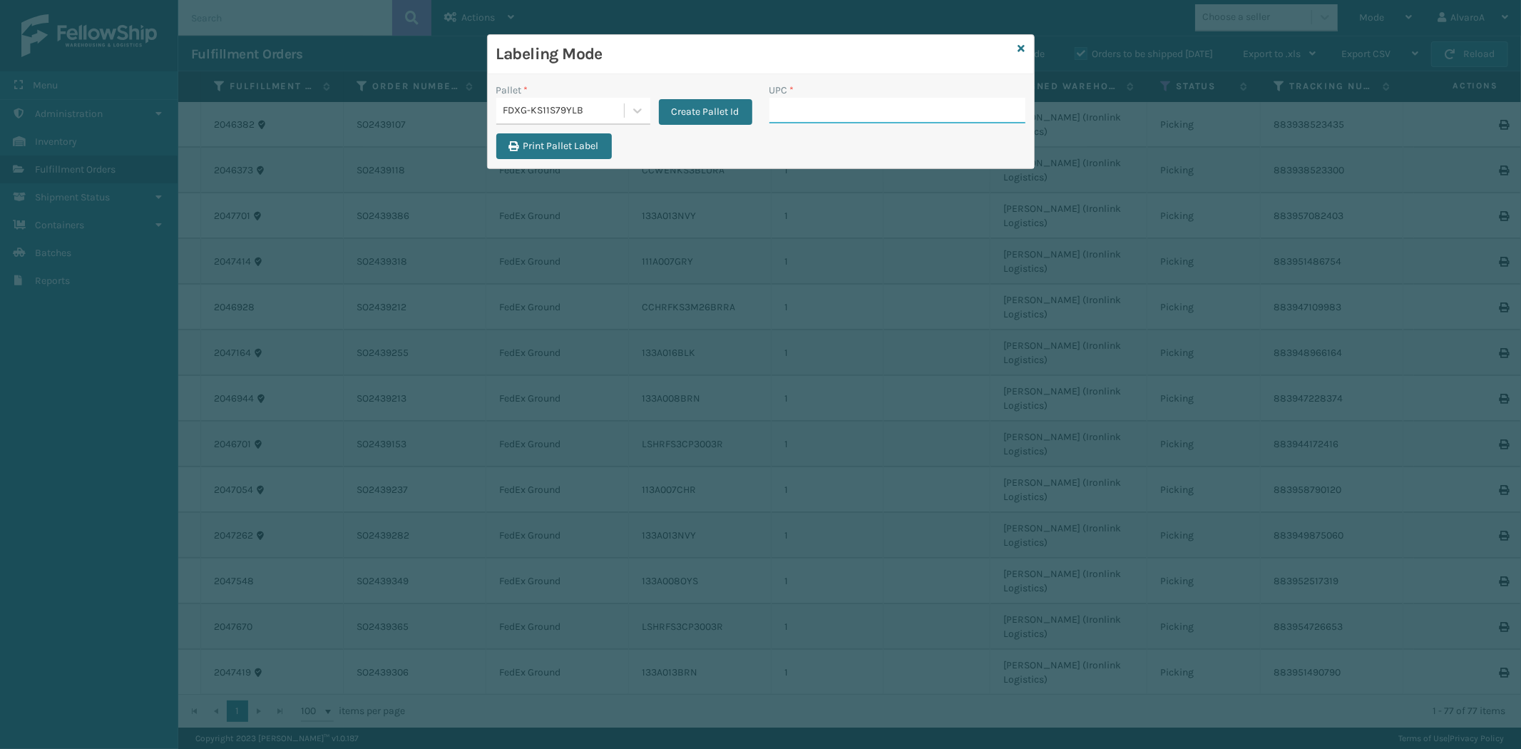
paste input "LSHRFS3CP3003R"
type input "LSHRFS3CP3003R"
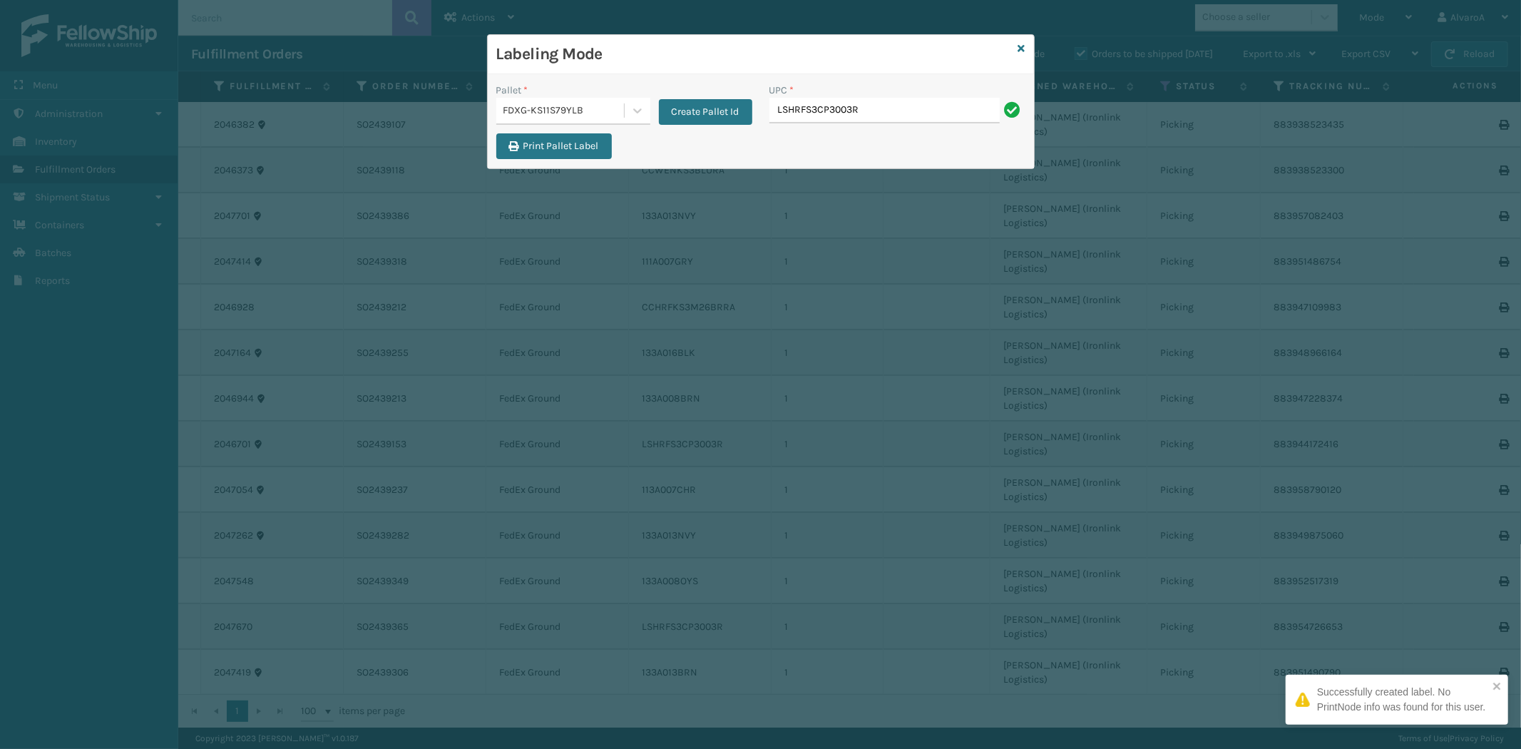
type input "LSHRFS3CP3003R"
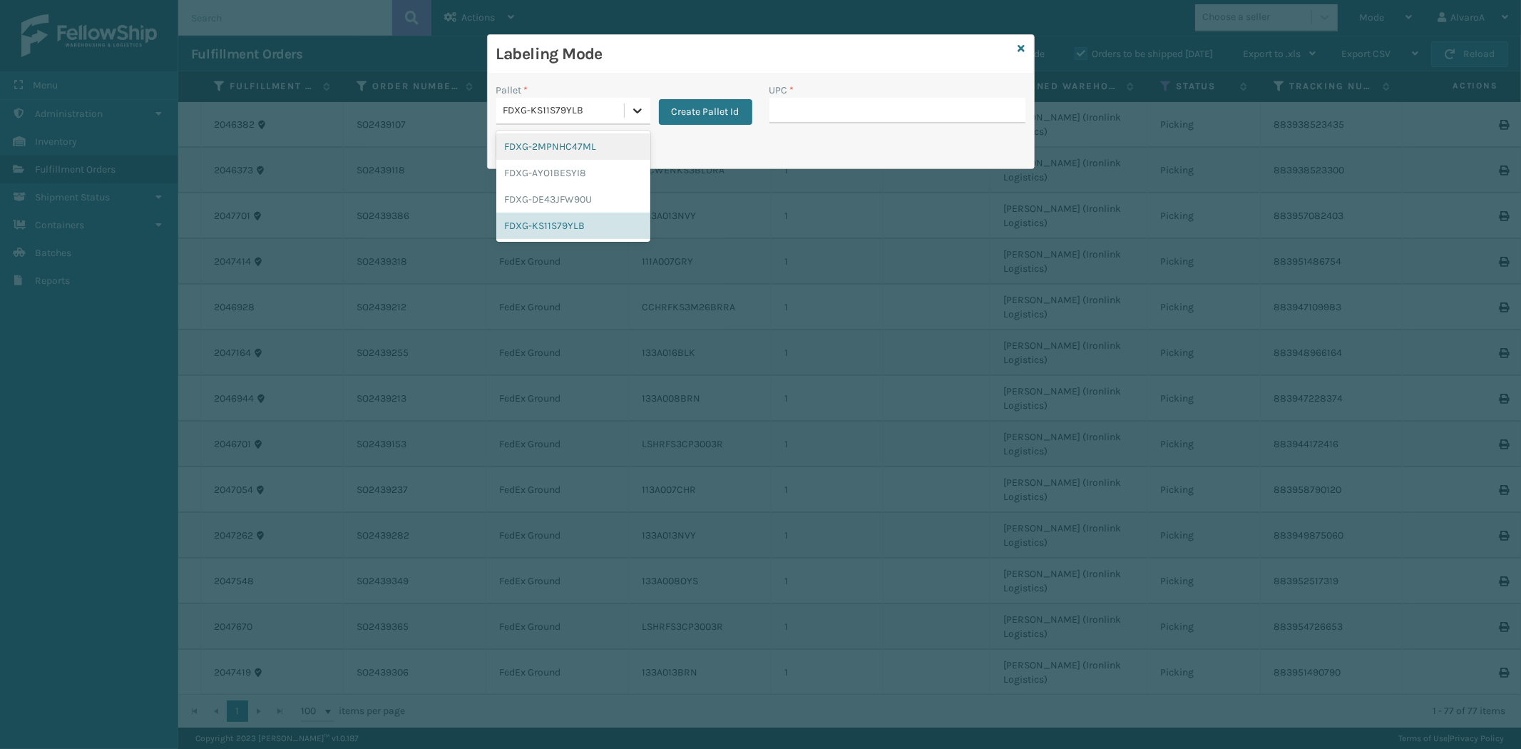
click at [635, 102] on div at bounding box center [638, 111] width 26 height 26
click at [533, 196] on div "FDXG-DE43JFW90U" at bounding box center [573, 199] width 154 height 26
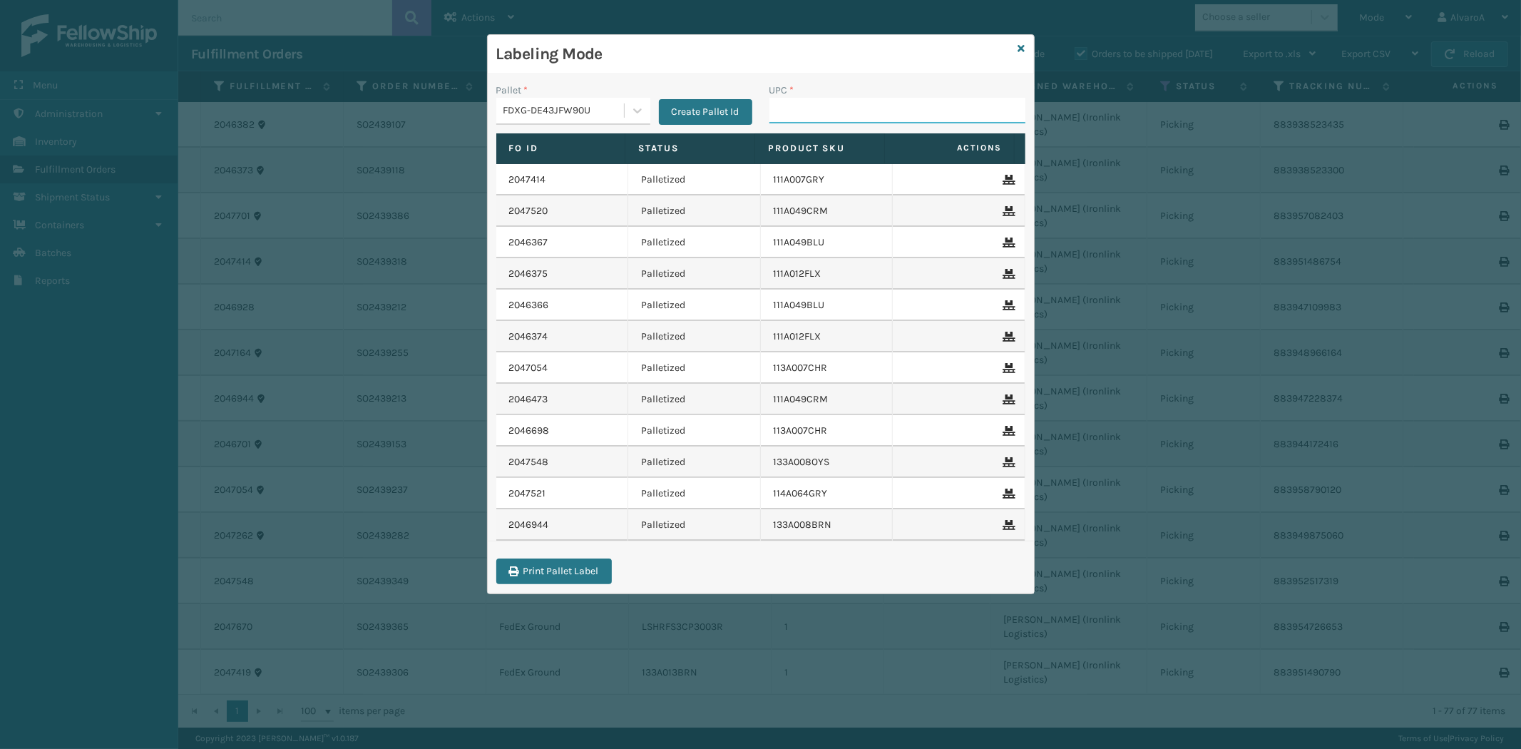
click at [801, 117] on input "UPC *" at bounding box center [897, 111] width 256 height 26
click at [793, 98] on input "UPC *" at bounding box center [897, 111] width 256 height 26
click at [799, 118] on input "UPC *" at bounding box center [897, 111] width 256 height 26
paste input "133A013BRN"
type input "133A013BRN"
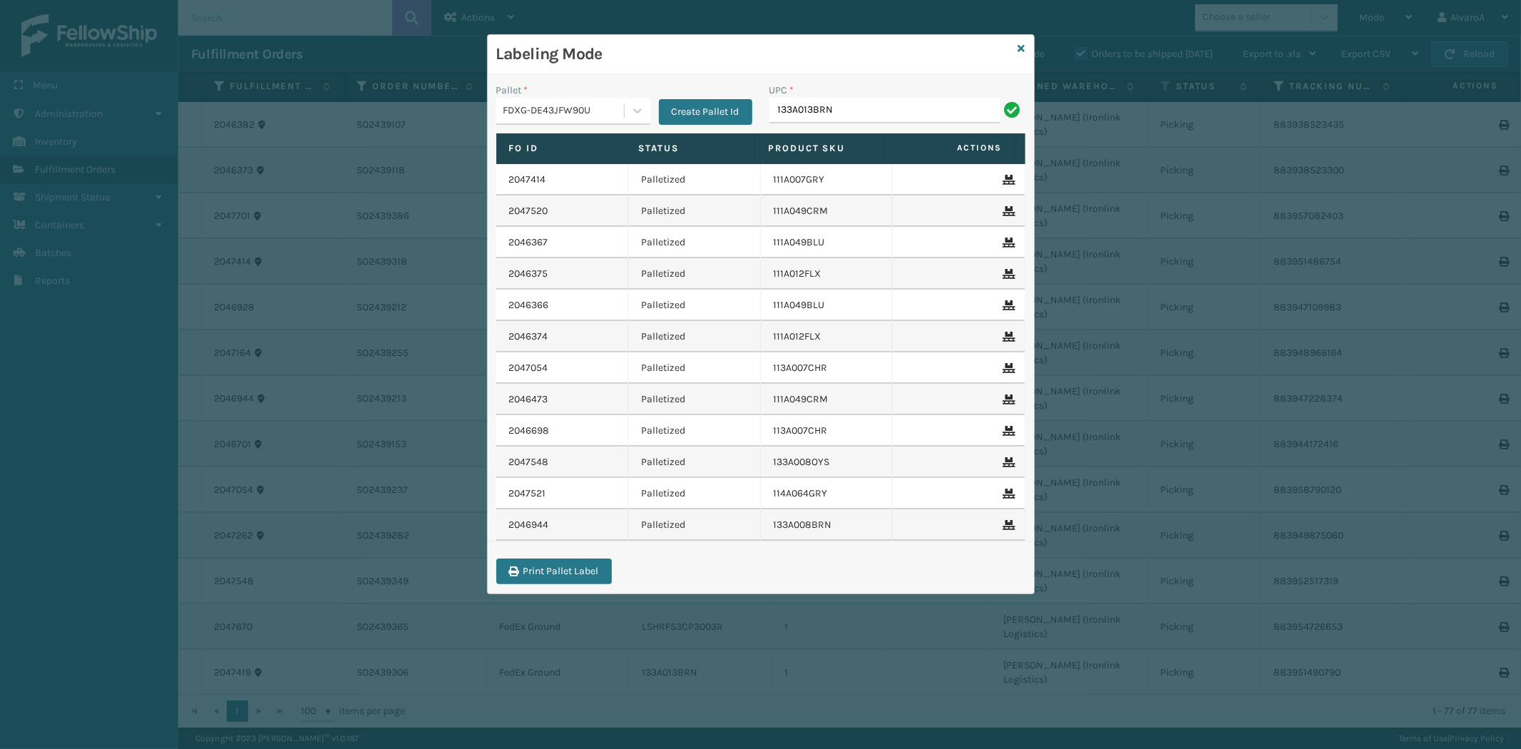
type input "133A013BRN"
paste input "114A063OAT"
type input "114A063OAT"
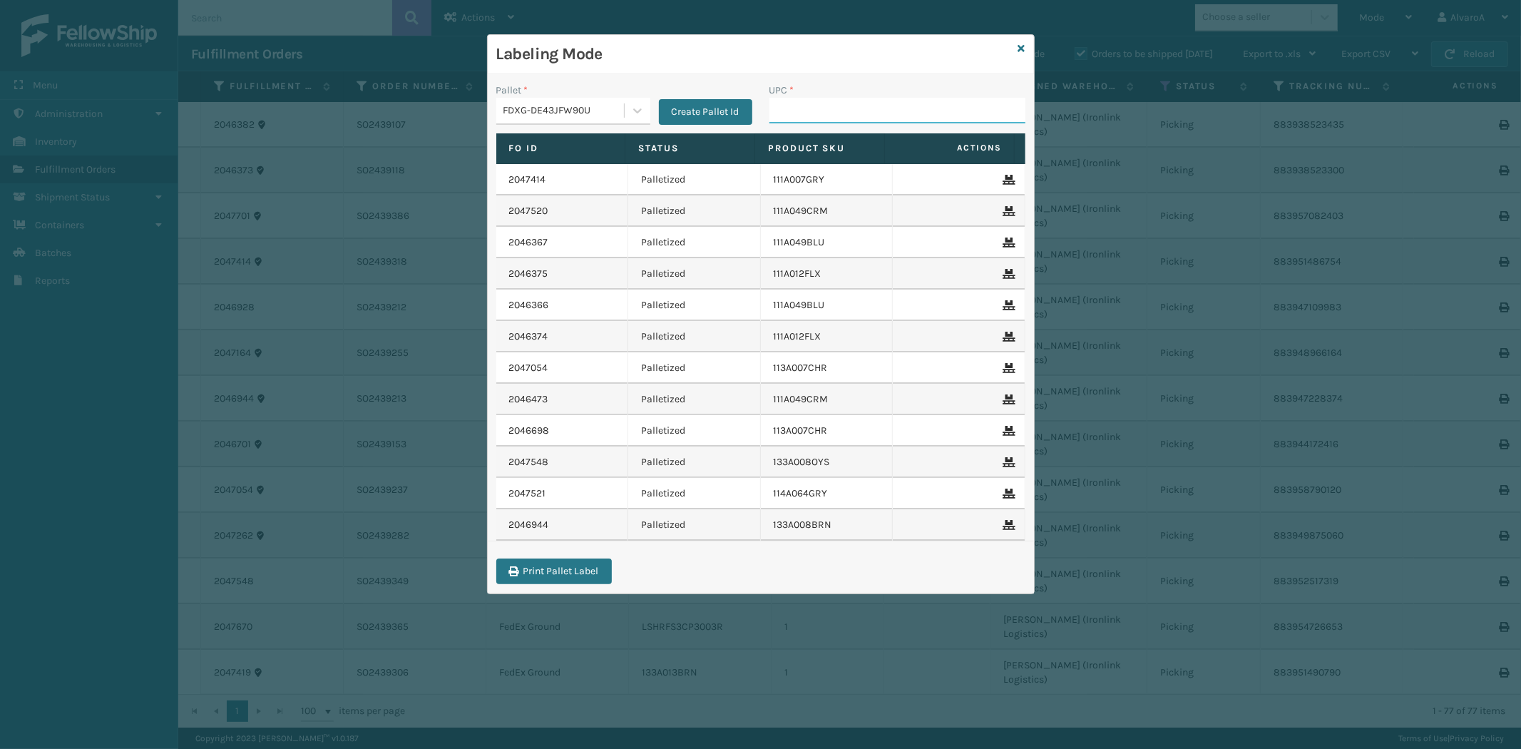
paste input "133A013NVY"
type input "133A013NVY"
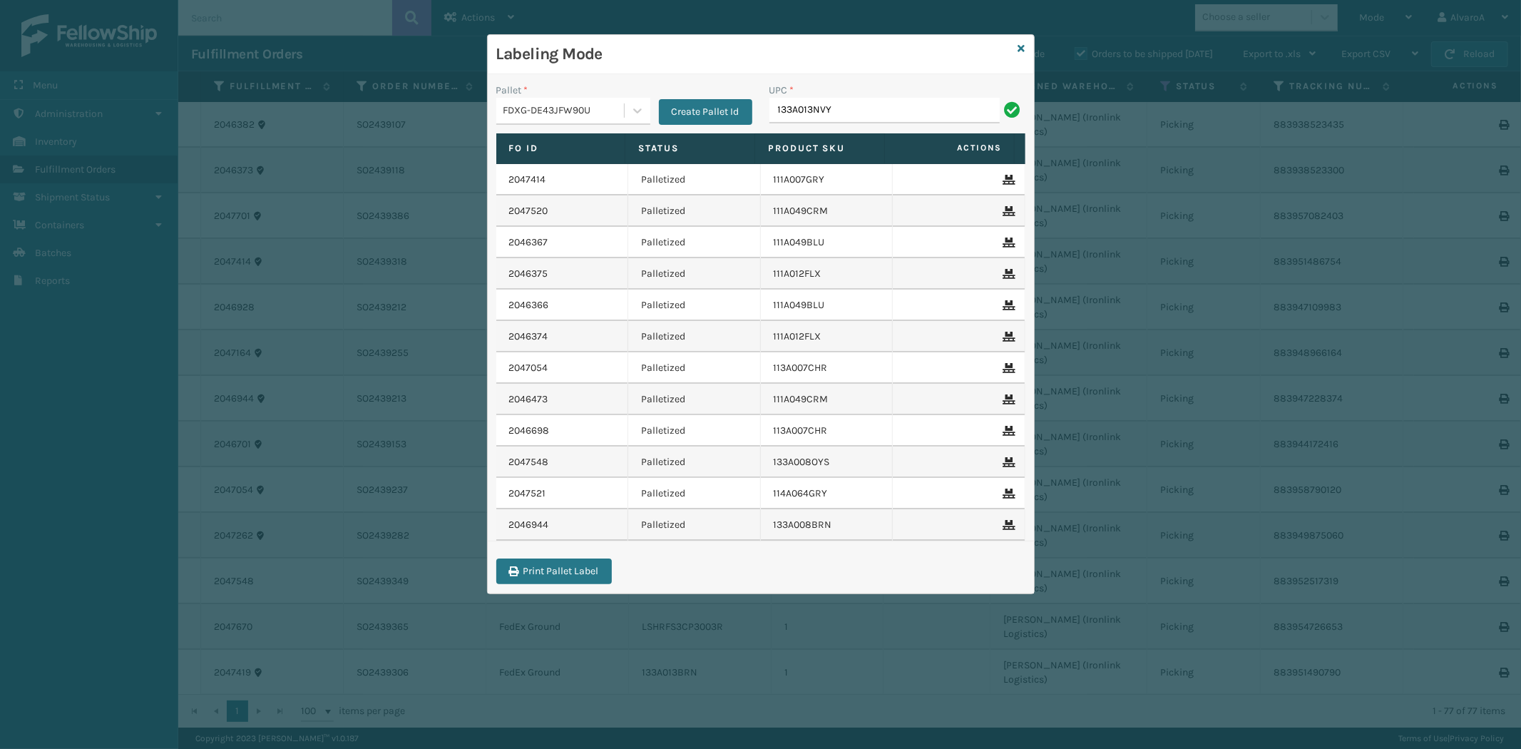
type input "133A013NVY"
paste input "111A007IVO"
type input "111A007IVO"
click at [1021, 48] on icon at bounding box center [1021, 48] width 7 height 10
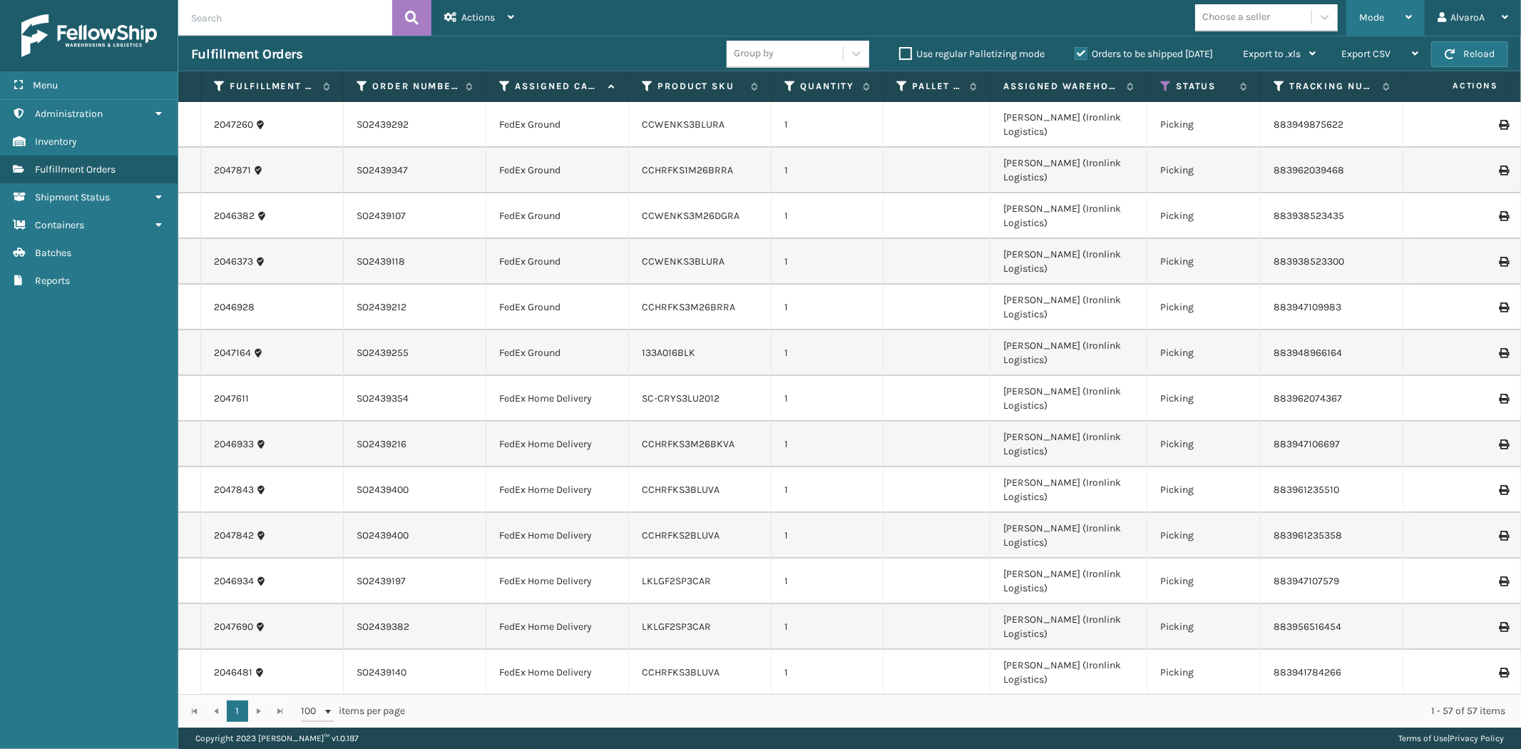
click at [1379, 24] on div "Mode" at bounding box center [1385, 18] width 53 height 36
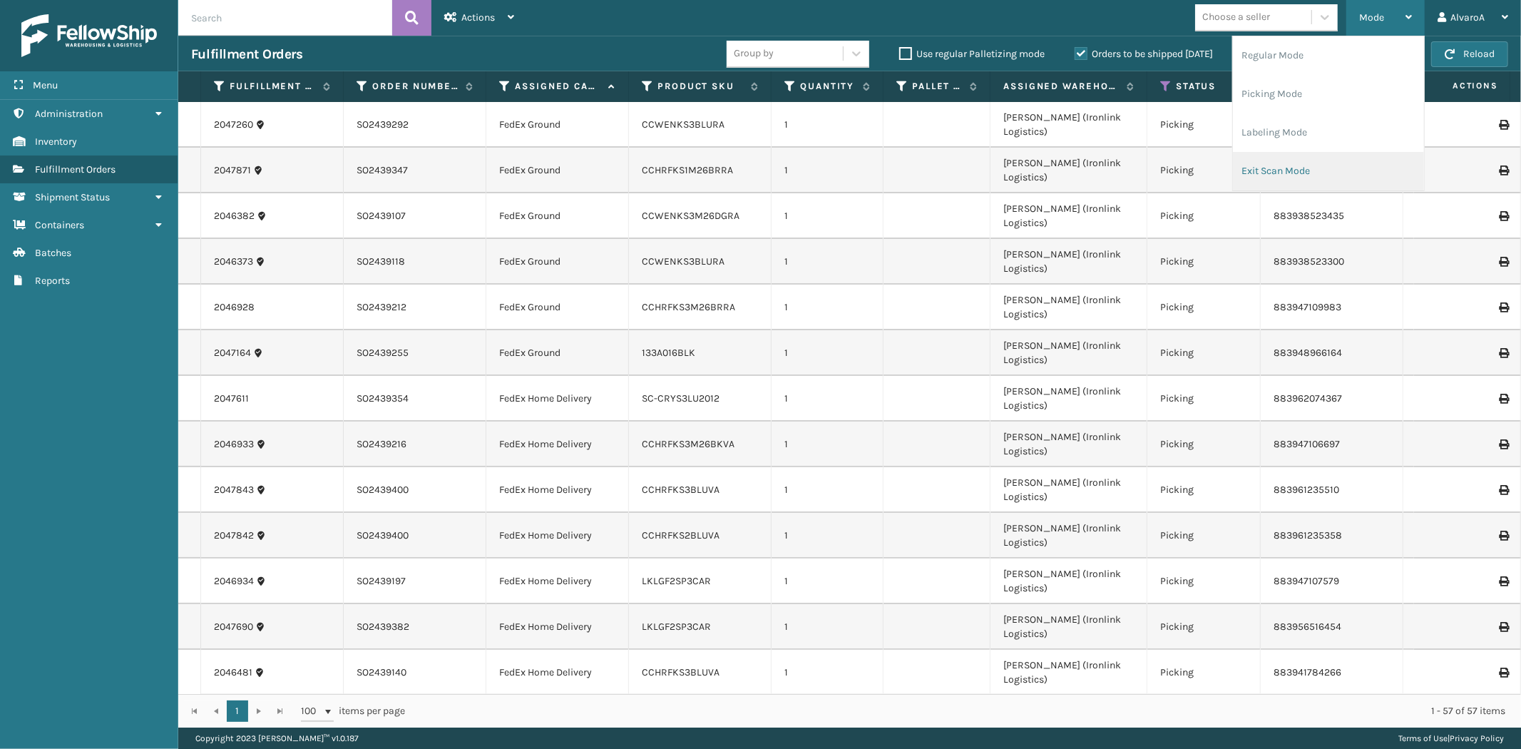
click at [1295, 165] on li "Exit Scan Mode" at bounding box center [1328, 171] width 191 height 39
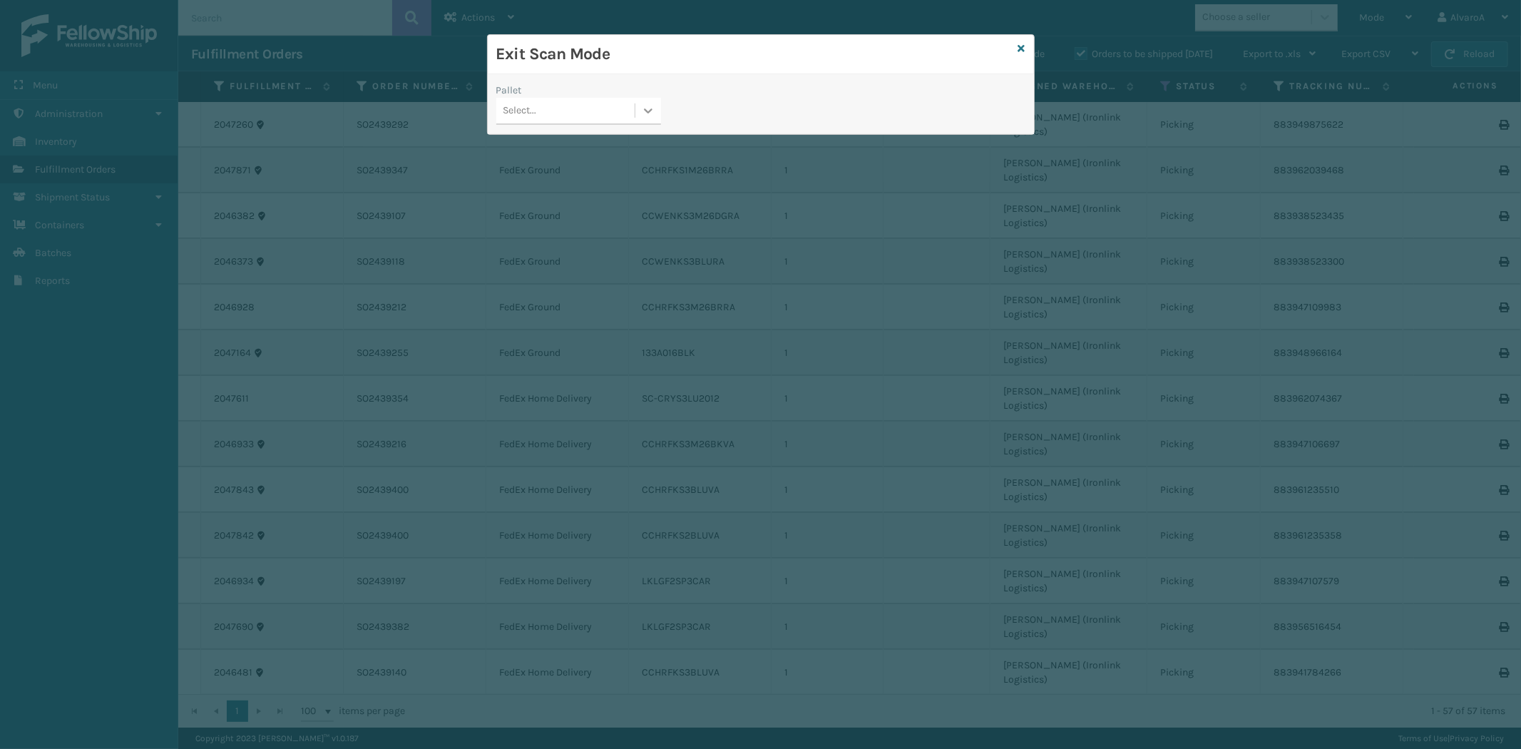
click at [646, 111] on icon at bounding box center [648, 110] width 9 height 5
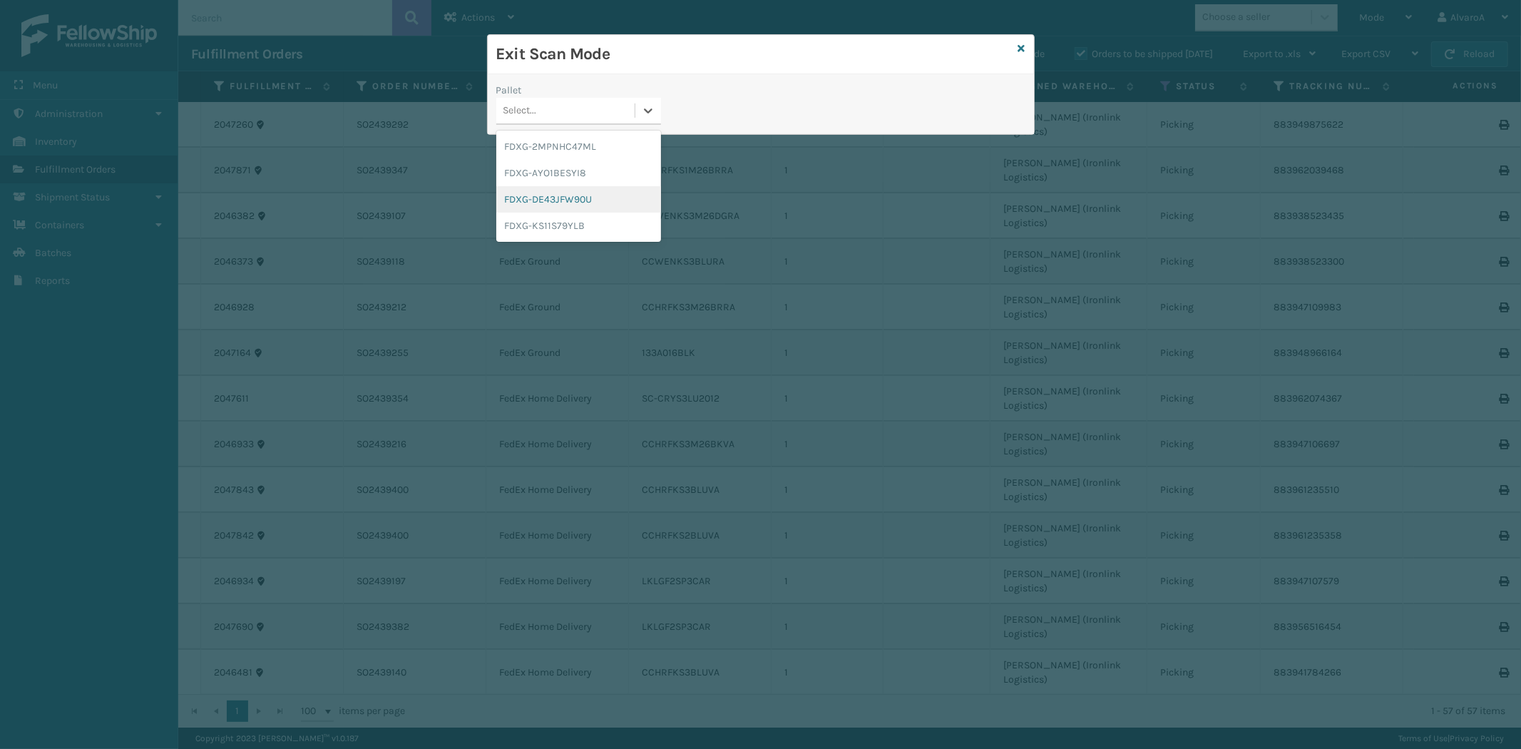
click at [560, 196] on div "FDXG-DE43JFW90U" at bounding box center [578, 199] width 165 height 26
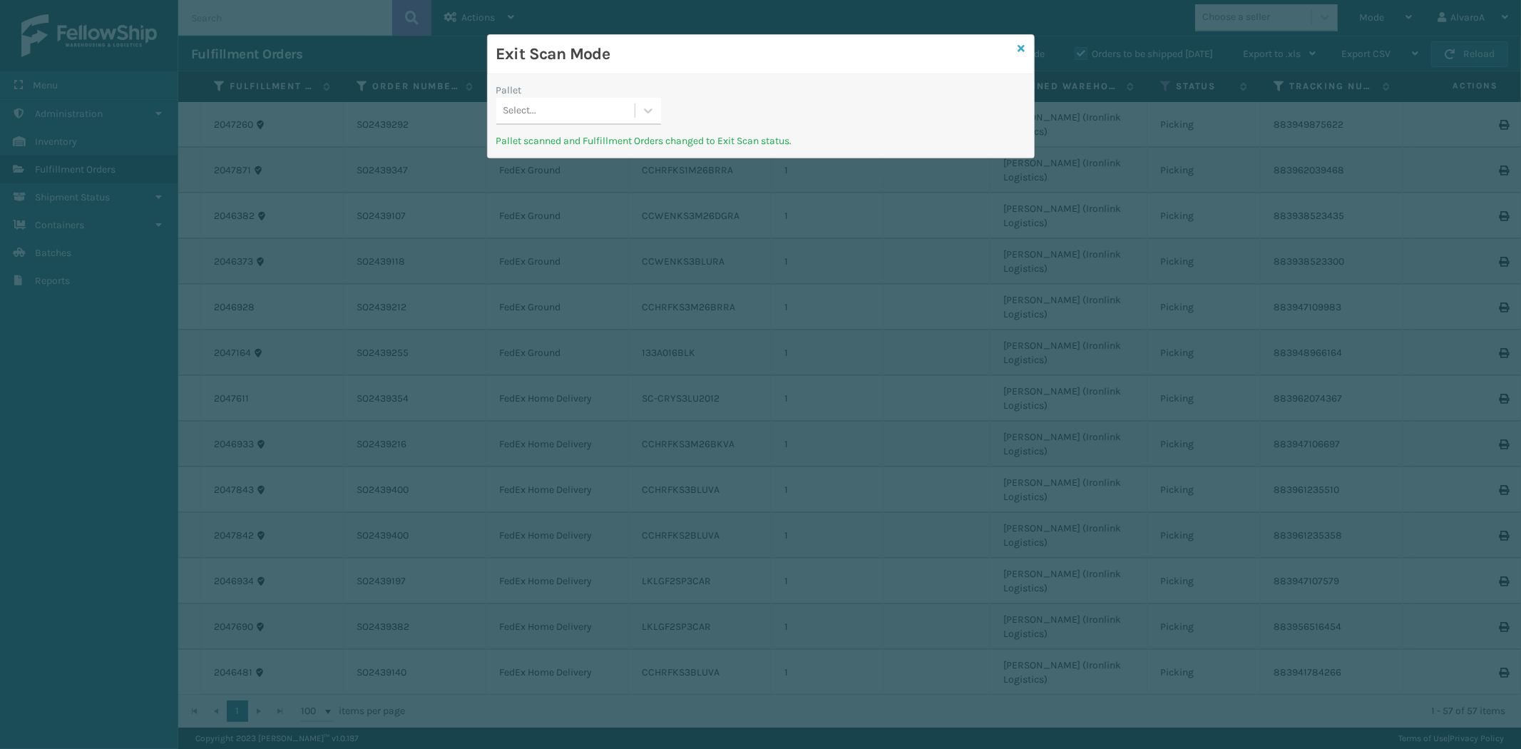
click at [1018, 48] on icon at bounding box center [1021, 48] width 7 height 10
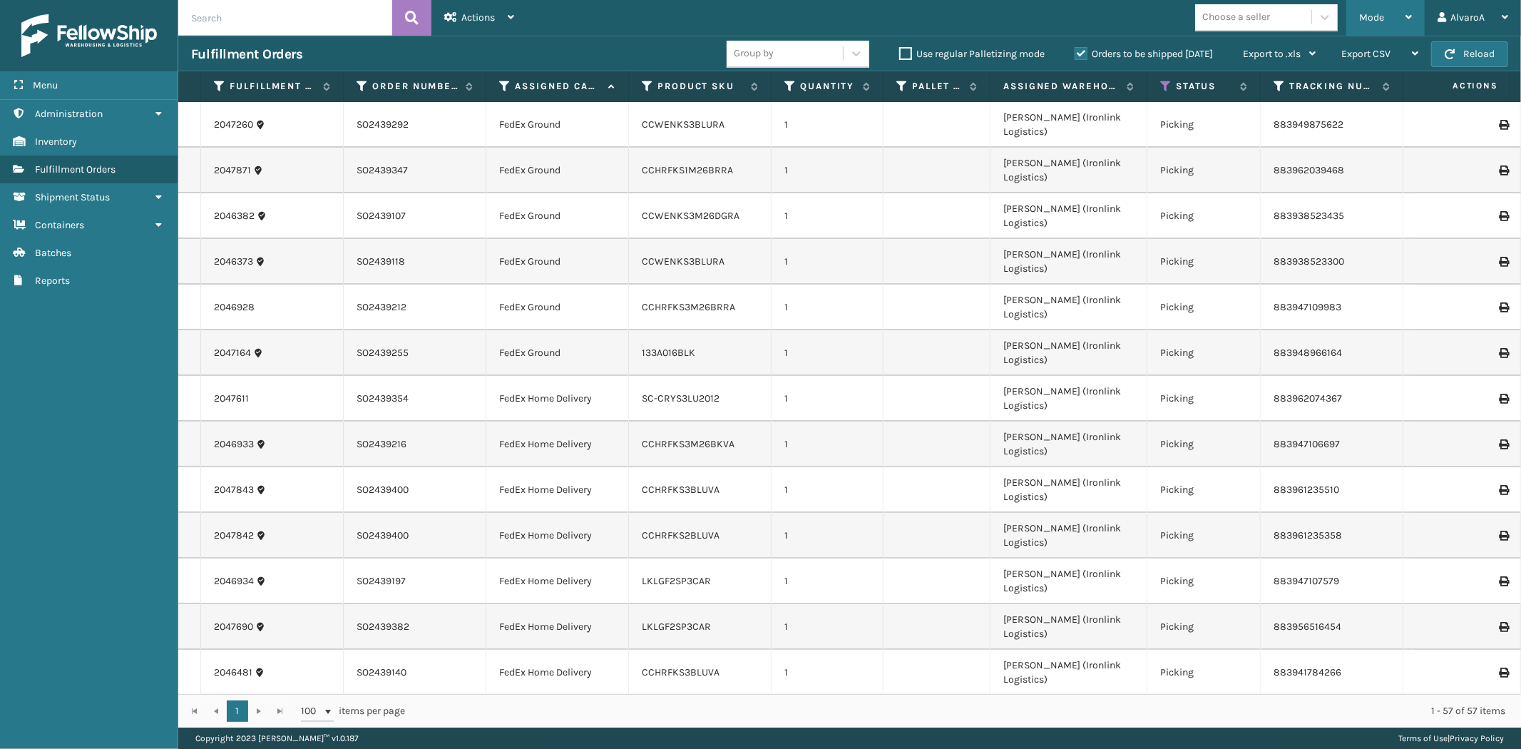
click at [1372, 12] on span "Mode" at bounding box center [1371, 17] width 25 height 12
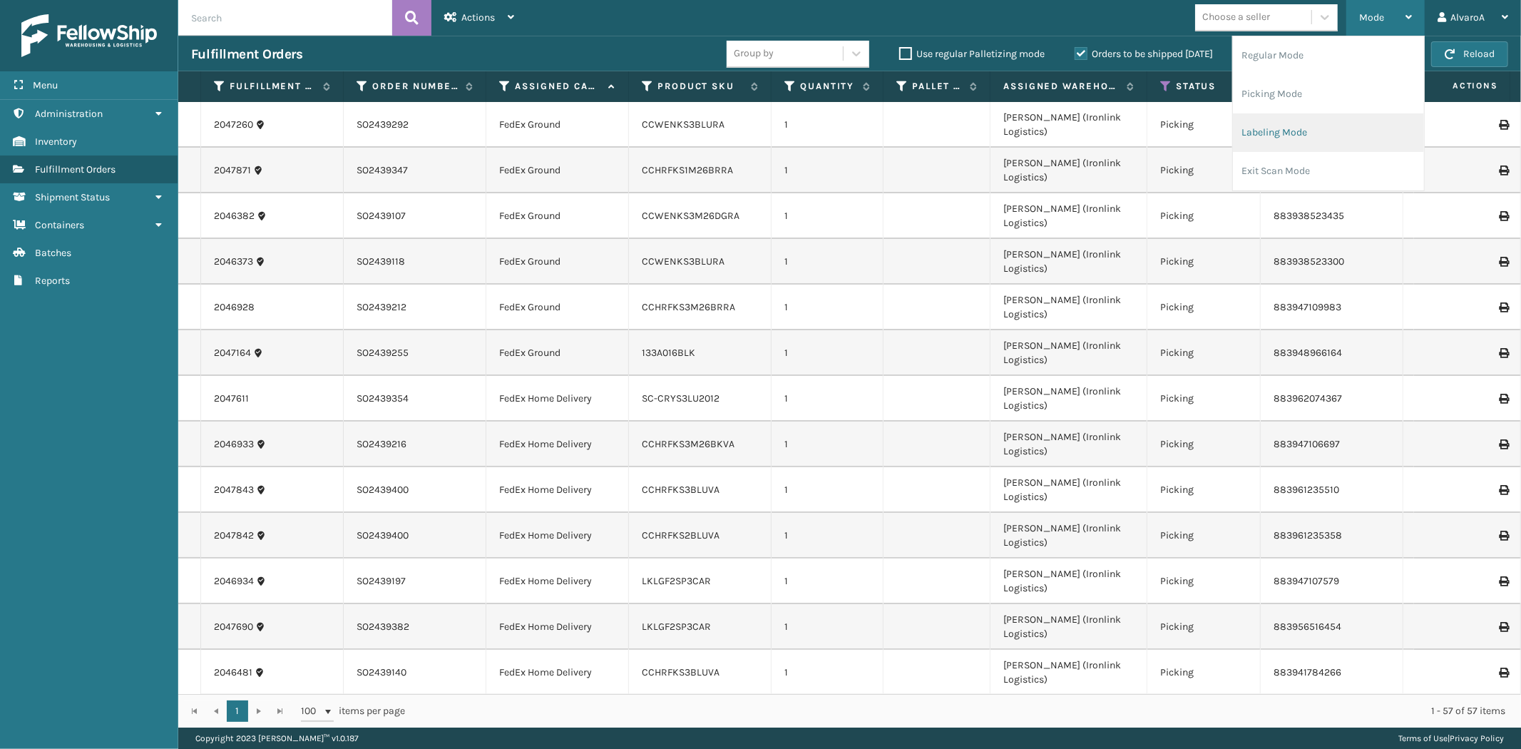
click at [1291, 132] on li "Labeling Mode" at bounding box center [1328, 132] width 191 height 39
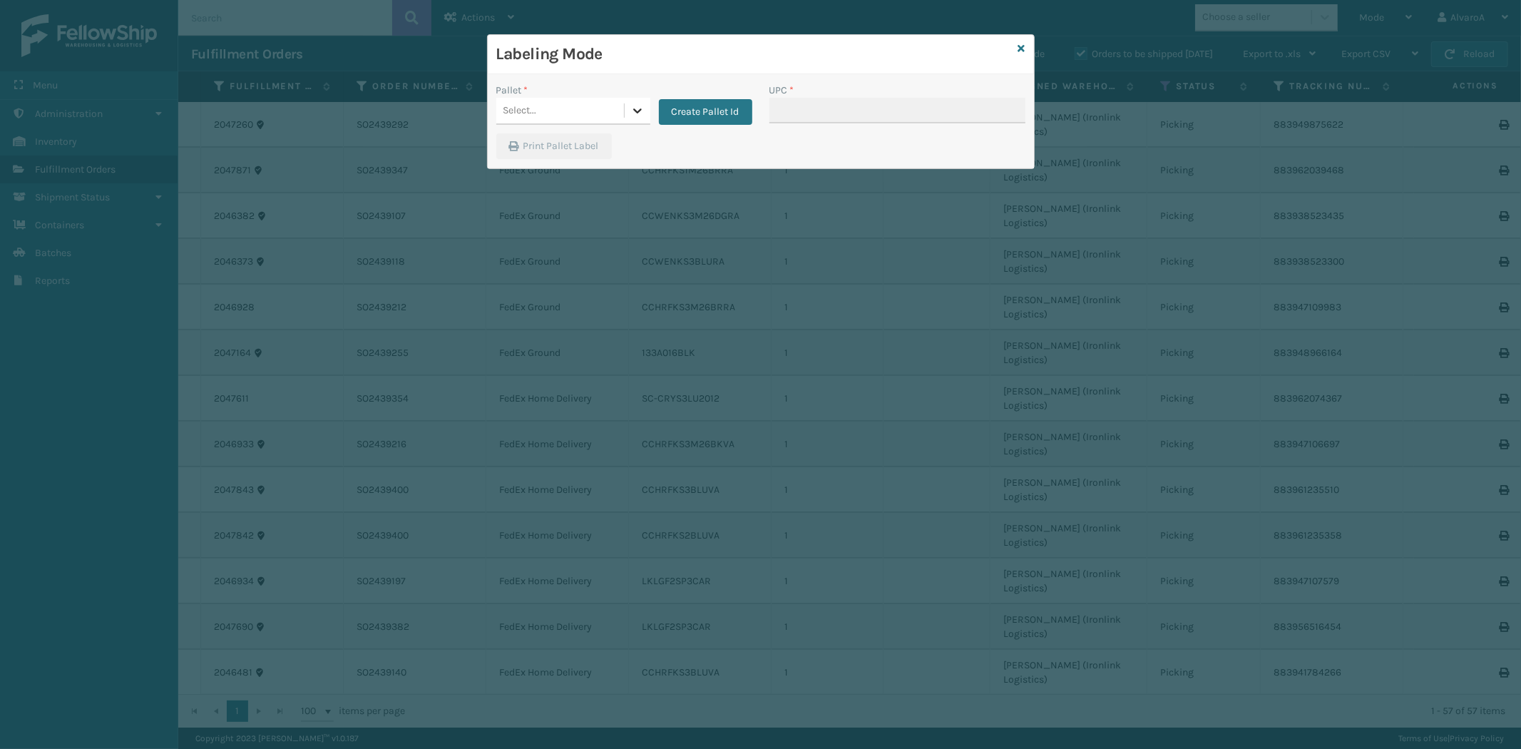
click at [632, 113] on icon at bounding box center [637, 110] width 14 height 14
click at [550, 205] on div "FDXG-KS11S79YLB" at bounding box center [573, 199] width 154 height 26
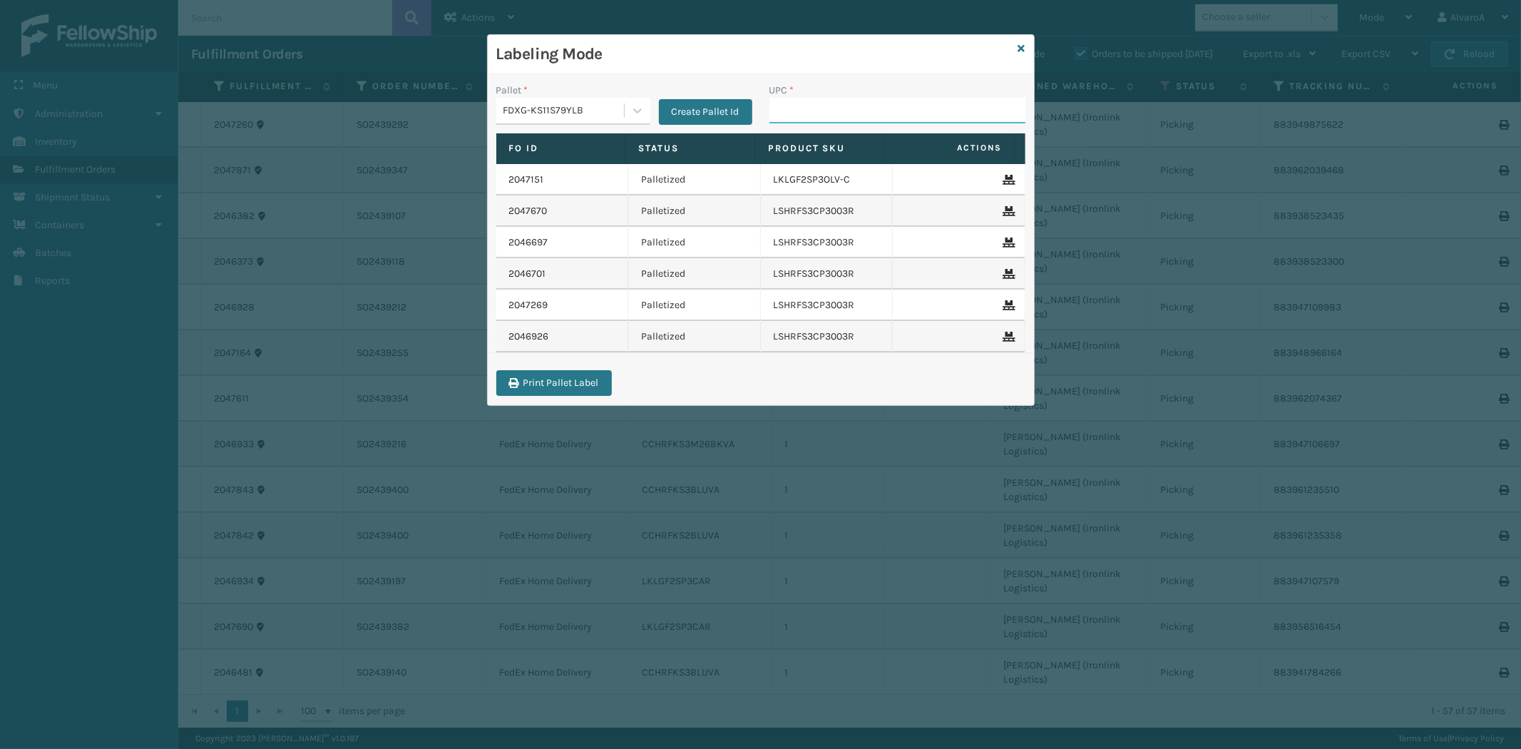
click at [823, 111] on input "UPC *" at bounding box center [897, 111] width 256 height 26
paste input "CCWENKS3M26DGRA"
type input "CCWENKS3M26DGRA"
paste input "133A016BLK"
type input "133A016BLK"
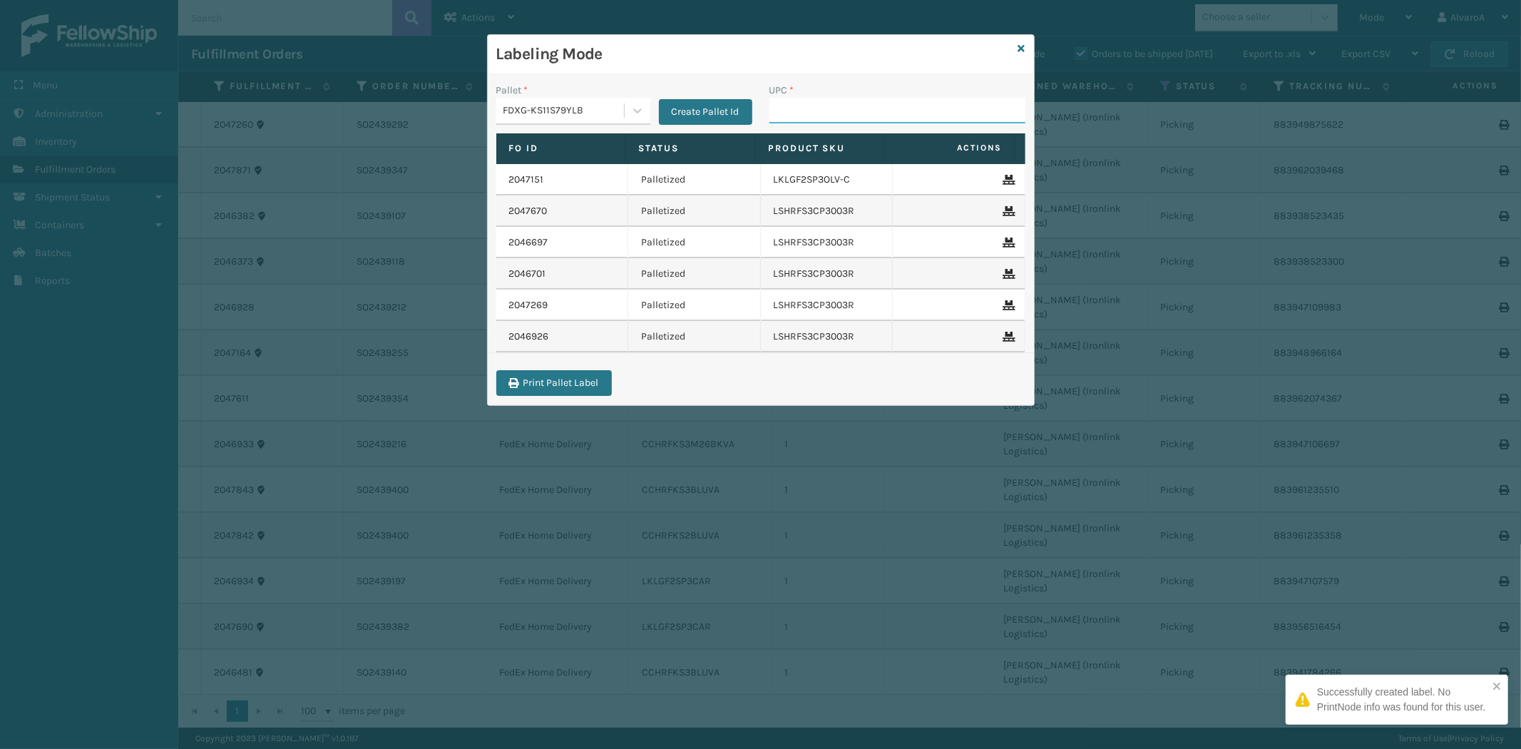
paste input "CCWENKS3BLURA"
type input "CCWENKS3BLURA"
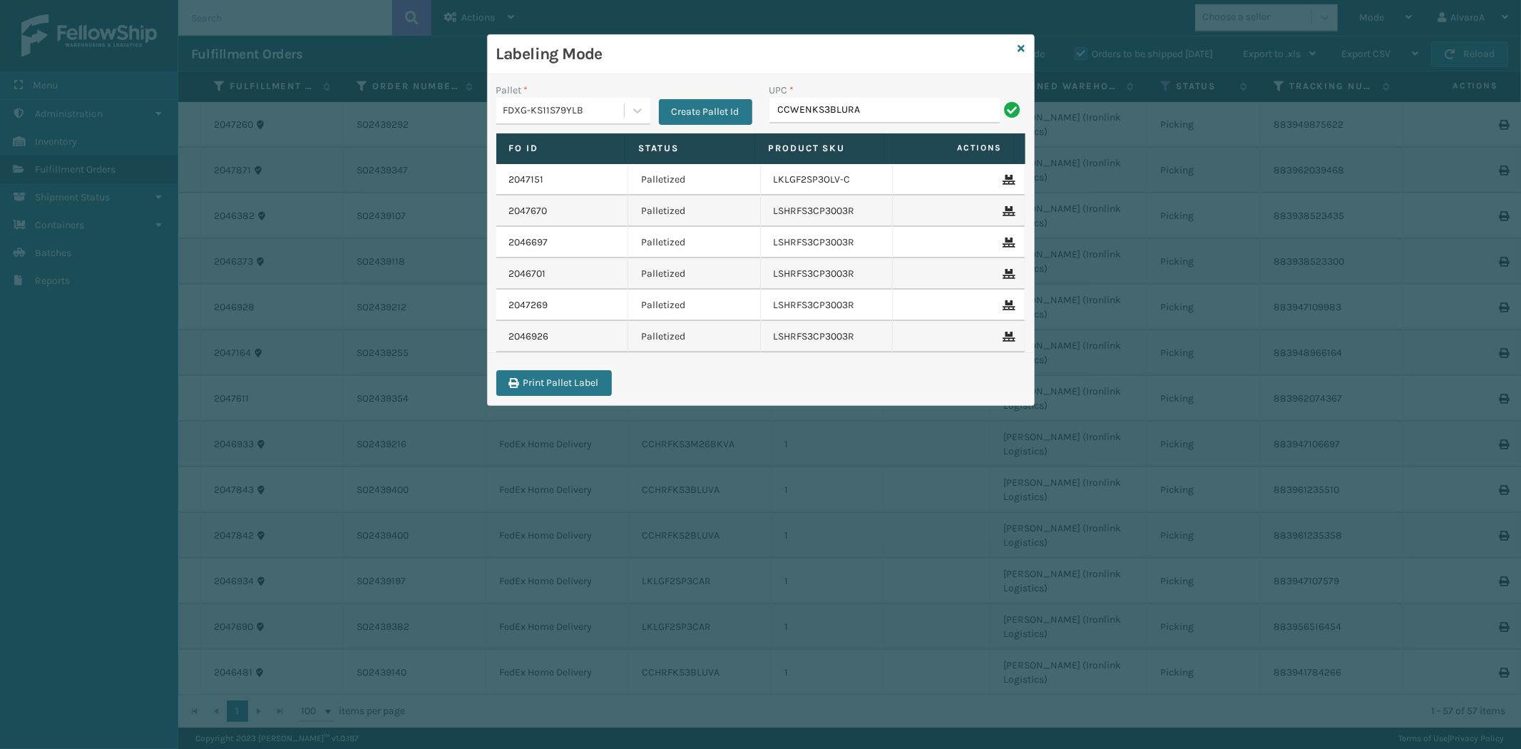
type input "CCWENKS3BLURA"
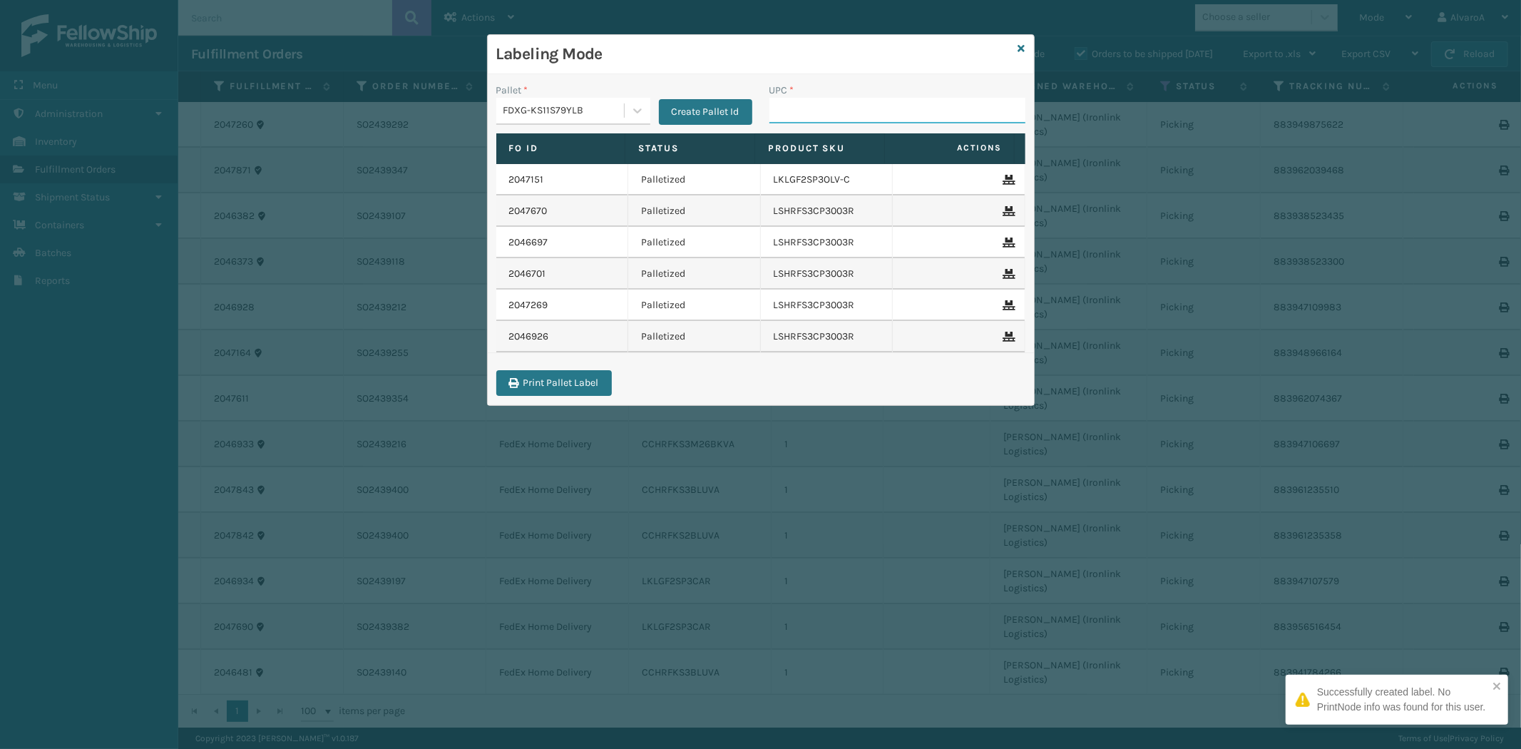
paste input "CCHRFKS3BLUVA"
type input "CCHRFKS3BLUVA"
paste input "CCHRFKS3M26BRRA"
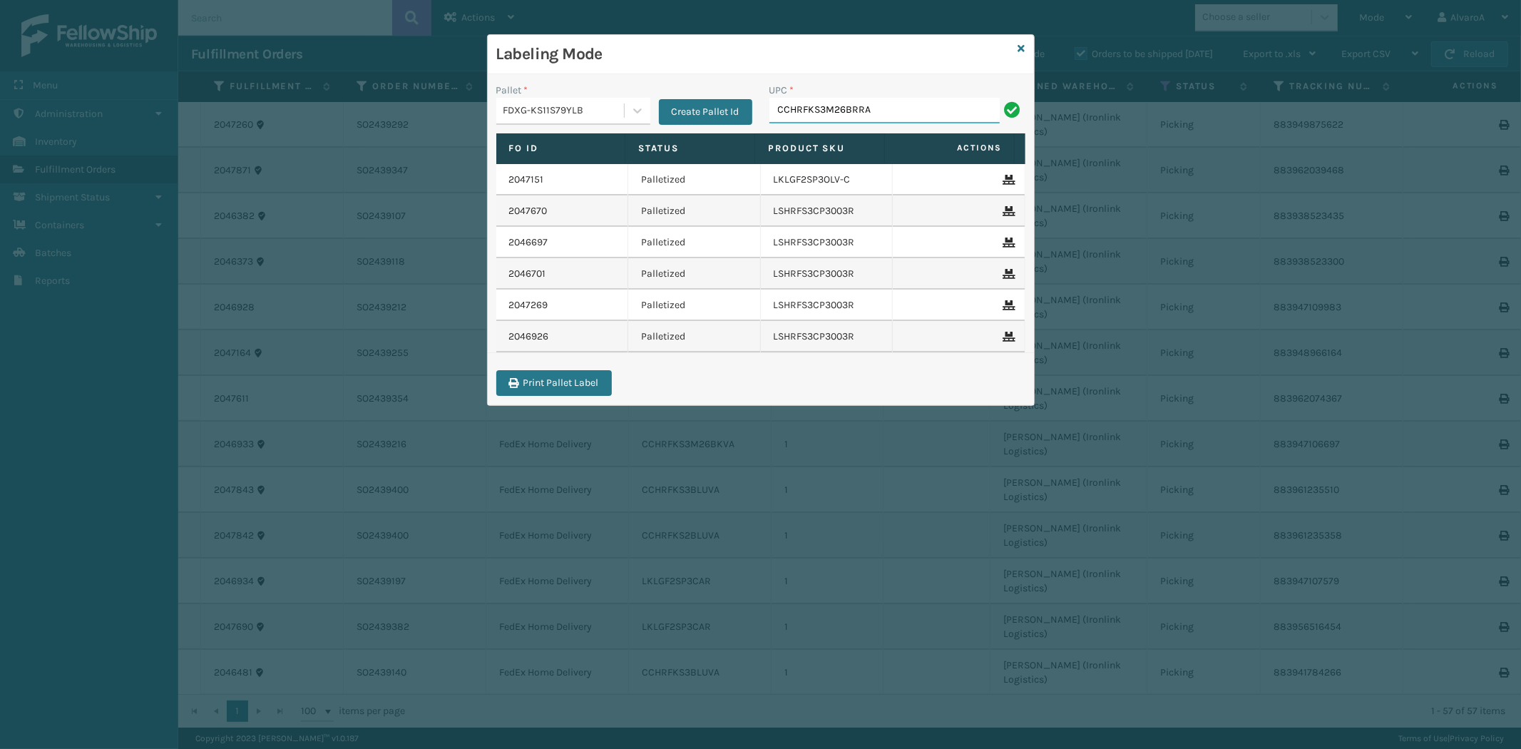
type input "CCHRFKS3M26BRRA"
paste input "CCHRFKS3M26BKVA"
type input "CCHRFKS3M26BKVA"
type input "LKLGF2SP3CAR"
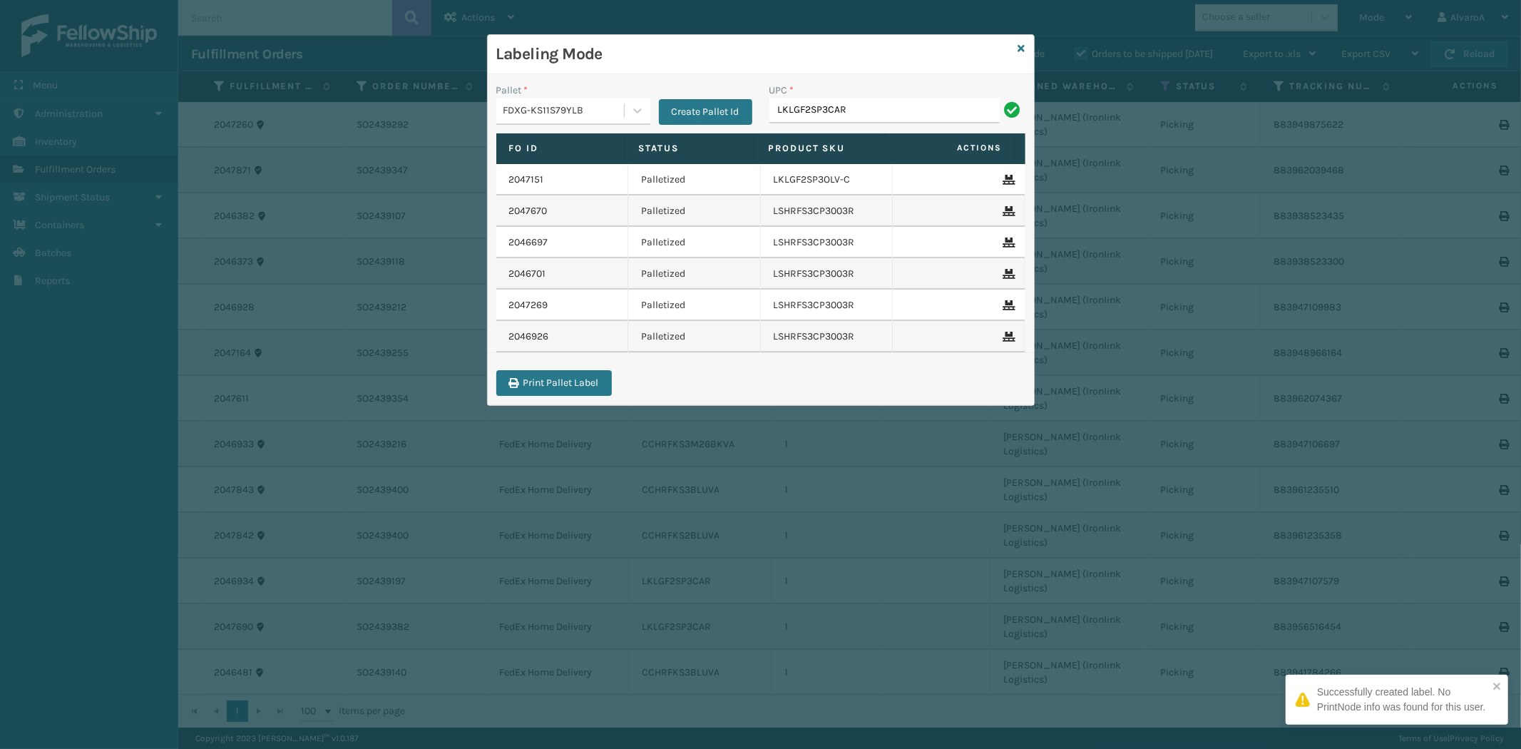
type input "LKLGF2SP3CAR"
click at [631, 109] on icon at bounding box center [637, 110] width 14 height 14
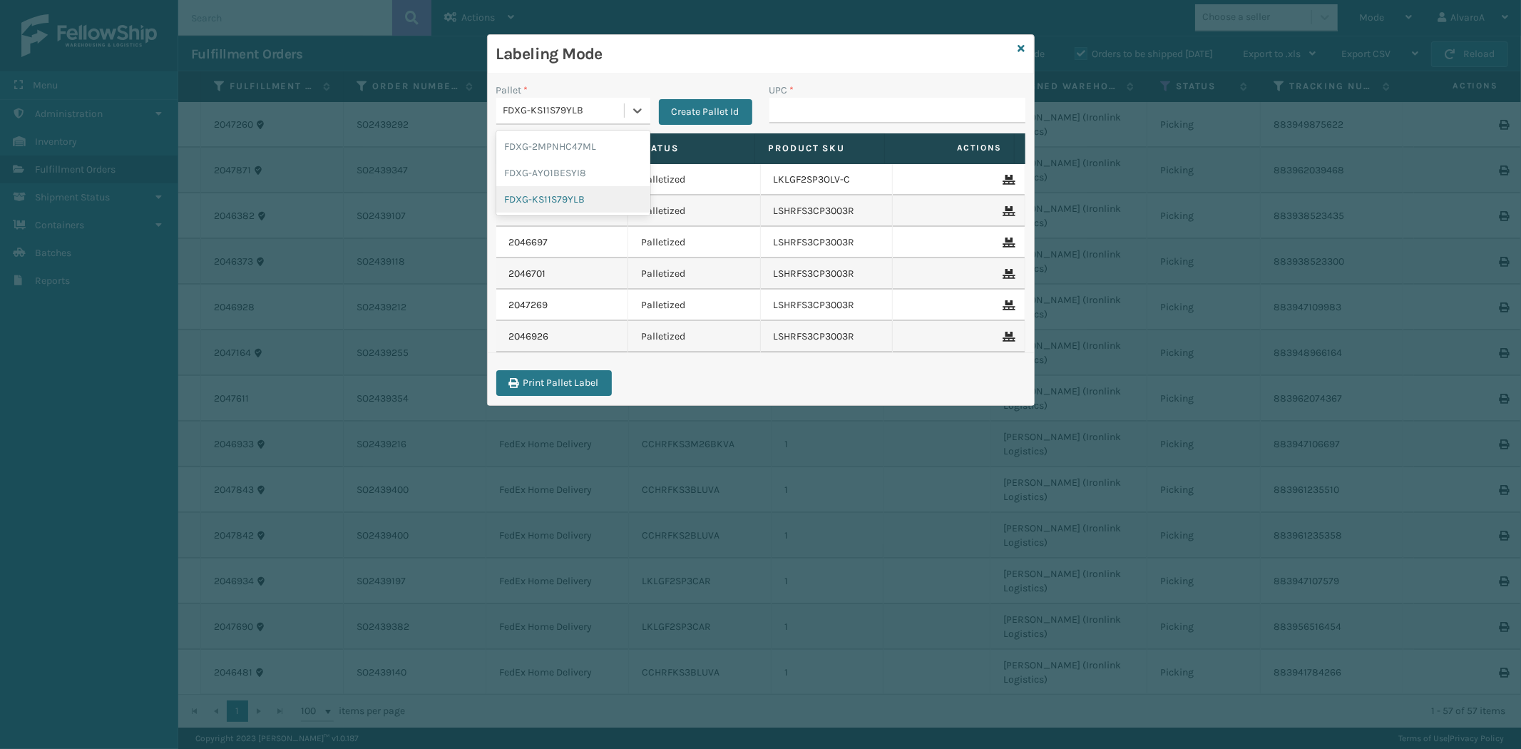
click at [602, 195] on div "FDXG-KS11S79YLB" at bounding box center [573, 199] width 154 height 26
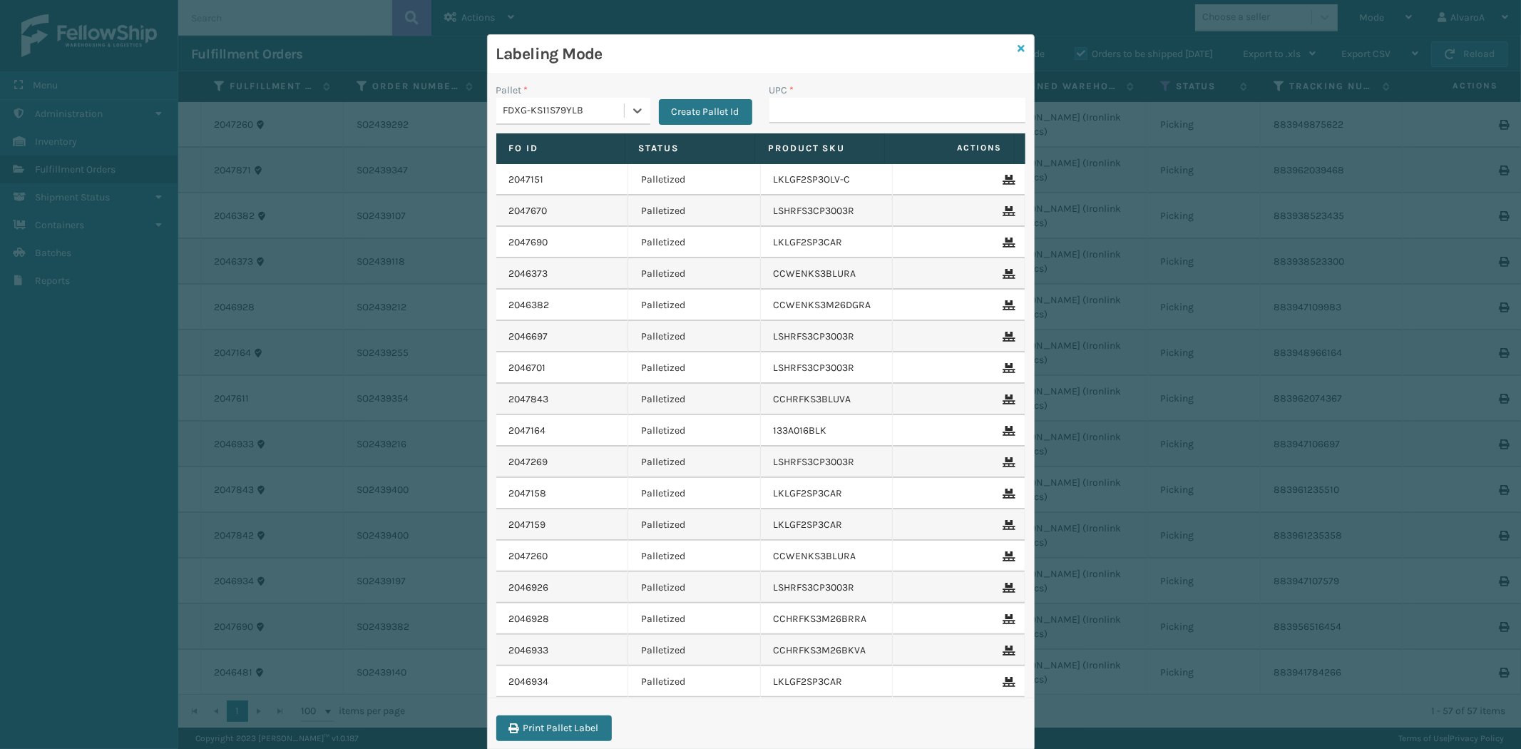
click at [1018, 45] on icon at bounding box center [1021, 48] width 7 height 10
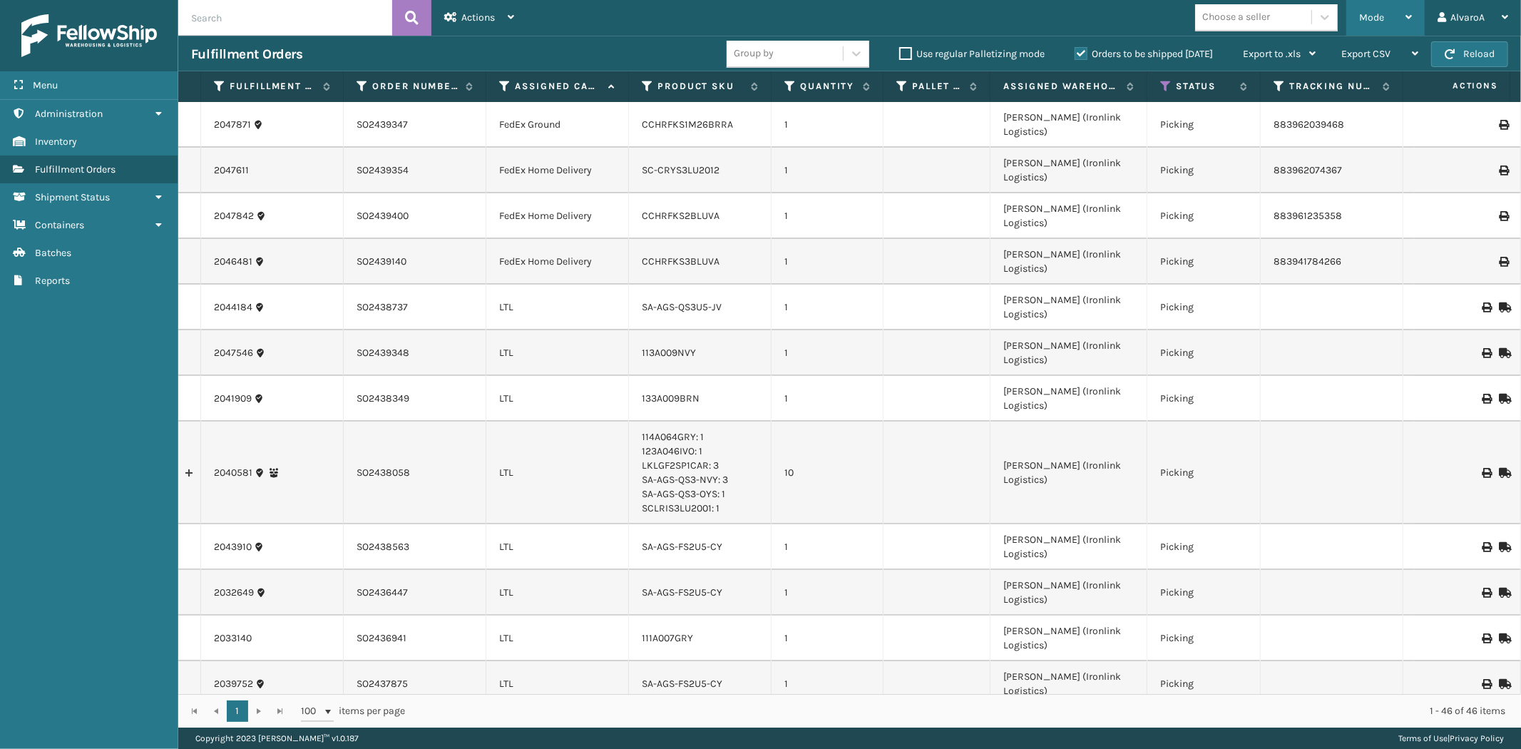
drag, startPoint x: 1353, startPoint y: 16, endPoint x: 1306, endPoint y: 118, distance: 111.6
click at [1353, 18] on div "Mode Regular Mode Picking Mode Labeling Mode Exit Scan Mode" at bounding box center [1385, 18] width 78 height 36
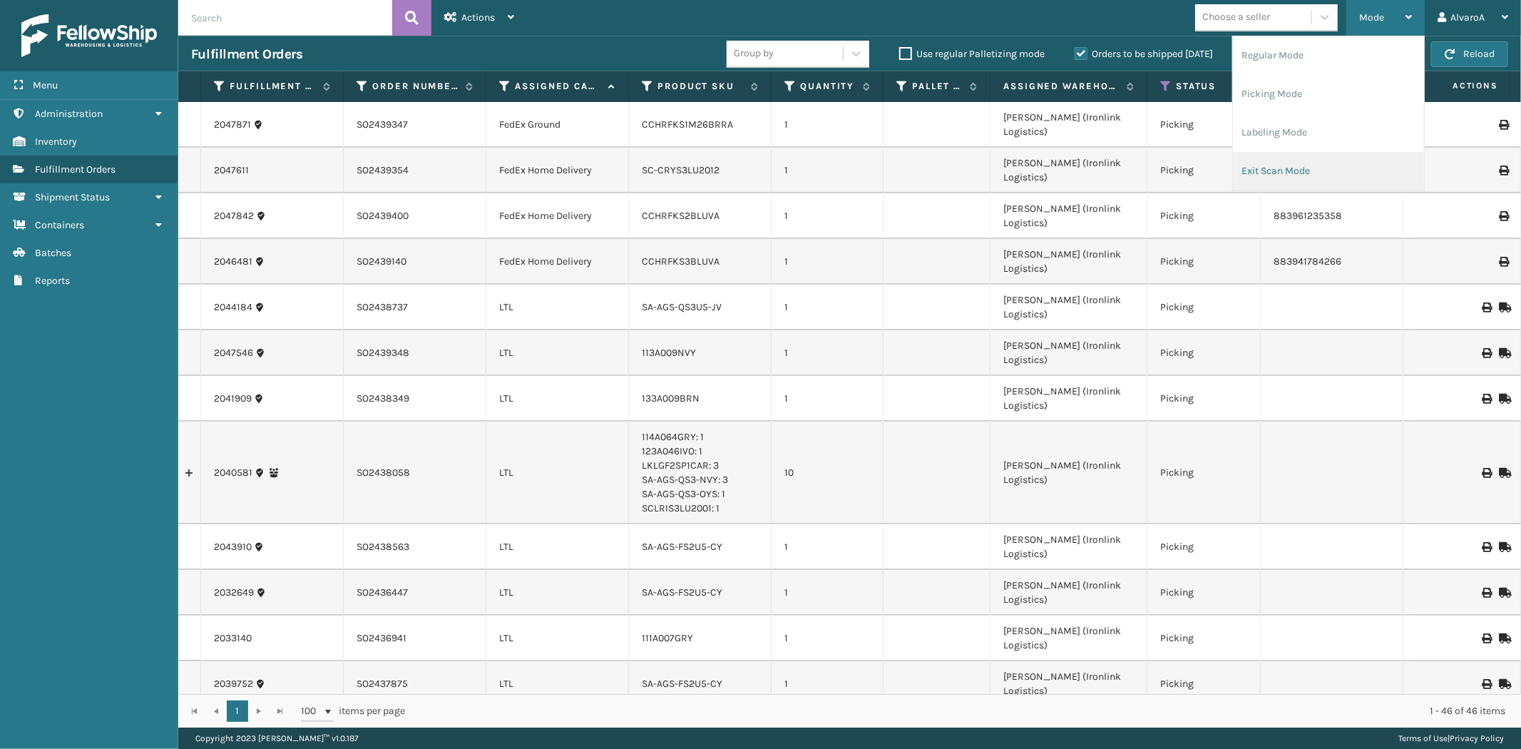
click at [1276, 170] on li "Exit Scan Mode" at bounding box center [1328, 171] width 191 height 39
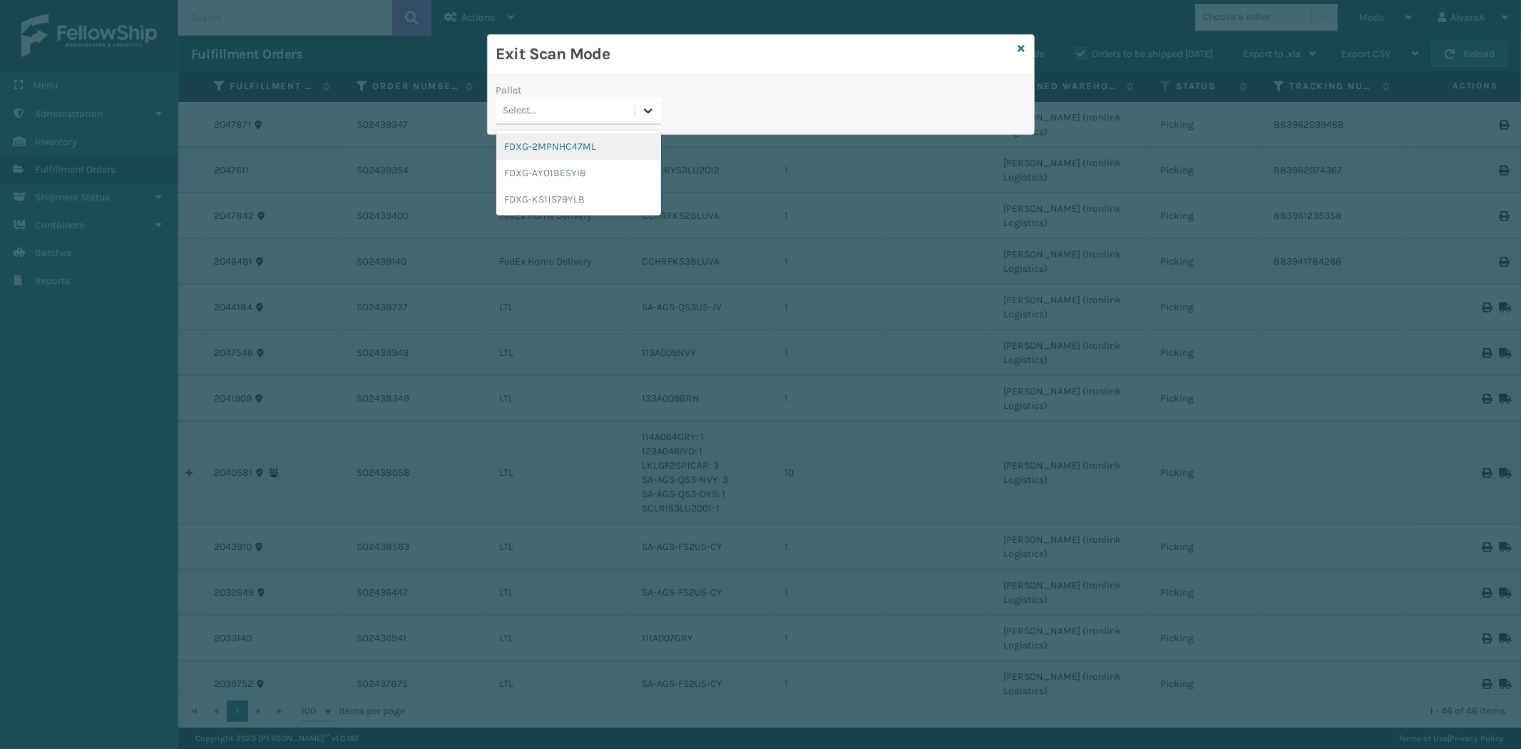
click at [635, 118] on div at bounding box center [648, 111] width 26 height 26
click at [583, 200] on div "FDXG-KS11S79YLB" at bounding box center [578, 199] width 165 height 26
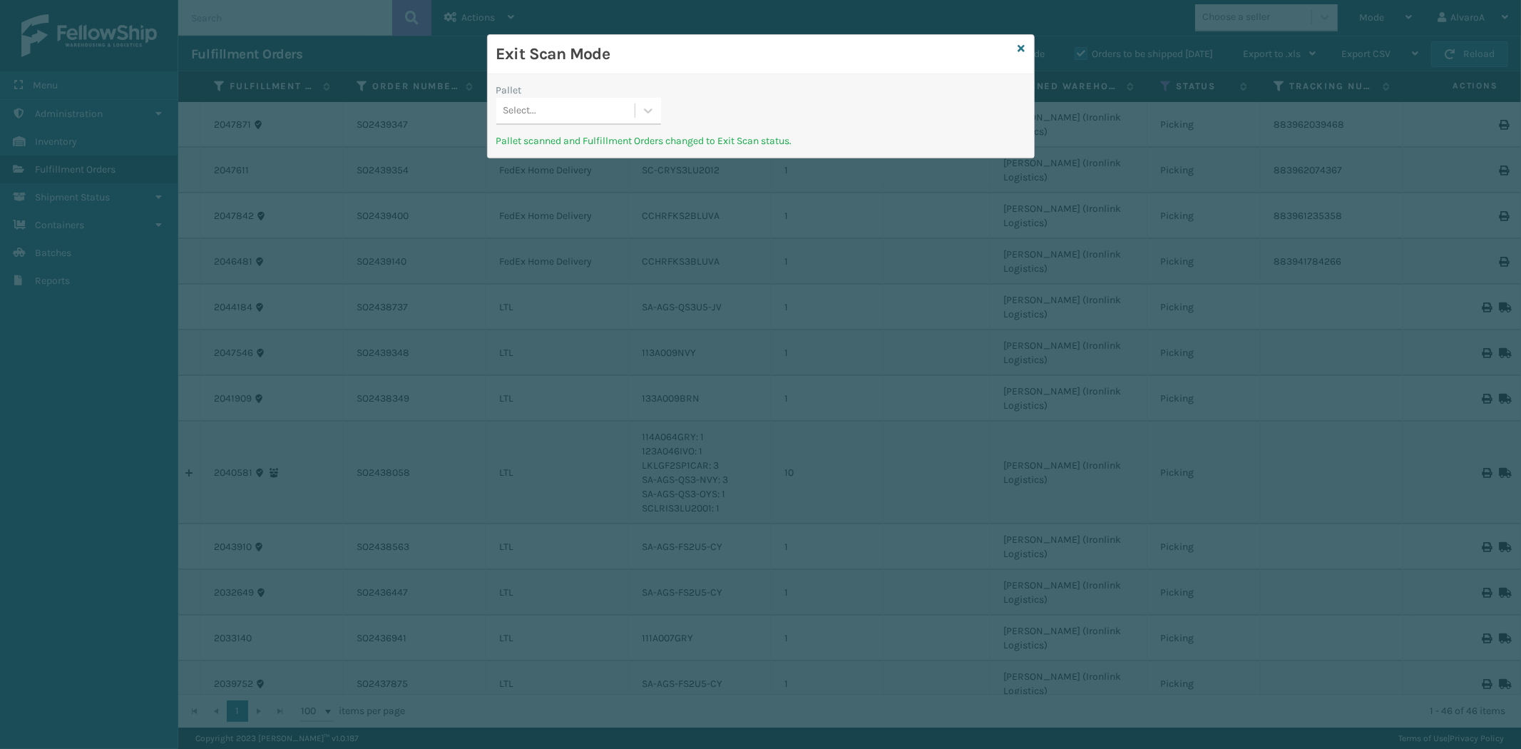
click at [1016, 51] on div "Exit Scan Mode" at bounding box center [761, 54] width 546 height 39
drag, startPoint x: 1016, startPoint y: 51, endPoint x: 1023, endPoint y: 36, distance: 15.9
click at [1017, 48] on div "Exit Scan Mode" at bounding box center [761, 54] width 546 height 39
click at [1020, 41] on link at bounding box center [1021, 48] width 7 height 15
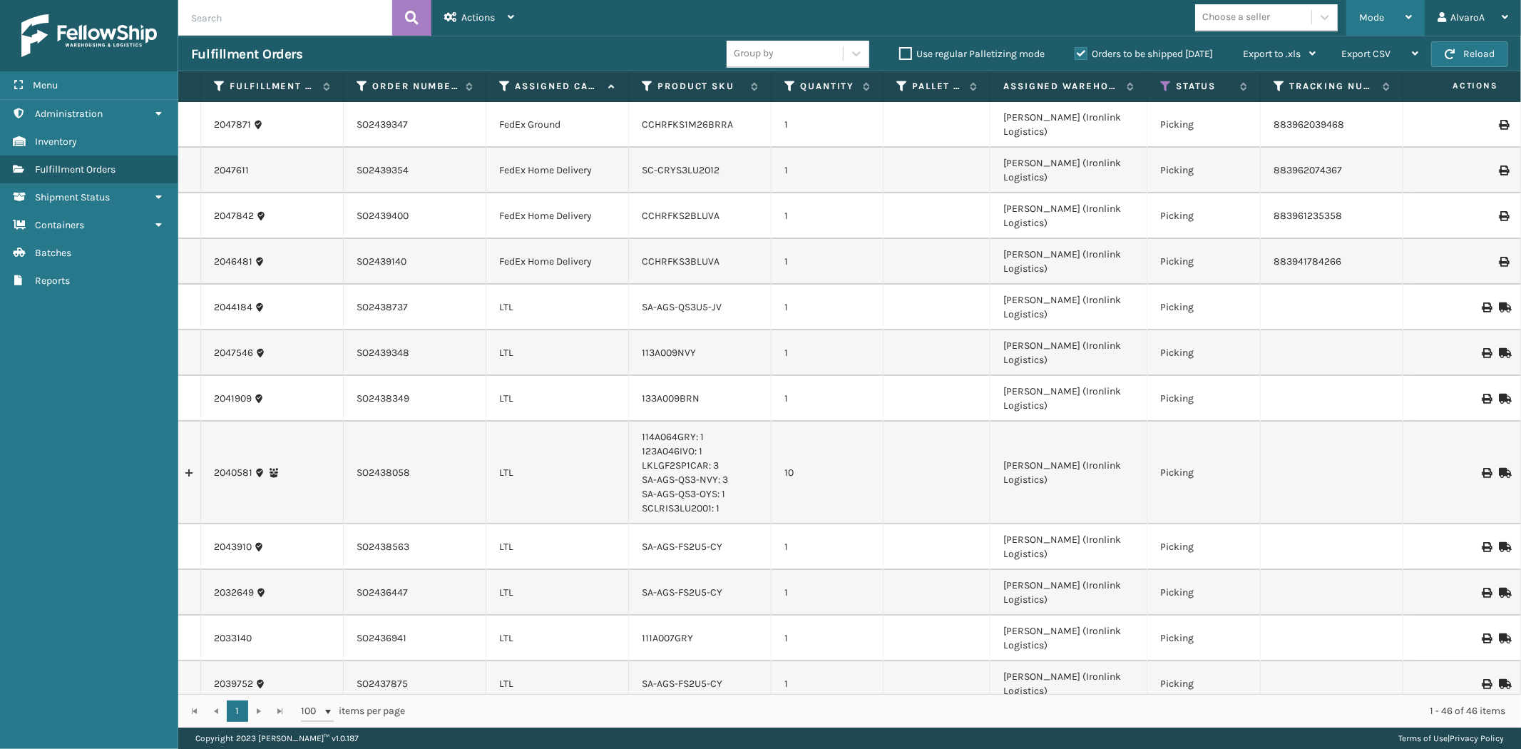
click at [1387, 27] on div "Mode" at bounding box center [1385, 18] width 53 height 36
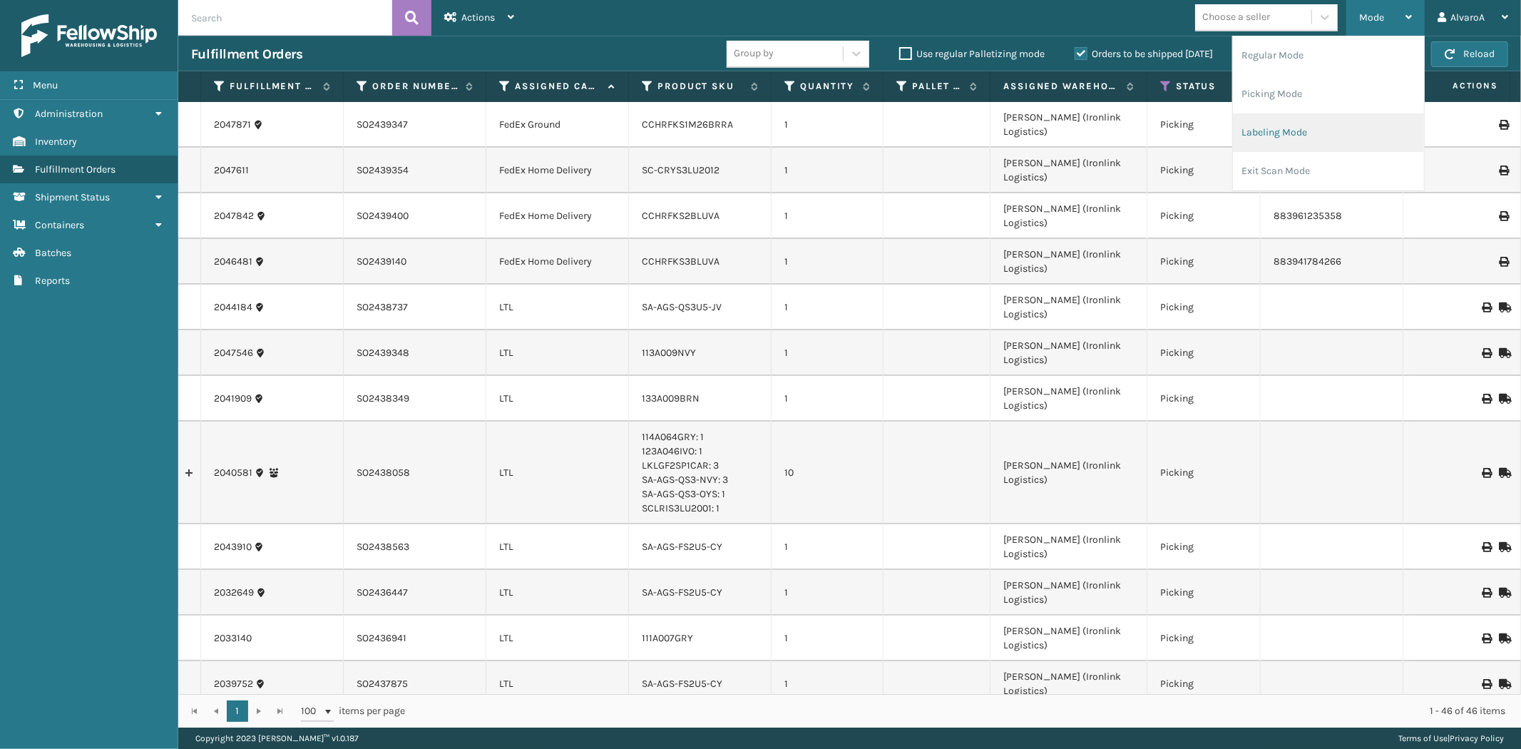
click at [1303, 131] on li "Labeling Mode" at bounding box center [1328, 132] width 191 height 39
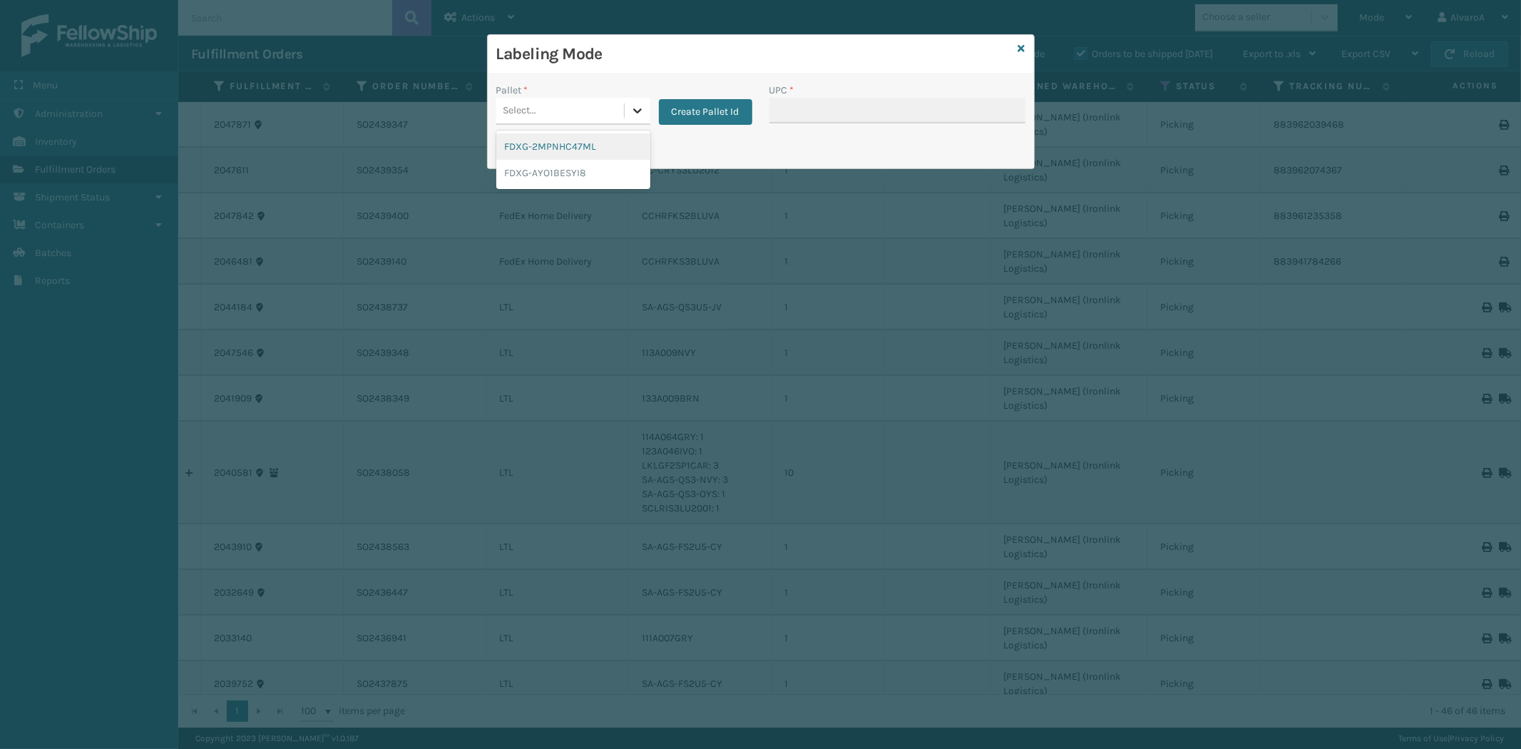
click at [630, 113] on icon at bounding box center [637, 110] width 14 height 14
click at [726, 108] on button "Create Pallet Id" at bounding box center [705, 112] width 93 height 26
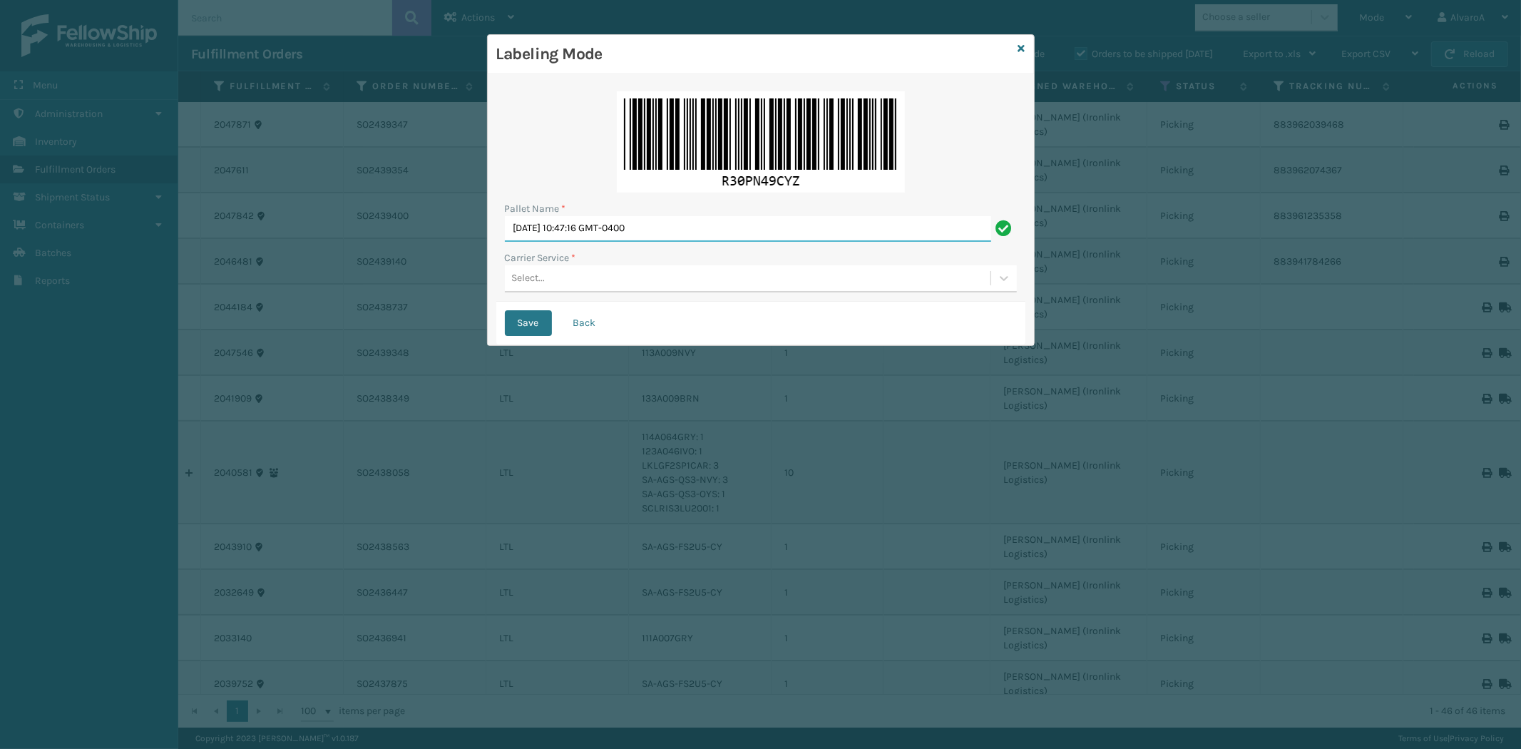
drag, startPoint x: 736, startPoint y: 230, endPoint x: 0, endPoint y: 290, distance: 738.3
click at [0, 290] on div "Labeling Mode Pallet Name * [DATE] 10:47:16 GMT-0400 Carrier Service * Select..…" at bounding box center [760, 374] width 1521 height 749
type input "LPN 503298"
click at [535, 275] on div "Select..." at bounding box center [529, 278] width 34 height 15
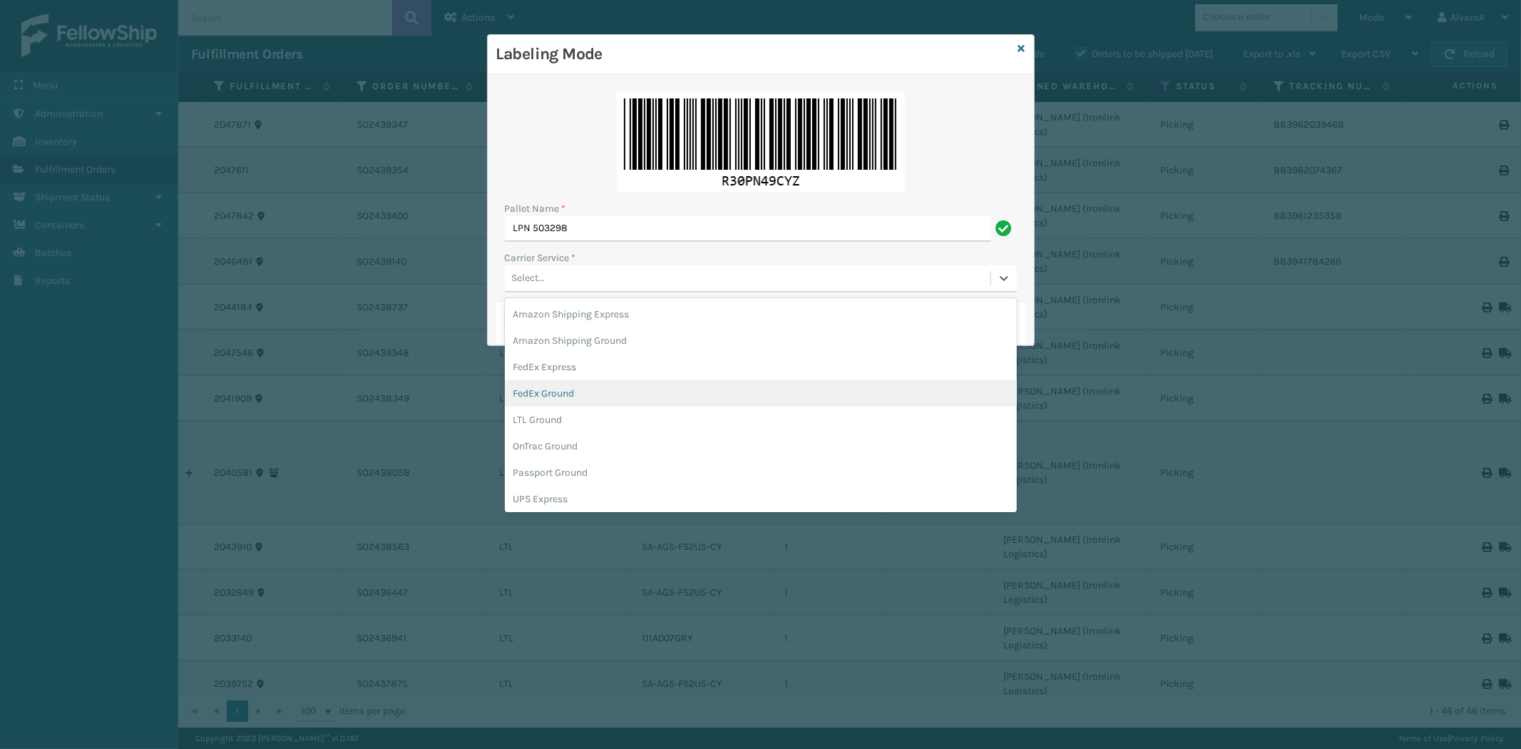
click at [569, 396] on div "FedEx Ground" at bounding box center [761, 393] width 512 height 26
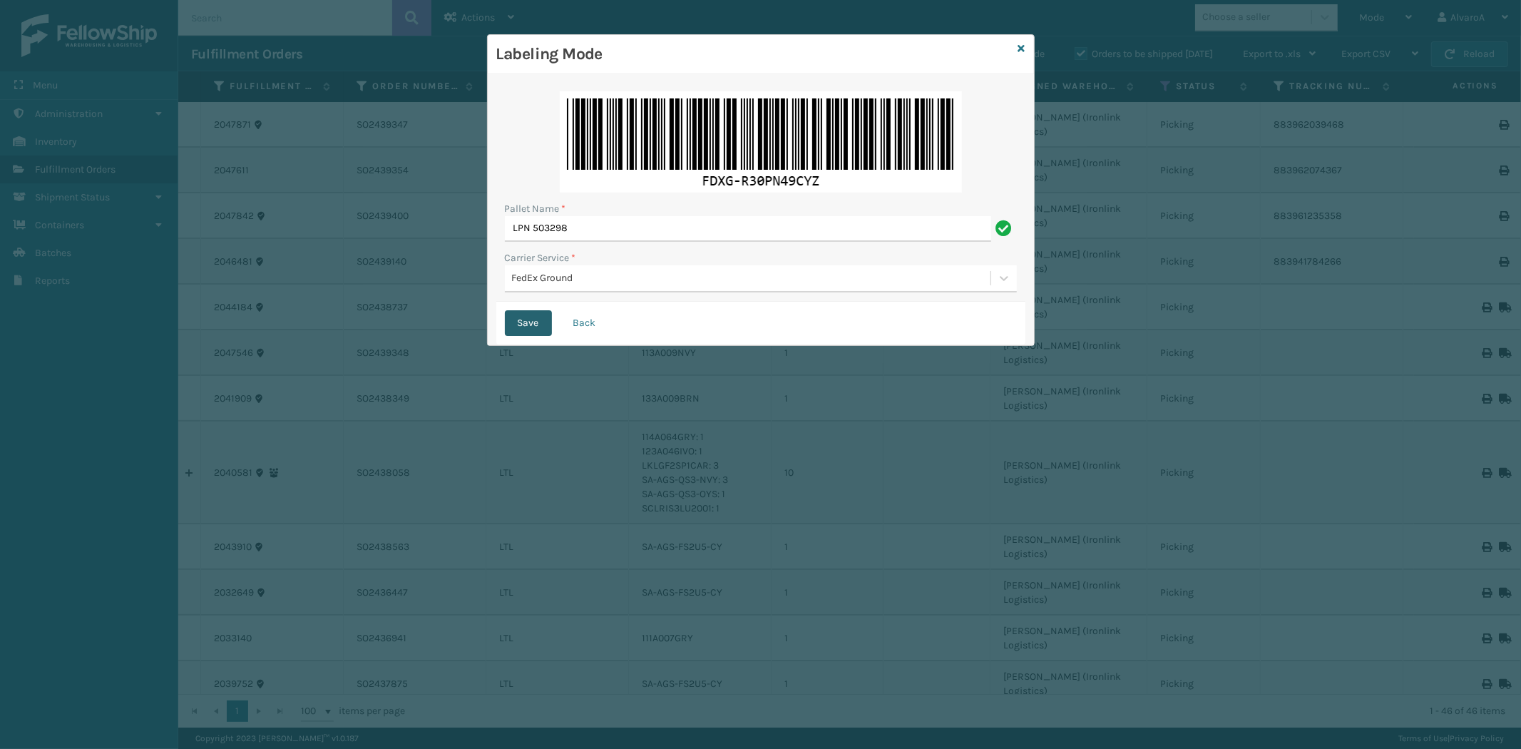
drag, startPoint x: 533, startPoint y: 325, endPoint x: 543, endPoint y: 312, distance: 16.4
click at [539, 324] on button "Save" at bounding box center [528, 323] width 47 height 26
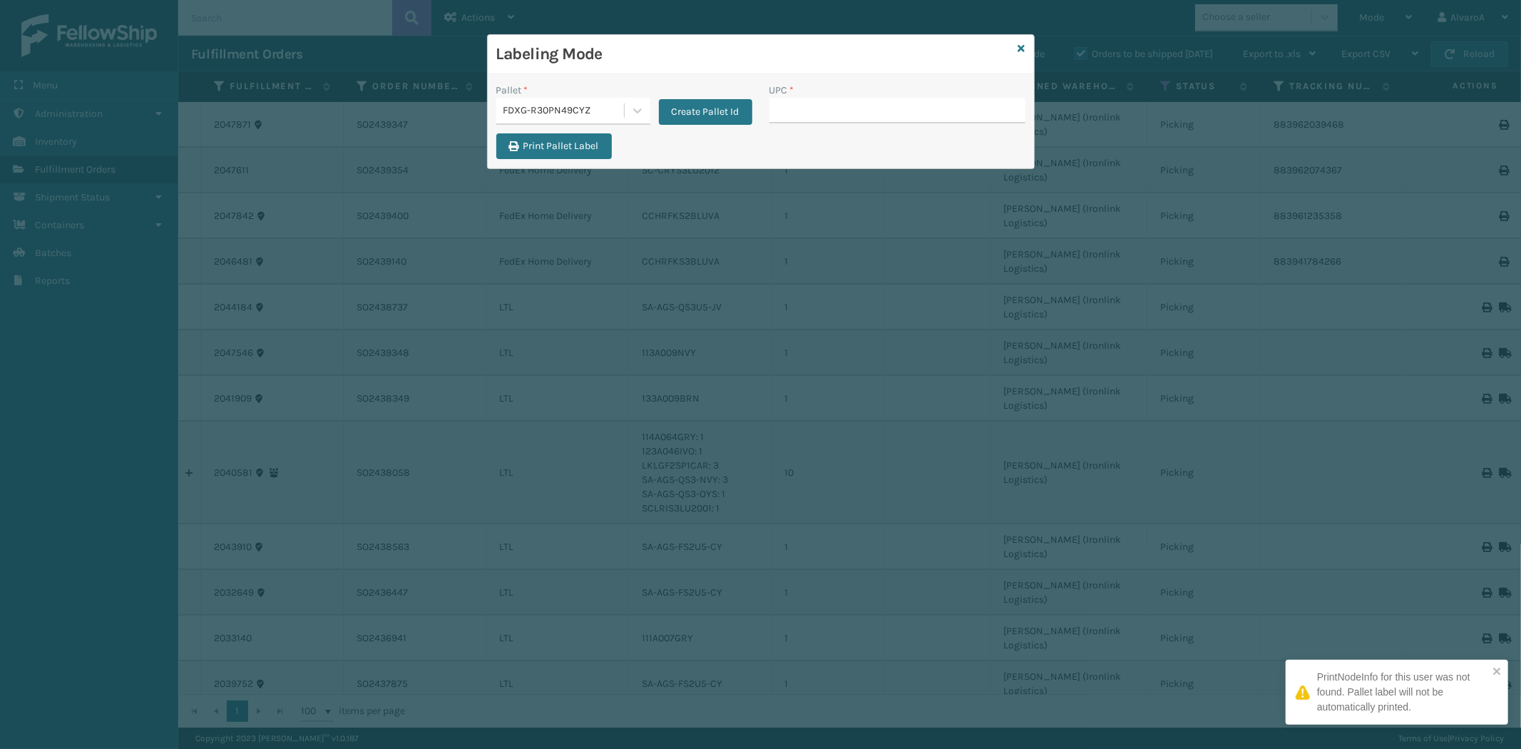
click at [849, 110] on input "UPC *" at bounding box center [897, 111] width 256 height 26
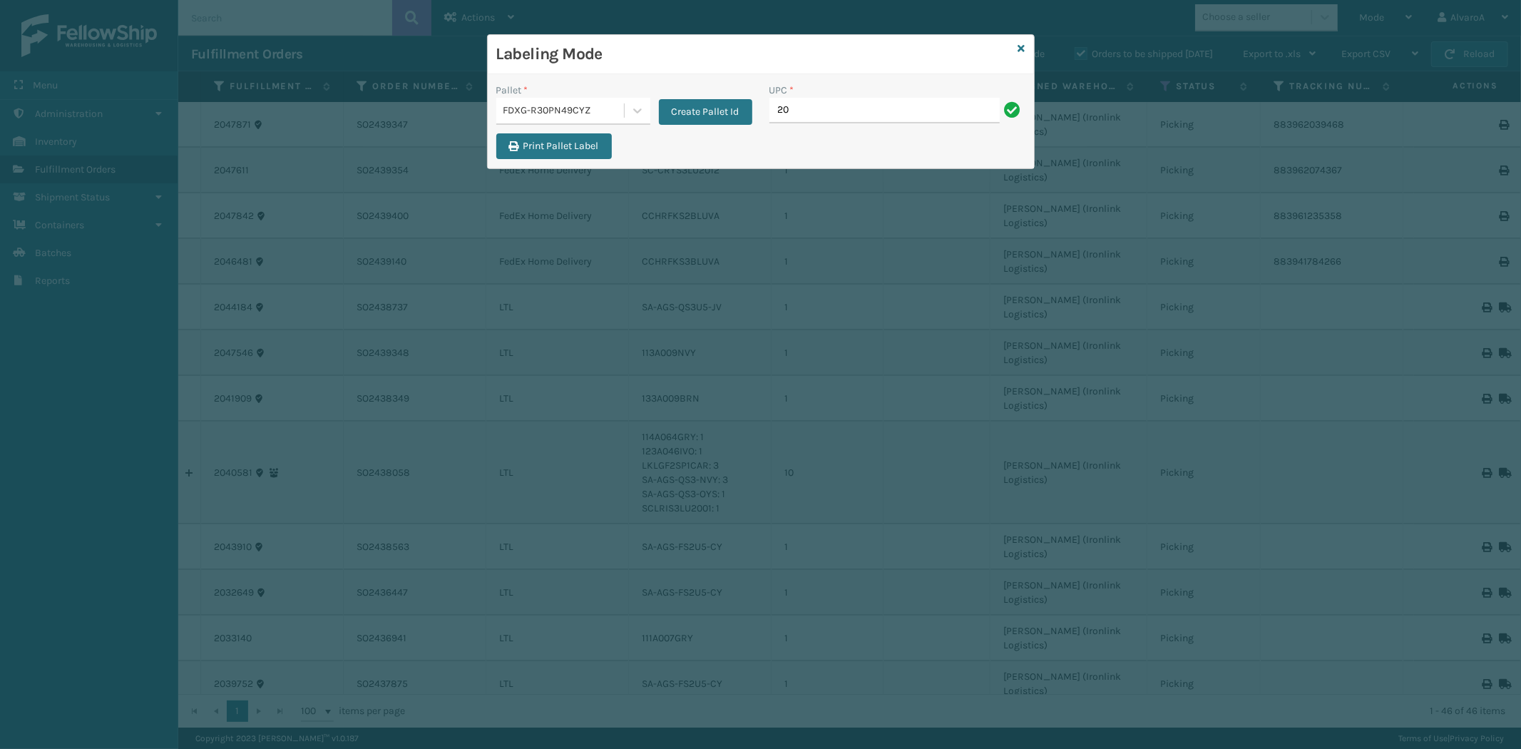
type input "2"
type input "CCHRFKS2BLUVA"
type input "CCHRFKS3BLUVA"
